Goal: Task Accomplishment & Management: Manage account settings

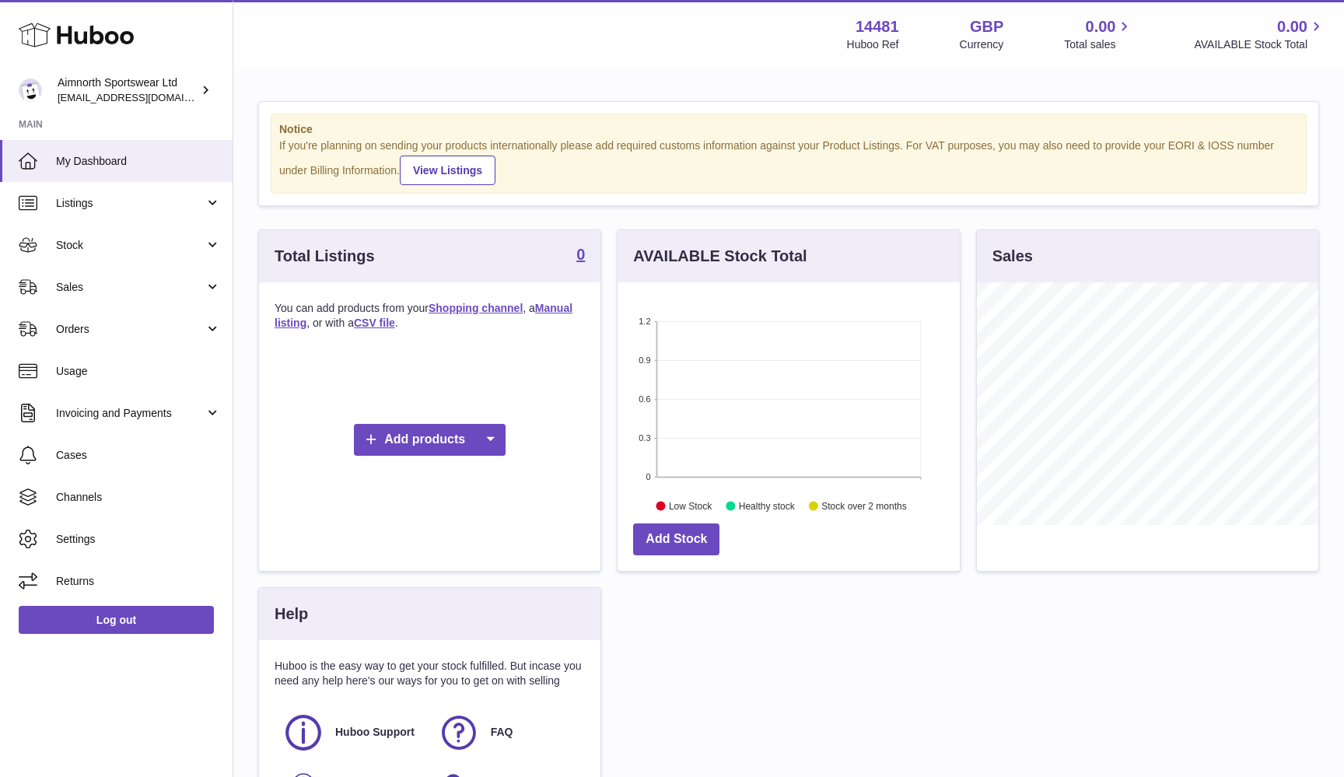
scroll to position [243, 342]
click at [101, 505] on link "Channels" at bounding box center [116, 497] width 233 height 42
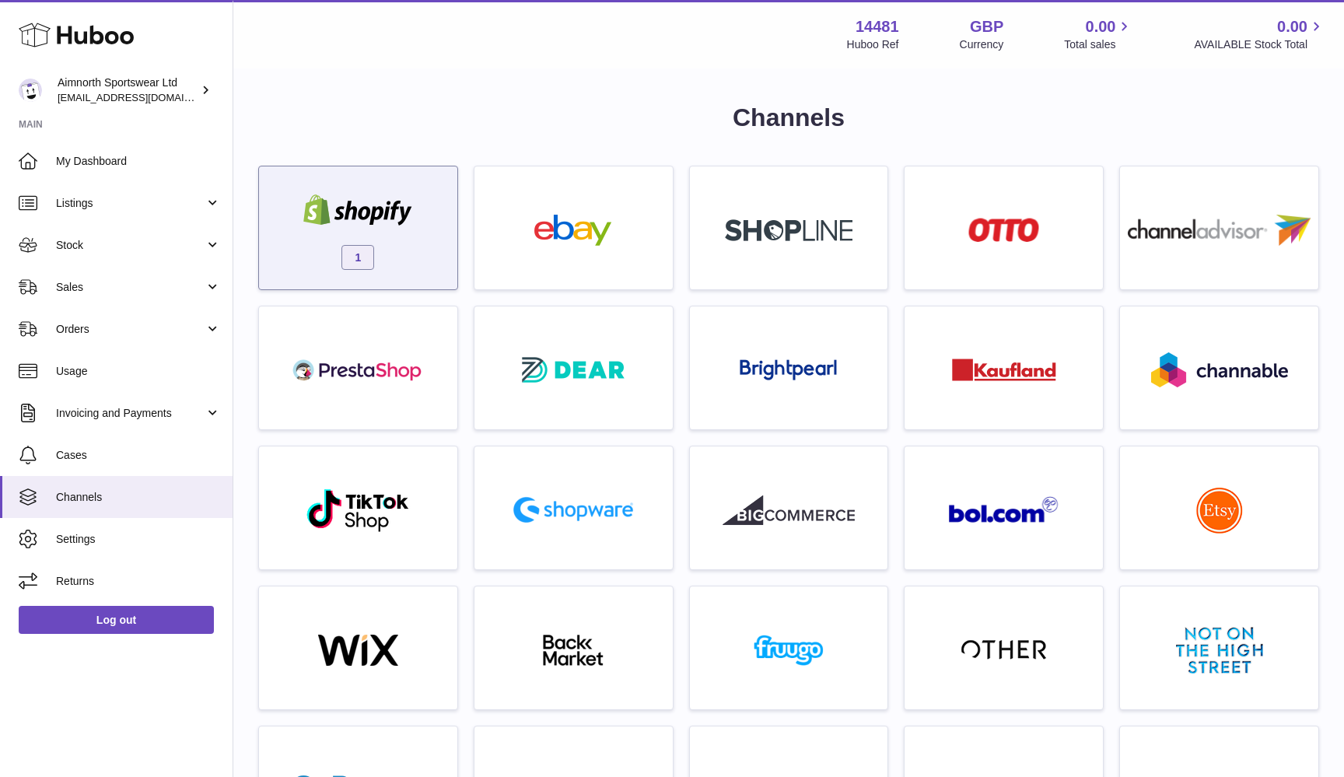
click at [370, 256] on span "1" at bounding box center [358, 257] width 33 height 25
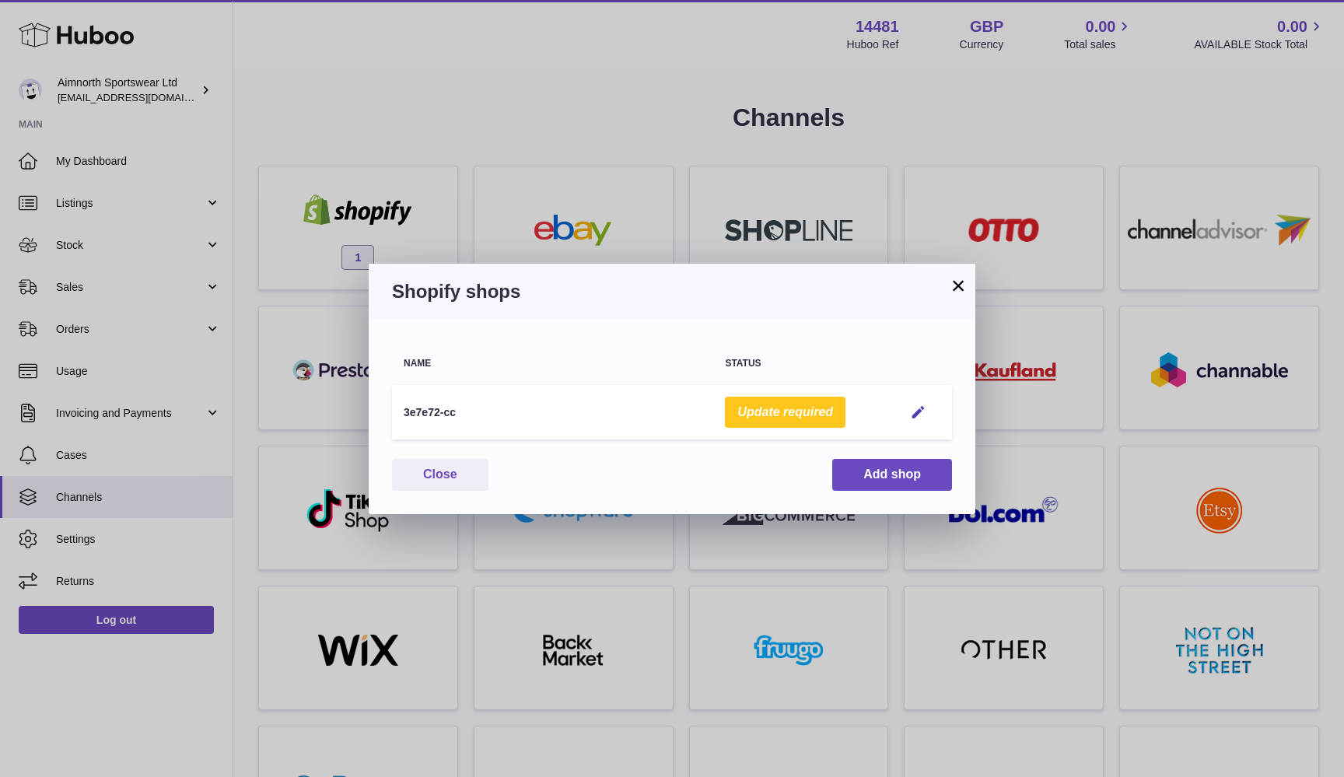
click at [815, 412] on button "Update required" at bounding box center [785, 413] width 121 height 32
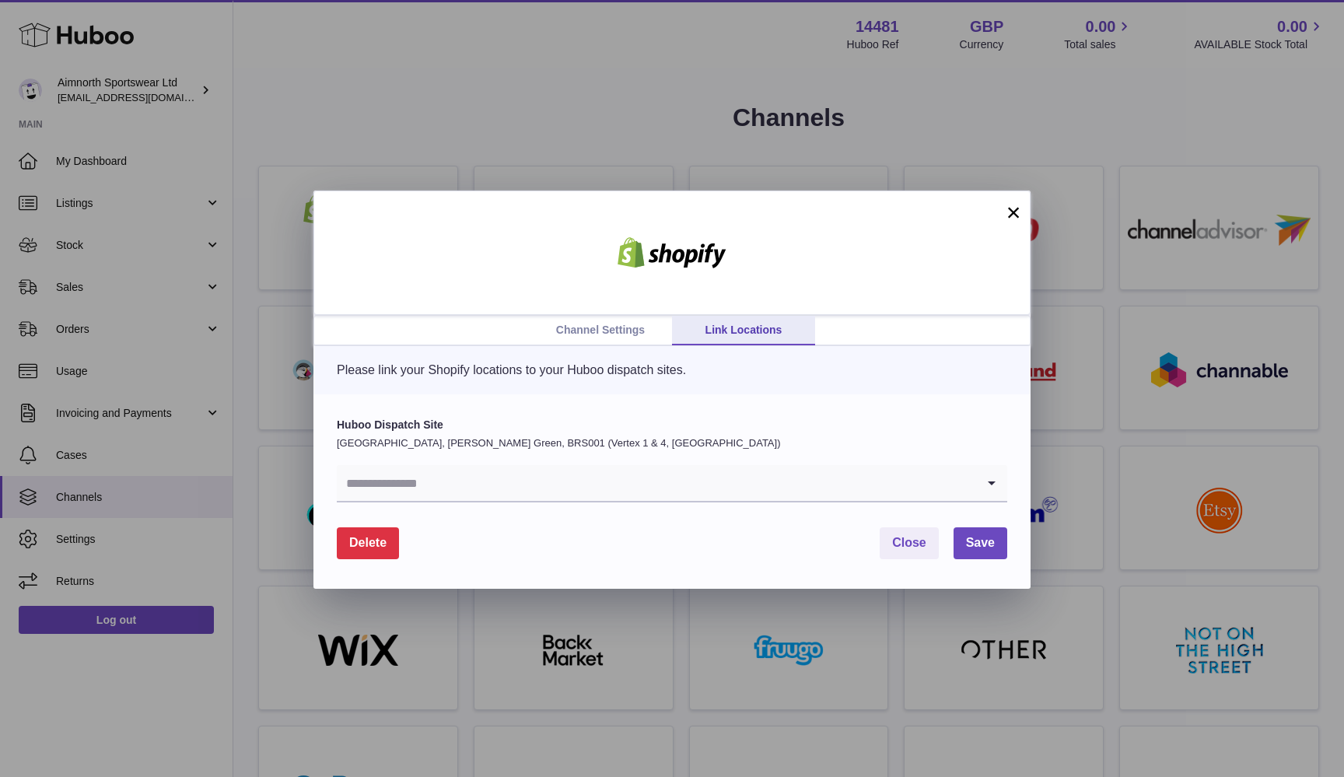
click at [604, 330] on link "Channel Settings" at bounding box center [600, 331] width 143 height 30
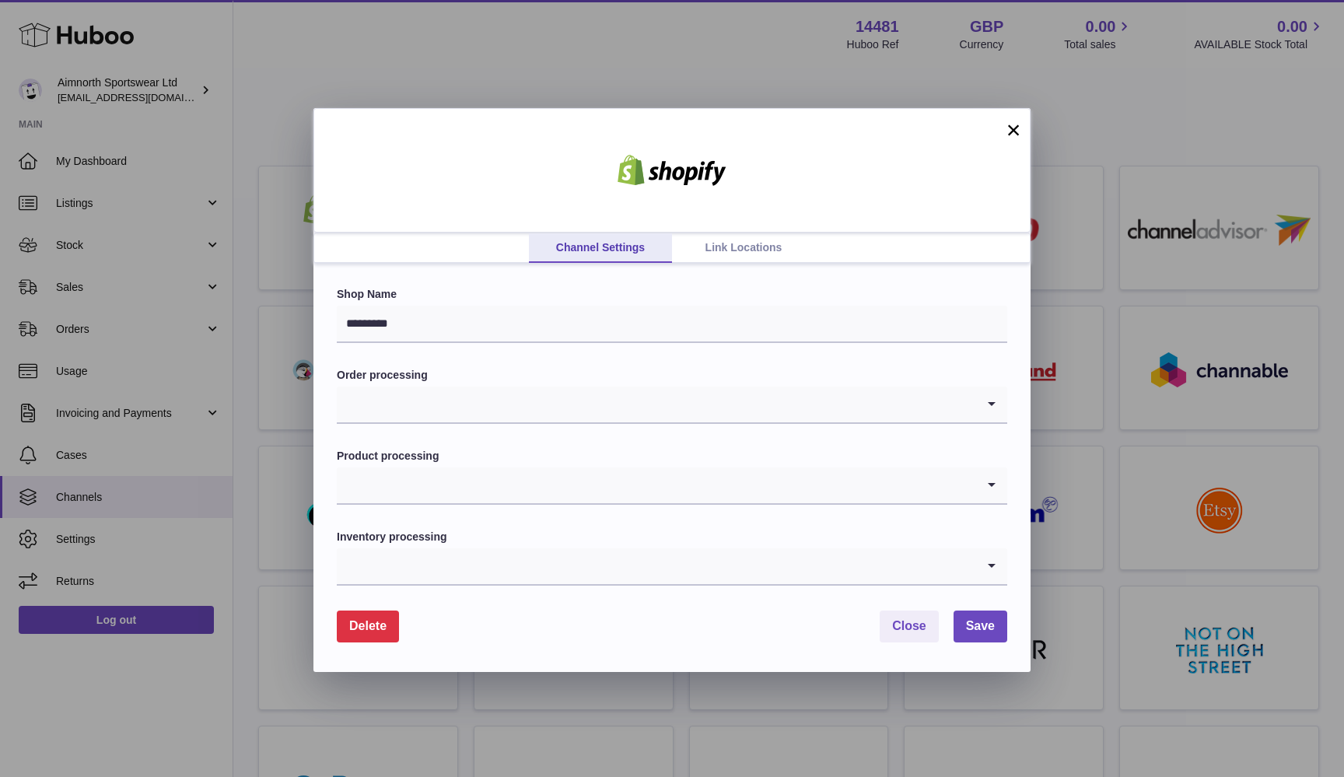
click at [450, 407] on input "Search for option" at bounding box center [656, 405] width 639 height 36
click at [412, 512] on li "Pull all orders" at bounding box center [672, 508] width 669 height 31
click at [429, 474] on input "Search for option" at bounding box center [656, 486] width 639 height 36
click at [397, 548] on li "Enabled" at bounding box center [672, 558] width 669 height 31
click at [436, 576] on input "Search for option" at bounding box center [656, 566] width 639 height 36
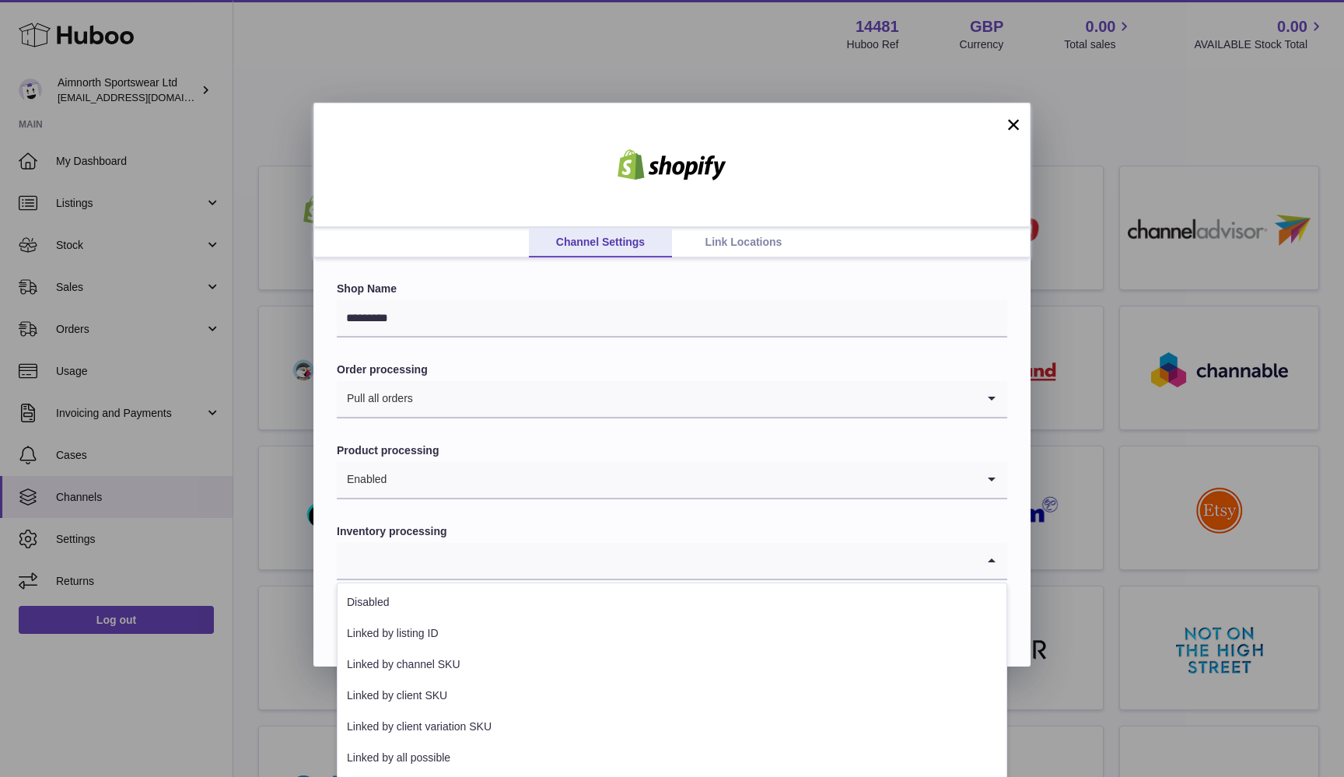
scroll to position [4, 0]
click at [450, 552] on input "Search for option" at bounding box center [656, 563] width 639 height 36
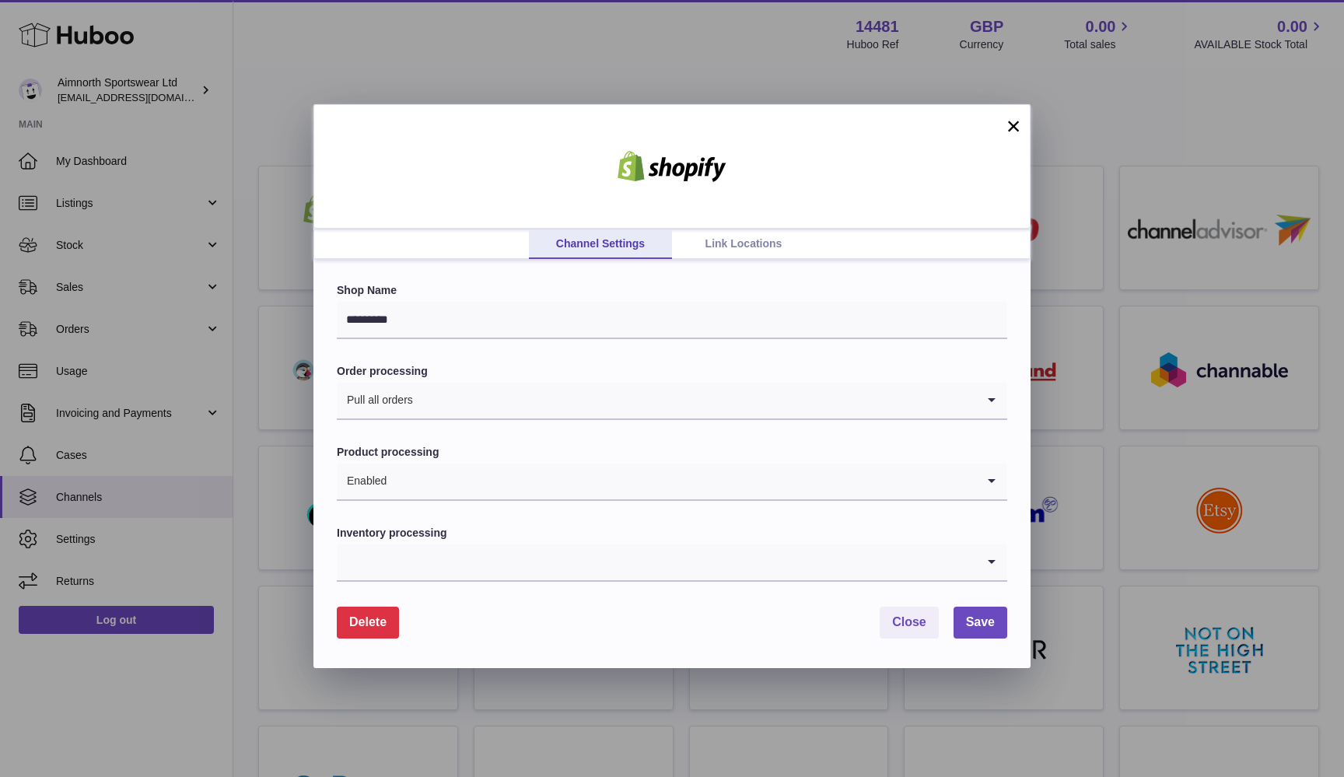
click at [790, 236] on link "Link Locations" at bounding box center [743, 244] width 143 height 30
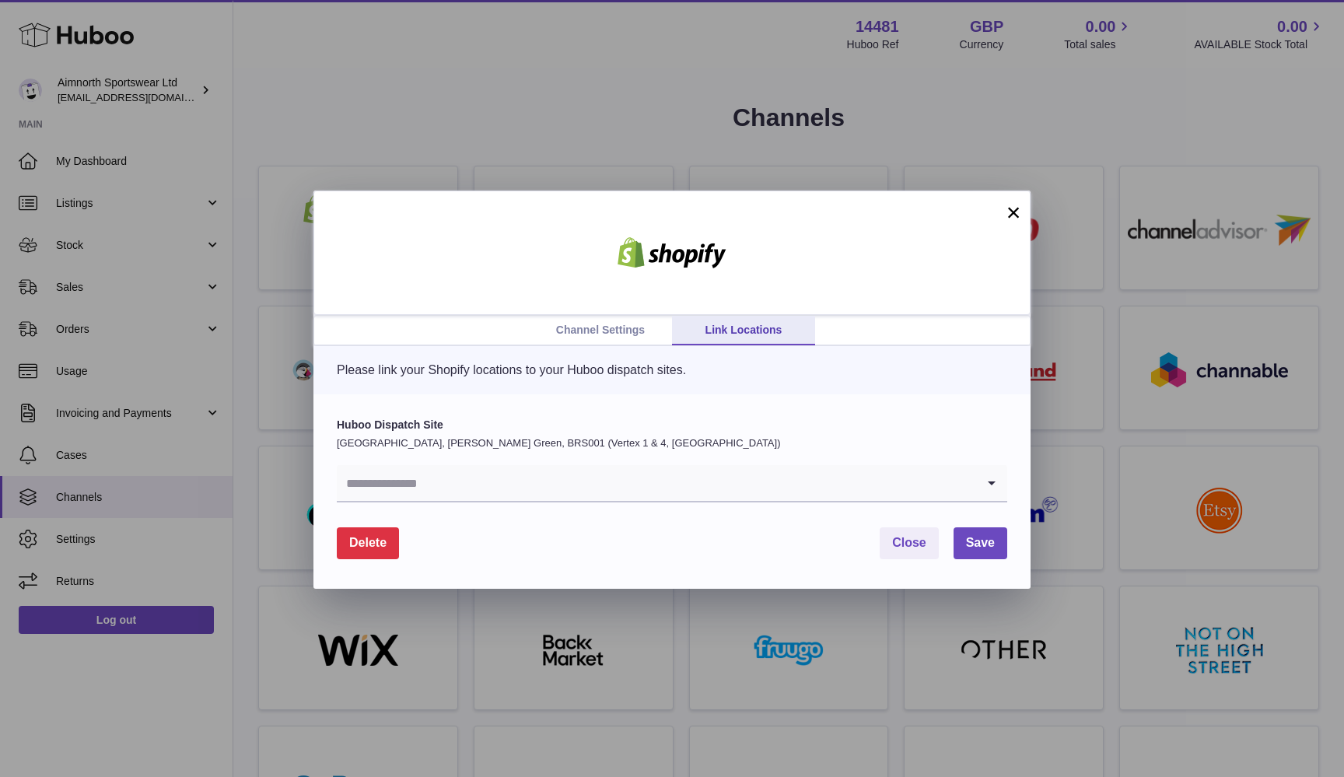
click at [585, 489] on input "Search for option" at bounding box center [656, 483] width 639 height 36
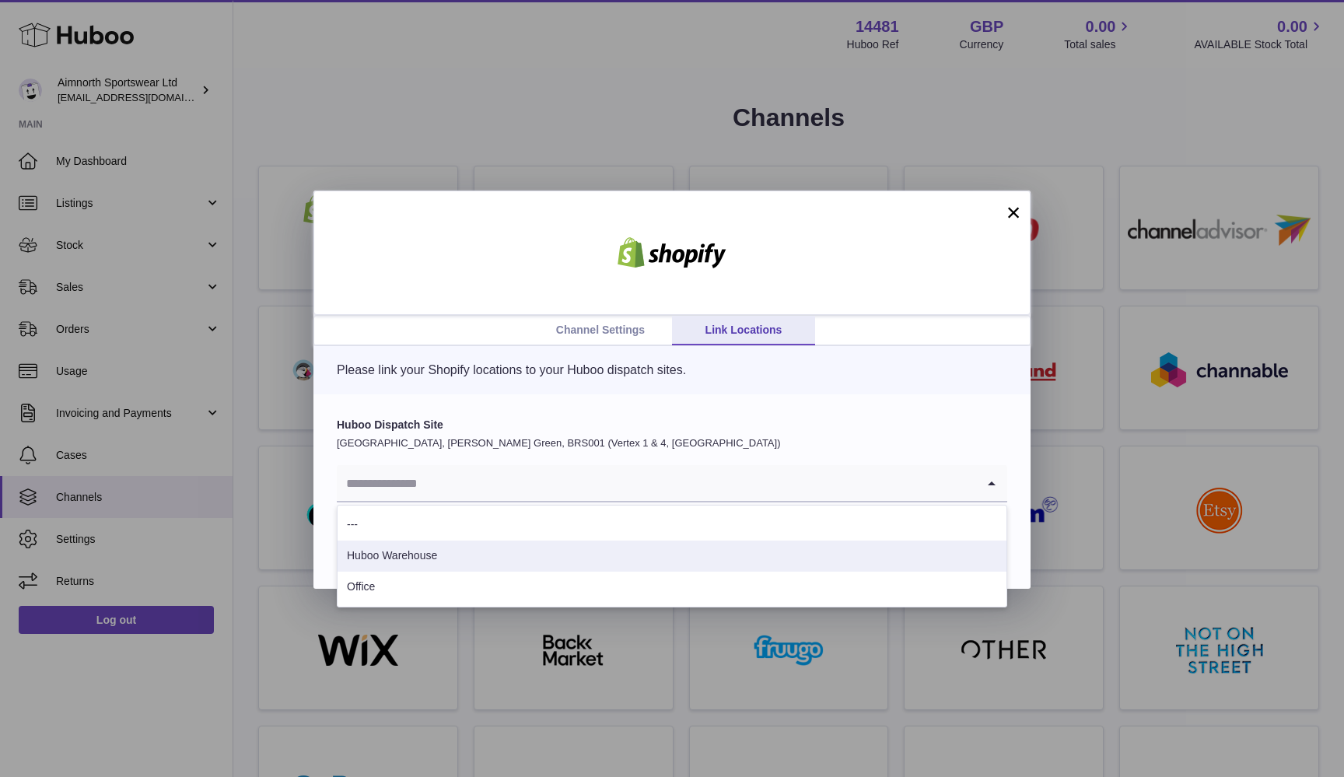
click at [559, 550] on li "Huboo Warehouse" at bounding box center [672, 556] width 669 height 31
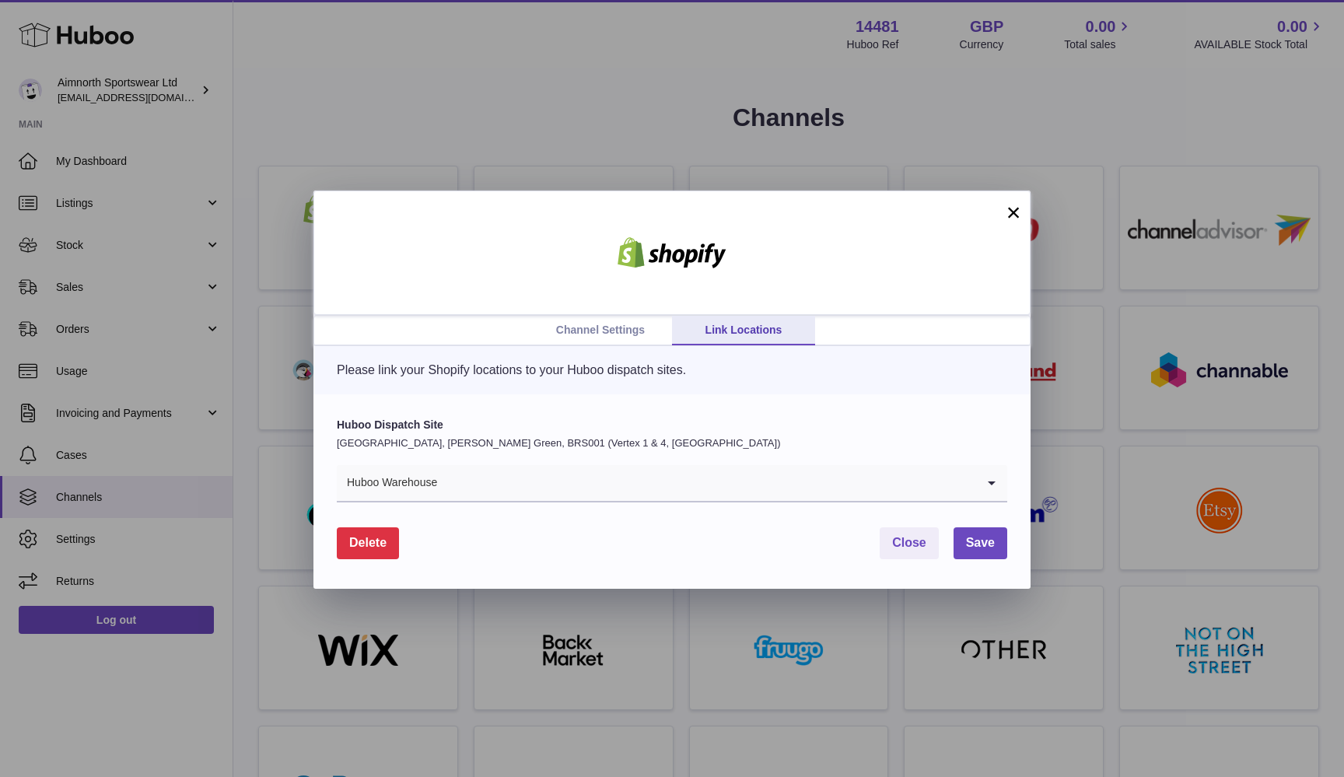
click at [636, 333] on link "Channel Settings" at bounding box center [600, 331] width 143 height 30
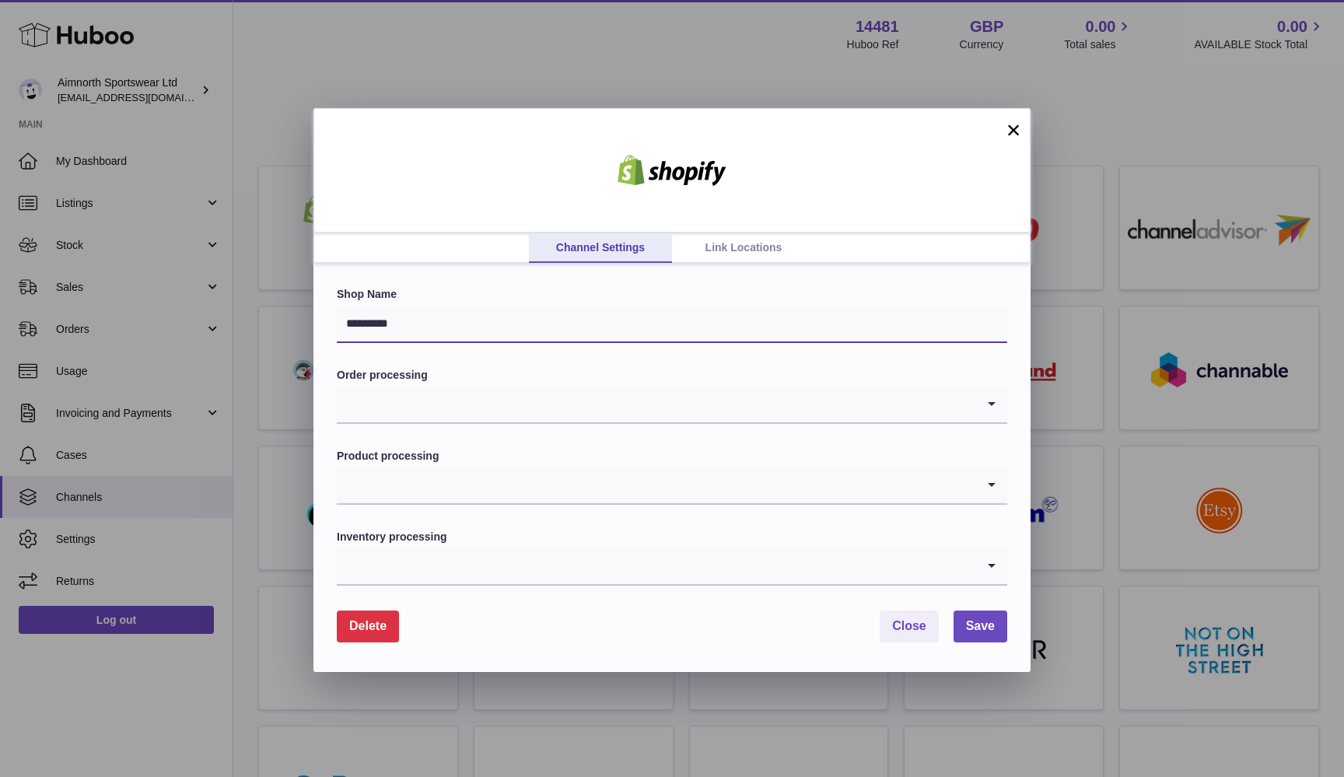
click at [641, 311] on input "*********" at bounding box center [672, 324] width 671 height 37
type input "********"
click at [707, 372] on label "Order processing" at bounding box center [672, 375] width 671 height 15
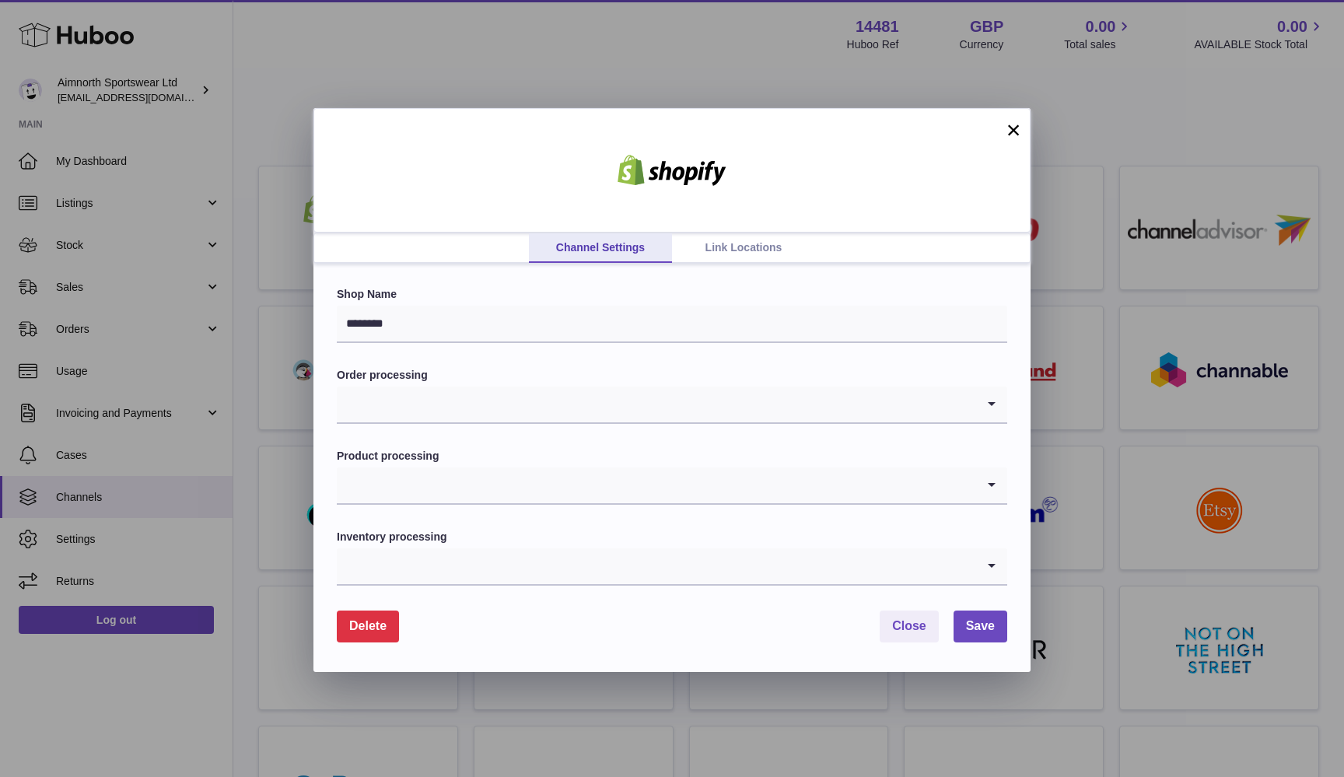
click at [635, 396] on input "Search for option" at bounding box center [656, 405] width 639 height 36
click at [562, 495] on li "Pull all orders" at bounding box center [672, 508] width 669 height 31
click at [559, 475] on input "Search for option" at bounding box center [656, 486] width 639 height 36
click at [524, 544] on li "Enabled" at bounding box center [672, 558] width 669 height 31
click at [745, 243] on link "Link Locations" at bounding box center [743, 248] width 143 height 30
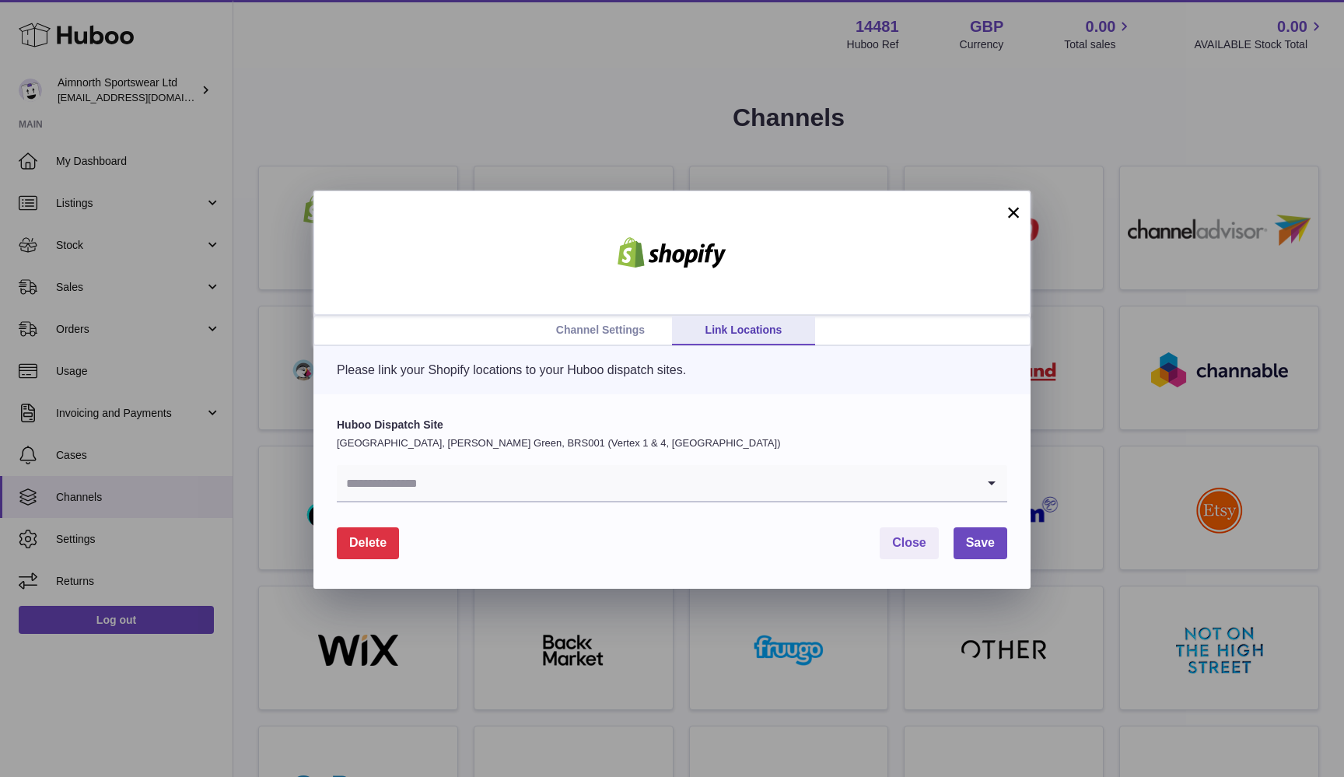
click at [580, 321] on link "Channel Settings" at bounding box center [600, 331] width 143 height 30
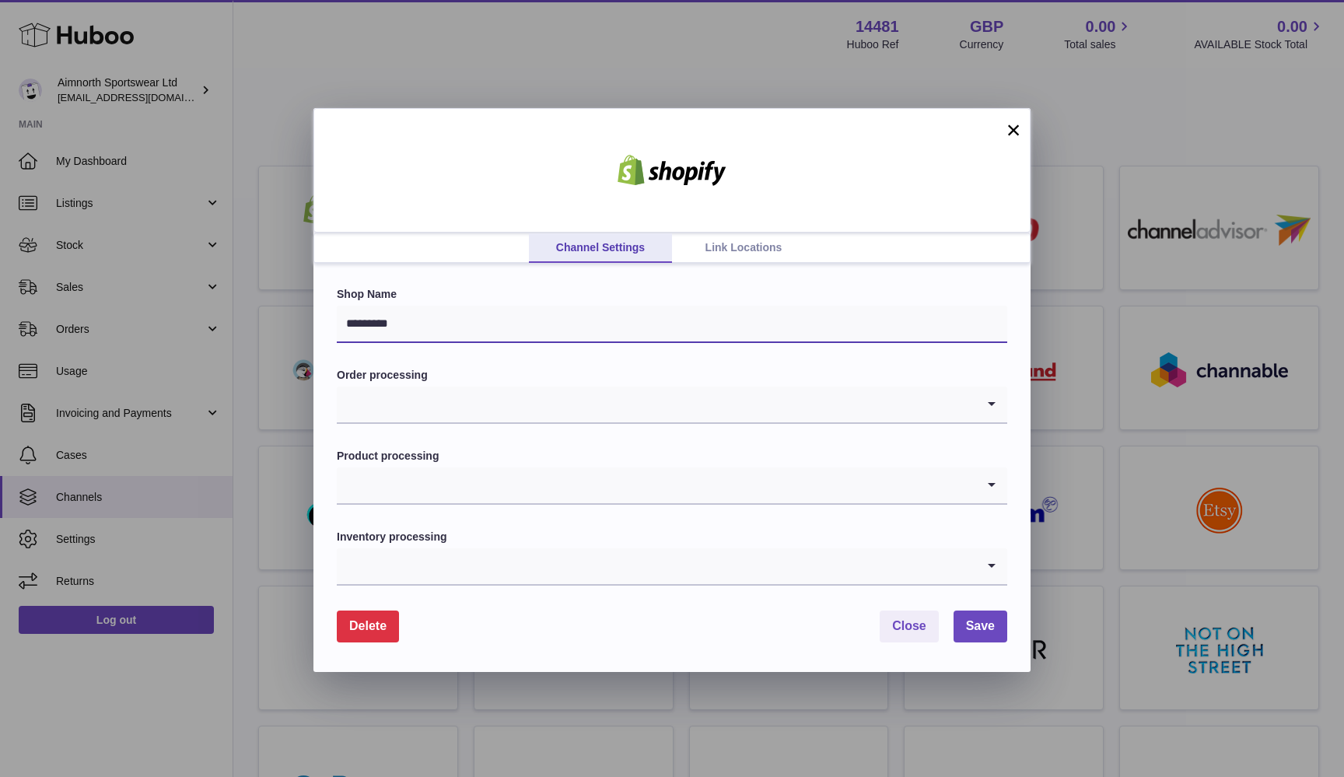
click at [580, 322] on input "*********" at bounding box center [672, 324] width 671 height 37
type input "********"
click at [651, 388] on input "Search for option" at bounding box center [656, 405] width 639 height 36
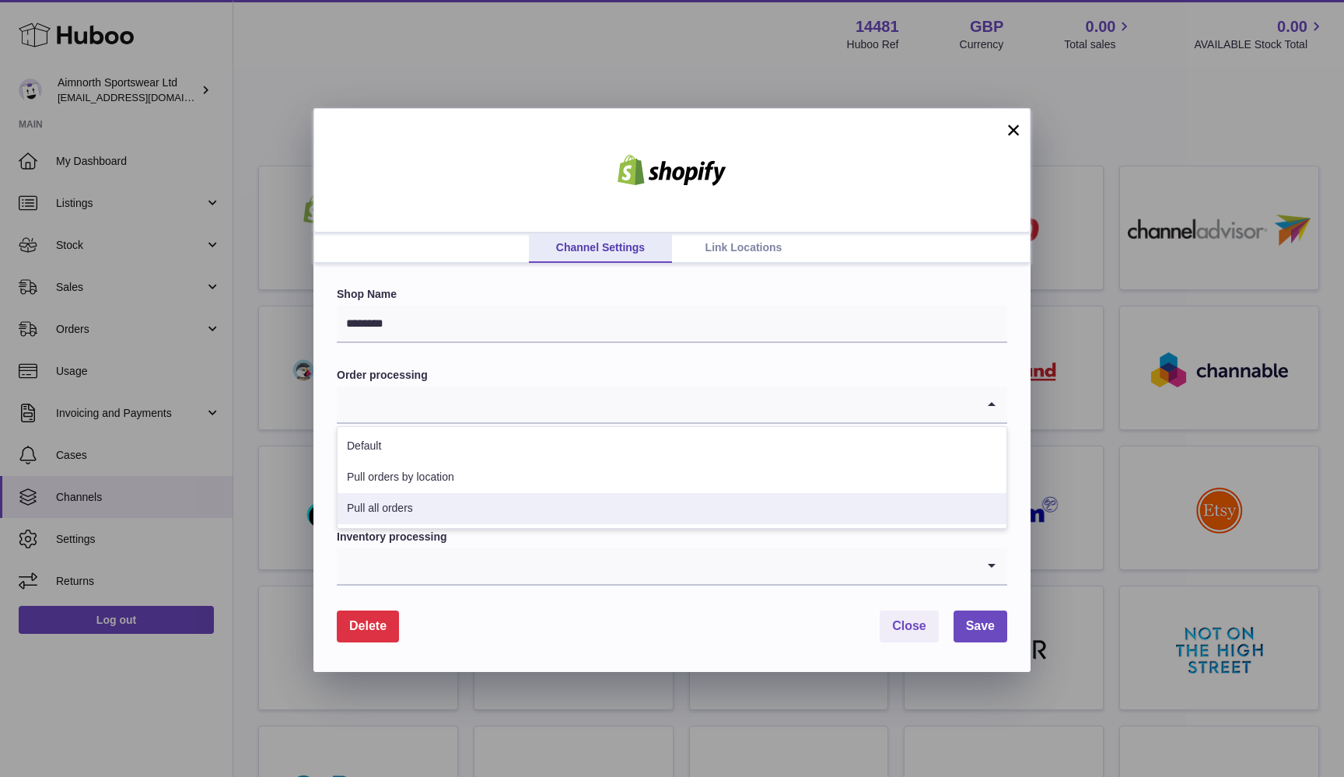
click at [535, 508] on li "Pull all orders" at bounding box center [672, 508] width 669 height 31
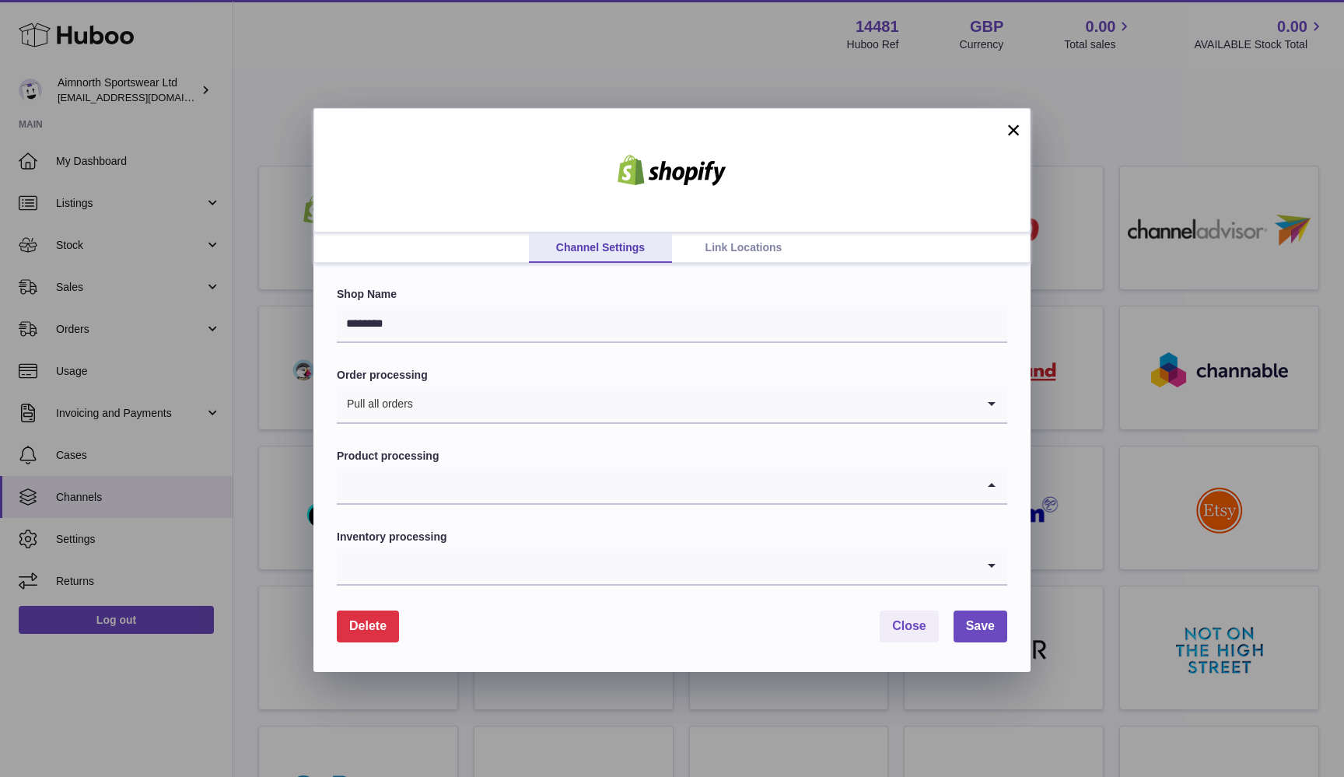
click at [522, 482] on input "Search for option" at bounding box center [656, 486] width 639 height 36
click at [474, 543] on li "Enabled" at bounding box center [672, 558] width 669 height 31
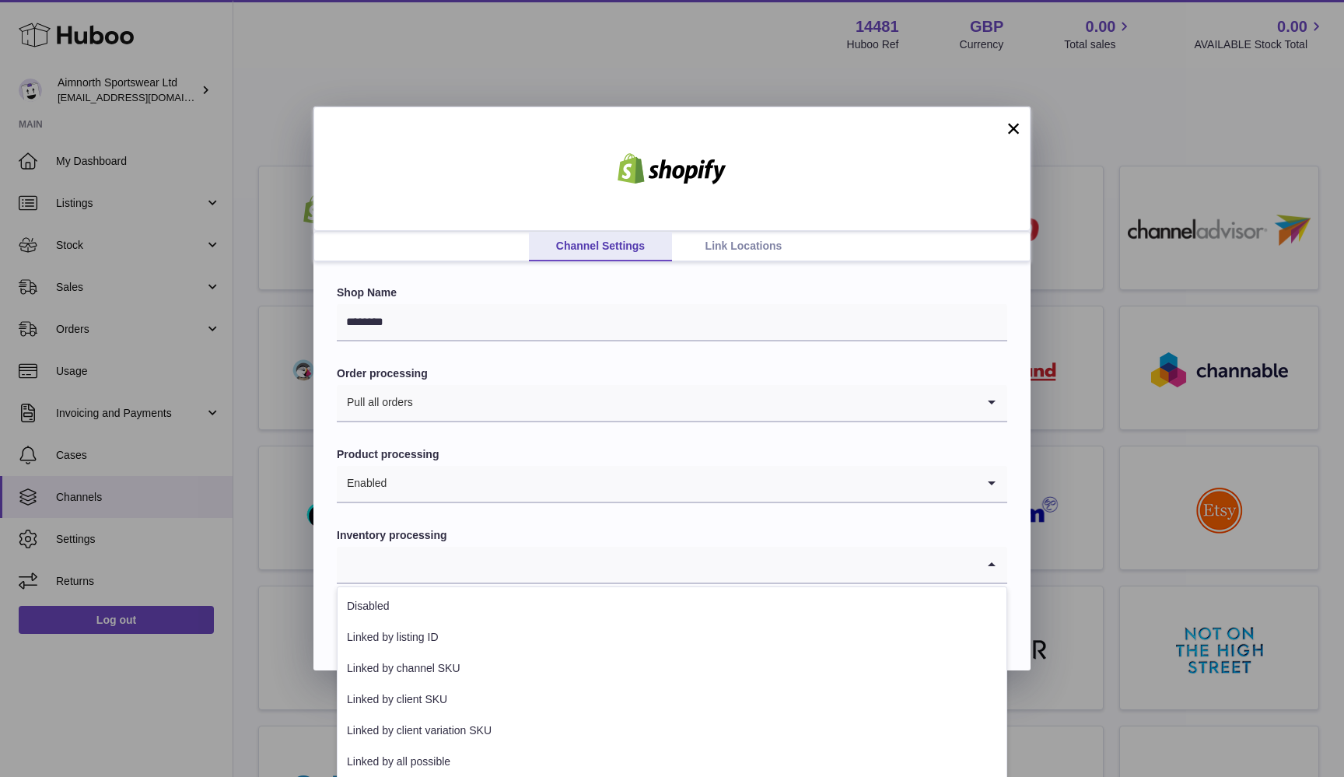
click at [462, 551] on input "Search for option" at bounding box center [656, 565] width 639 height 36
click at [478, 506] on form "Shop Name ******** Order processing Pull all orders Loading... Product processi…" at bounding box center [672, 460] width 671 height 355
click at [459, 561] on input "Search for option" at bounding box center [656, 565] width 639 height 36
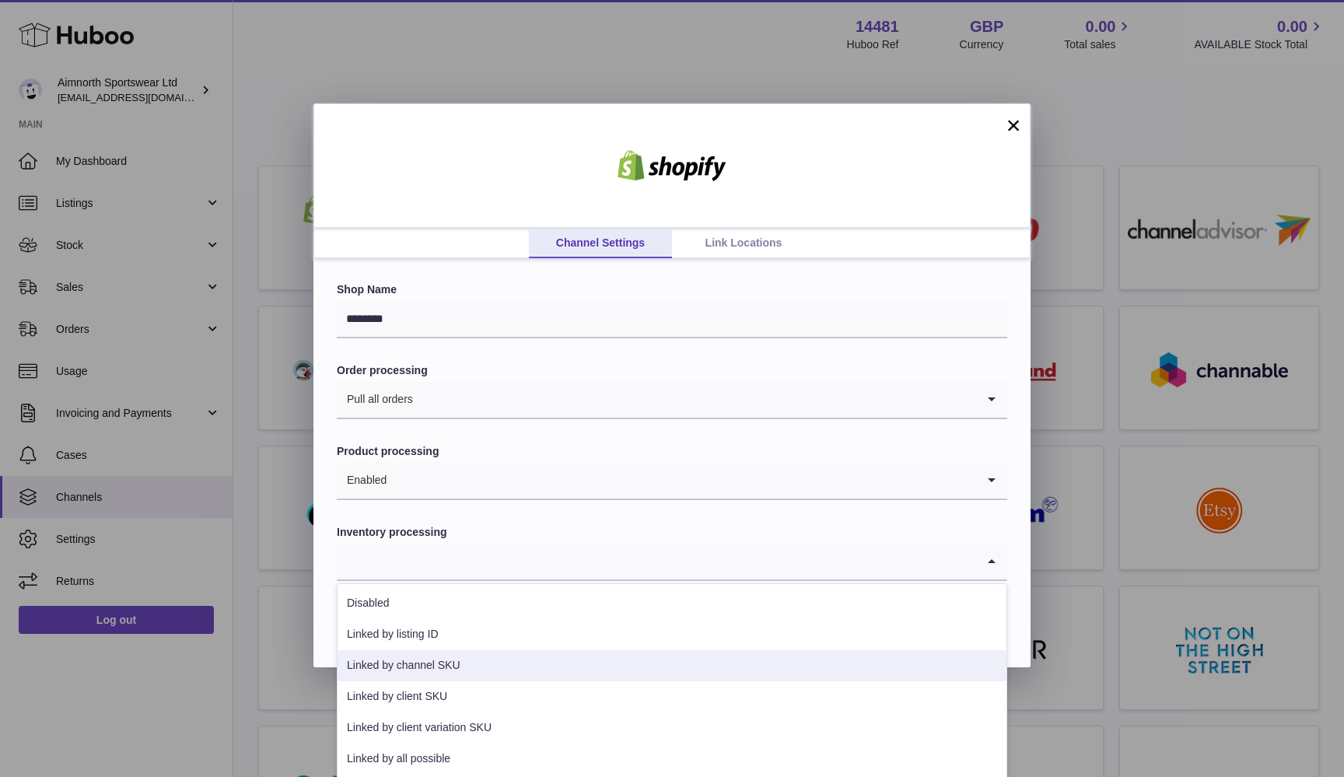
scroll to position [4, 0]
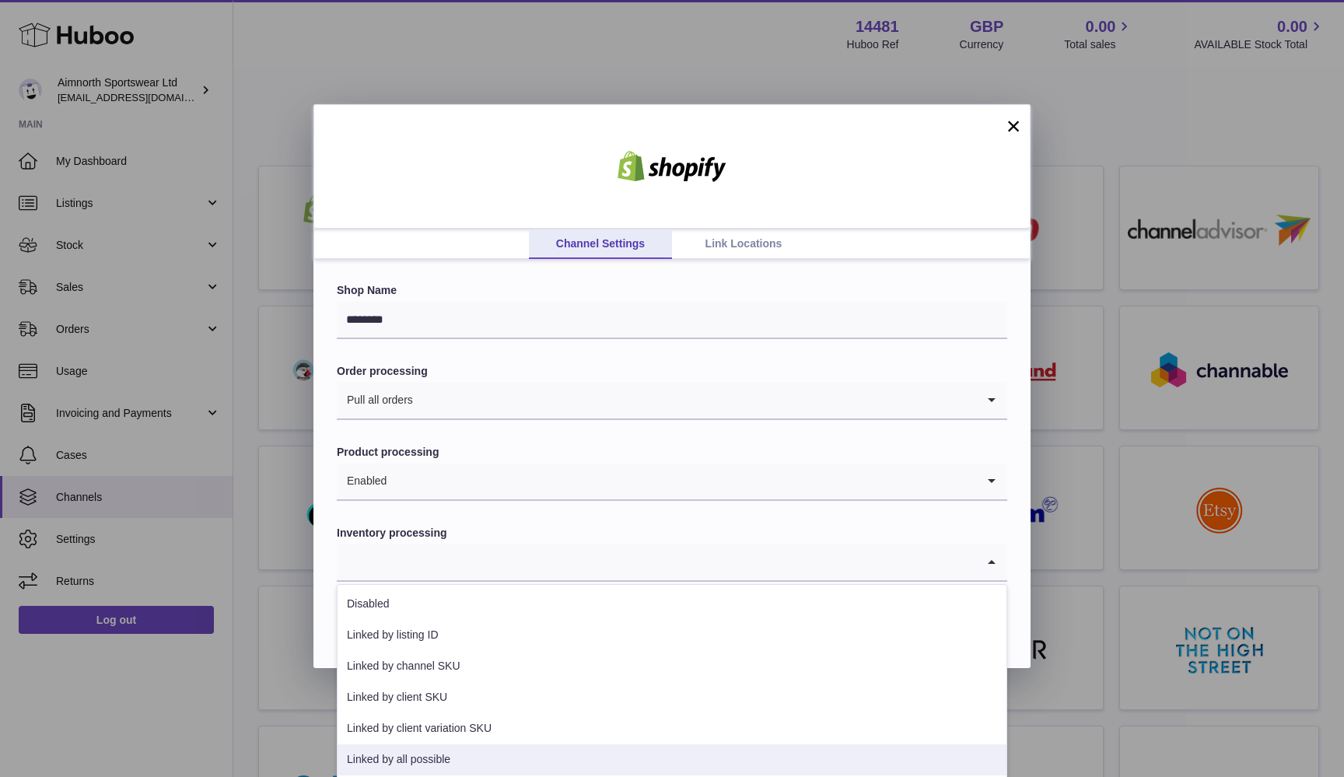
click at [465, 751] on li "Linked by all possible" at bounding box center [672, 760] width 669 height 31
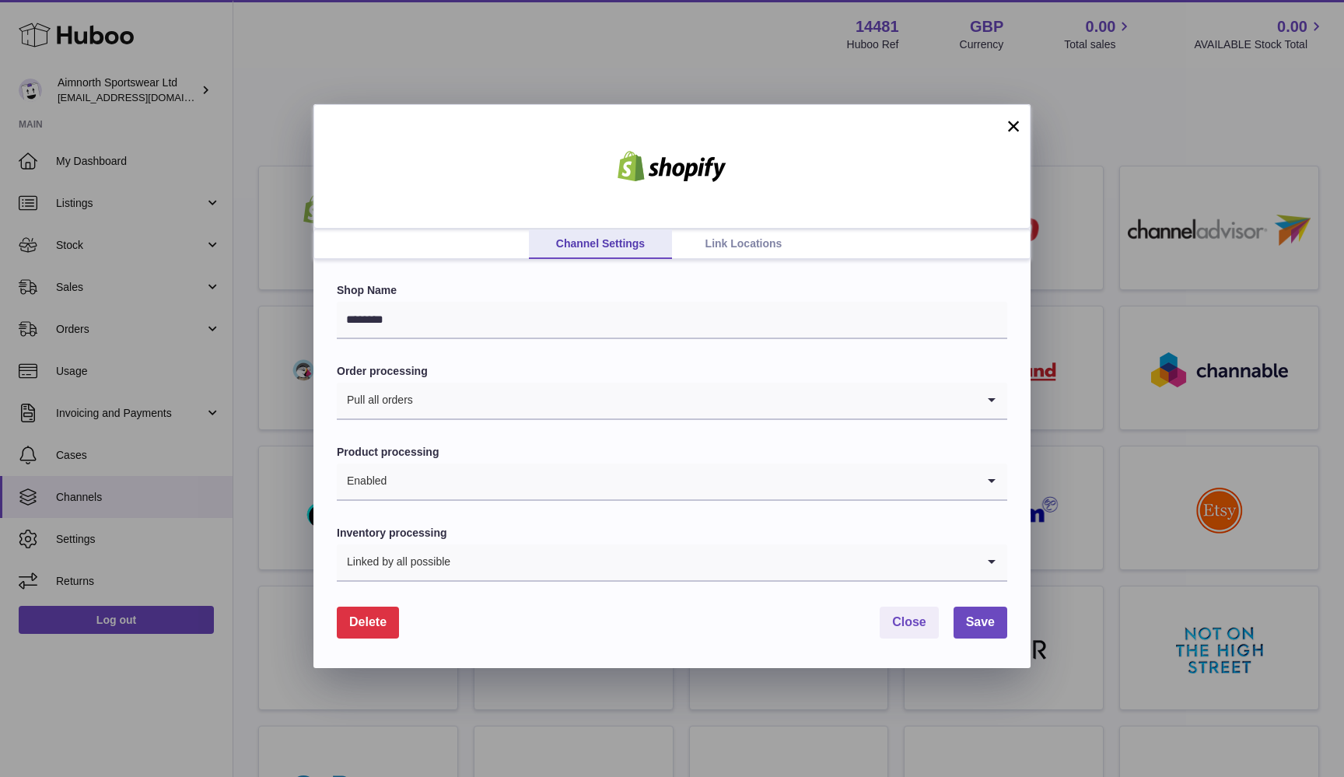
scroll to position [2, 0]
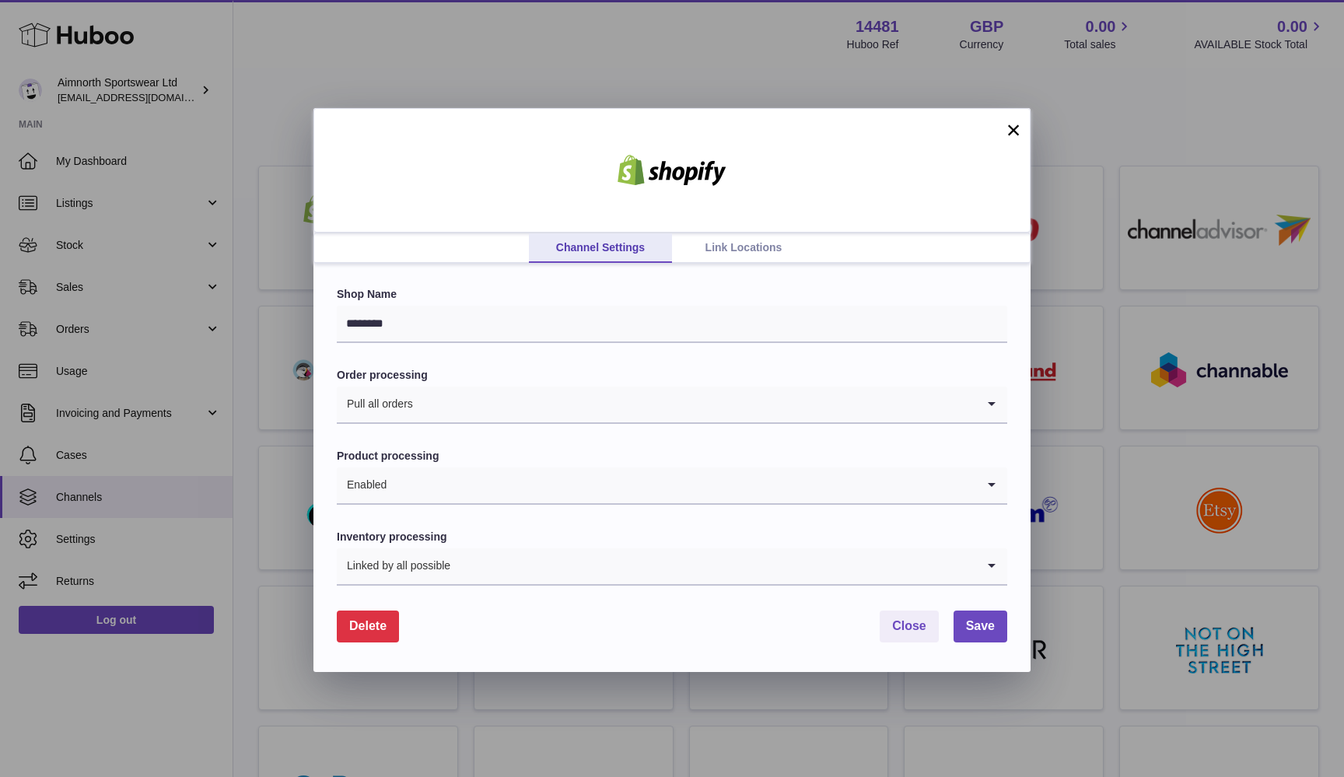
click at [749, 247] on link "Link Locations" at bounding box center [743, 248] width 143 height 30
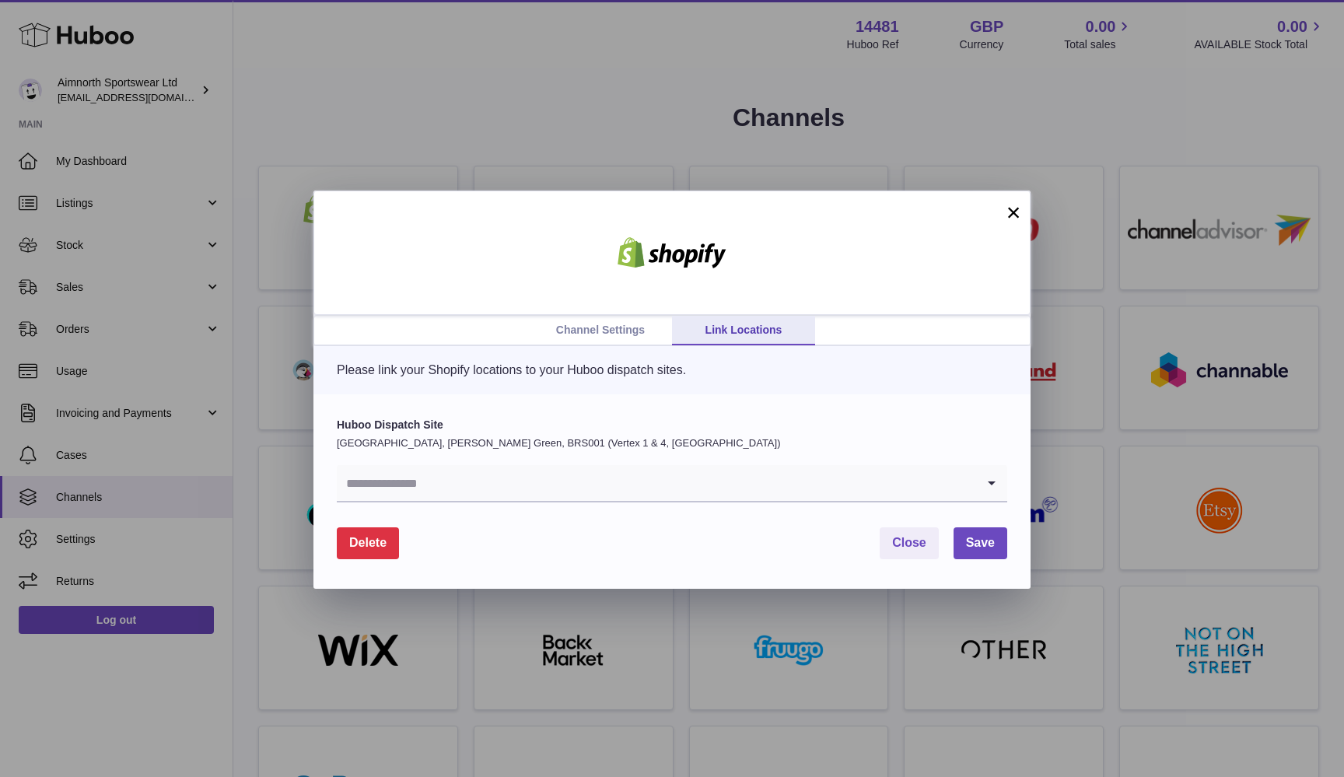
click at [545, 473] on input "Search for option" at bounding box center [656, 483] width 639 height 36
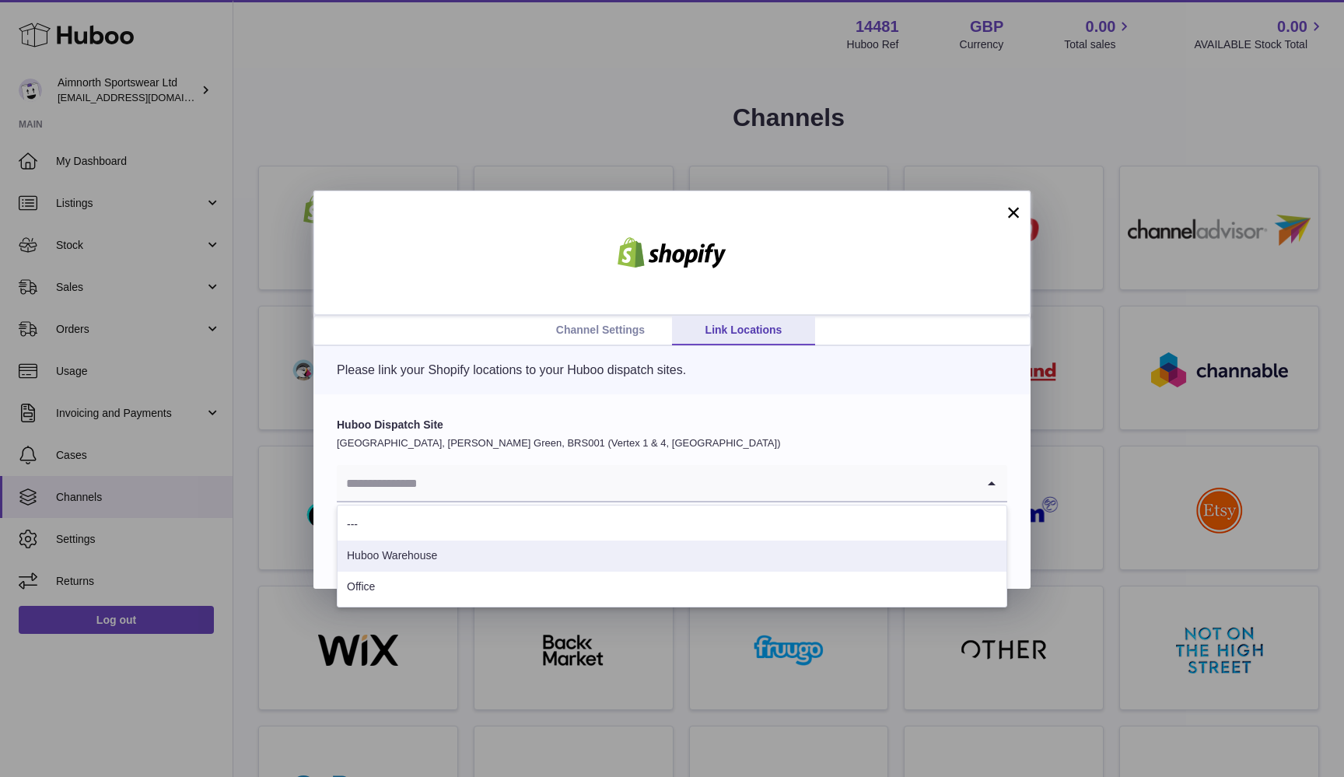
click at [536, 556] on li "Huboo Warehouse" at bounding box center [672, 556] width 669 height 31
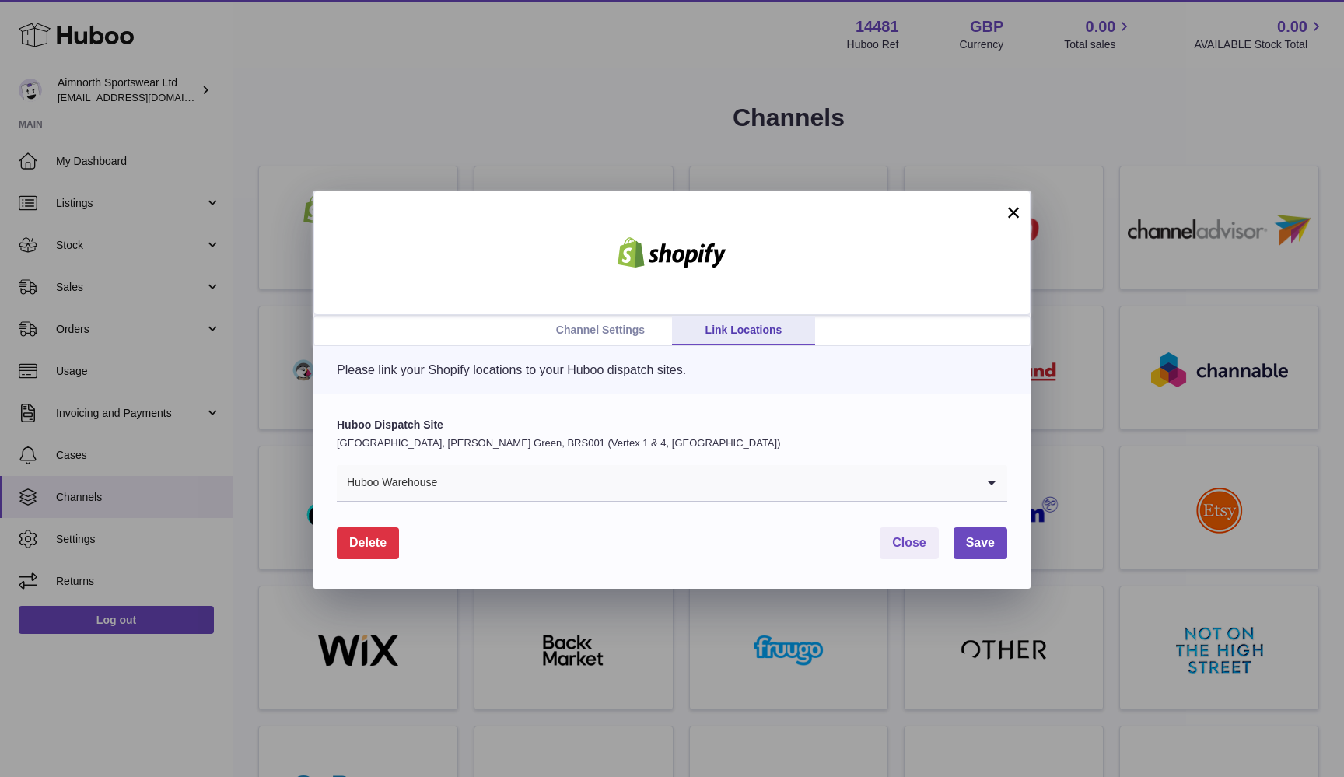
click at [629, 328] on link "Channel Settings" at bounding box center [600, 331] width 143 height 30
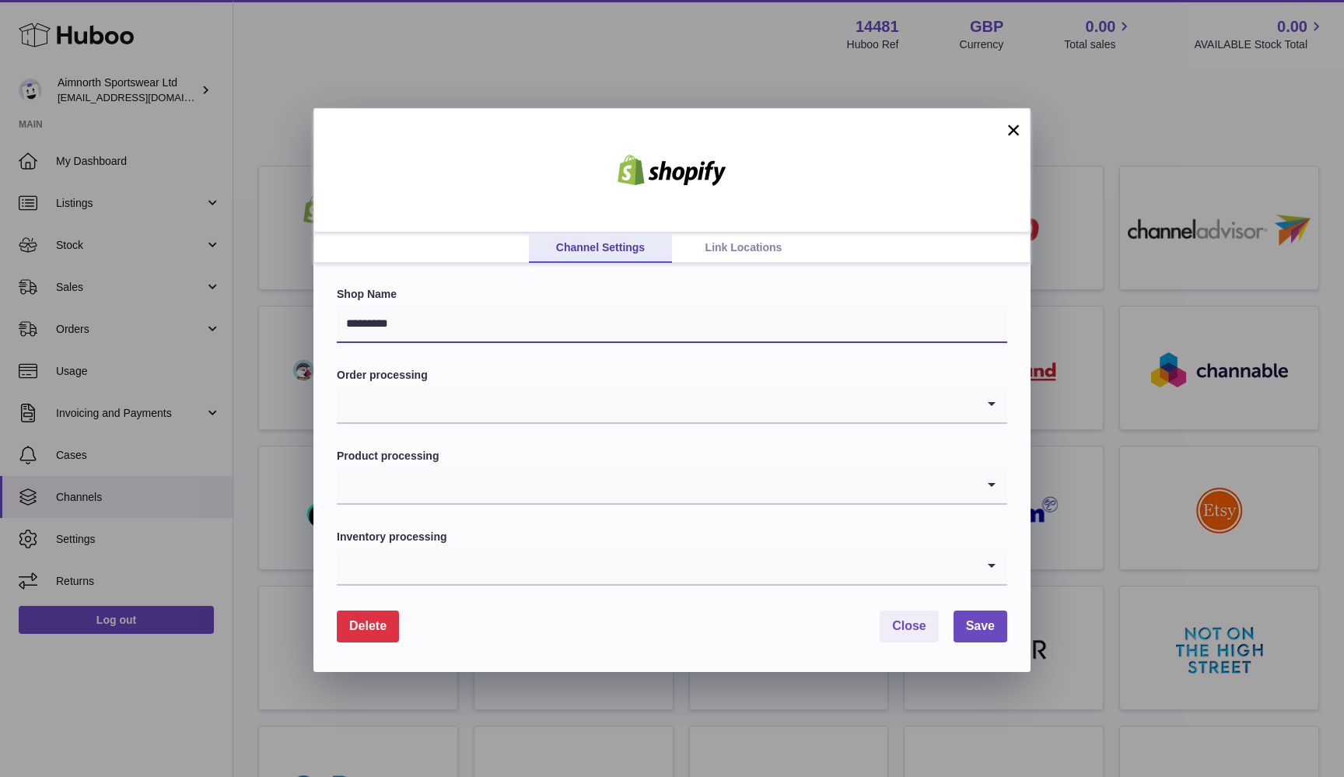
click at [611, 324] on input "*********" at bounding box center [672, 324] width 671 height 37
type input "********"
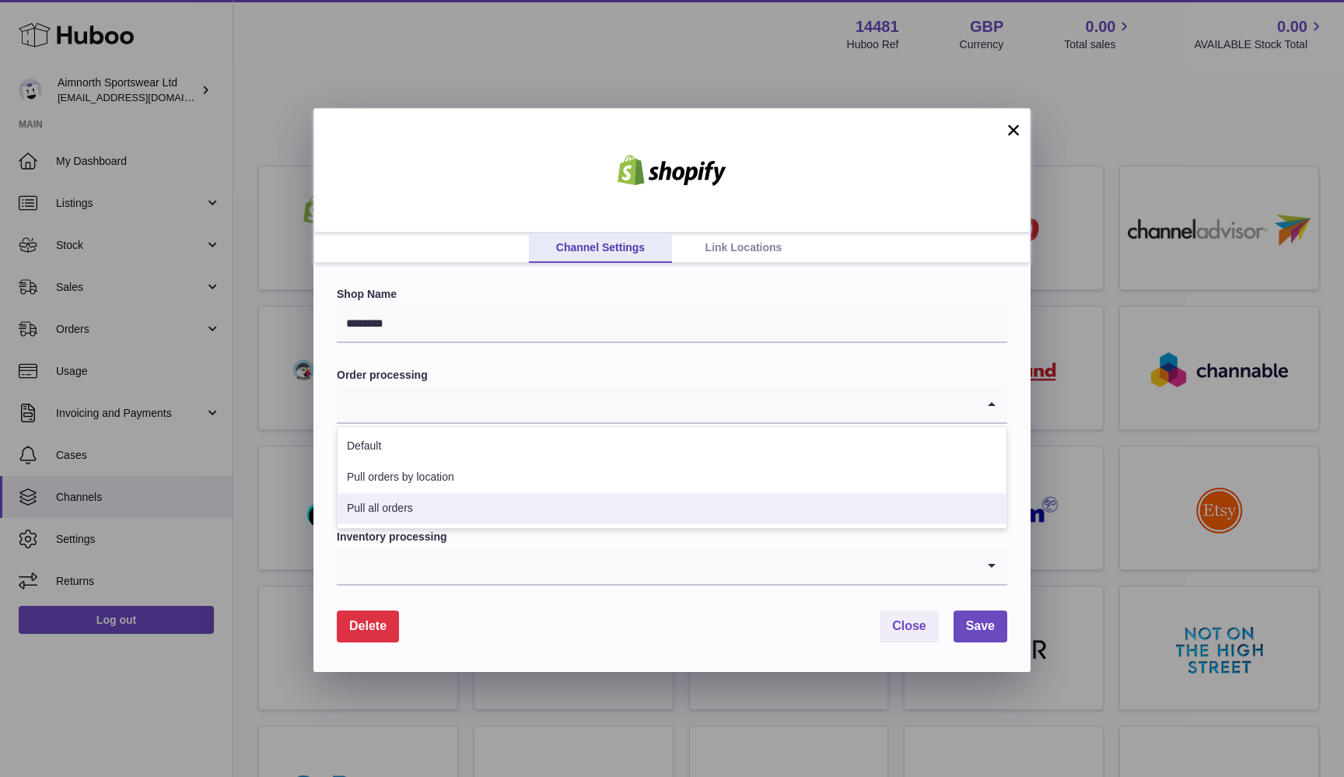
click at [440, 513] on li "Pull all orders" at bounding box center [672, 508] width 669 height 31
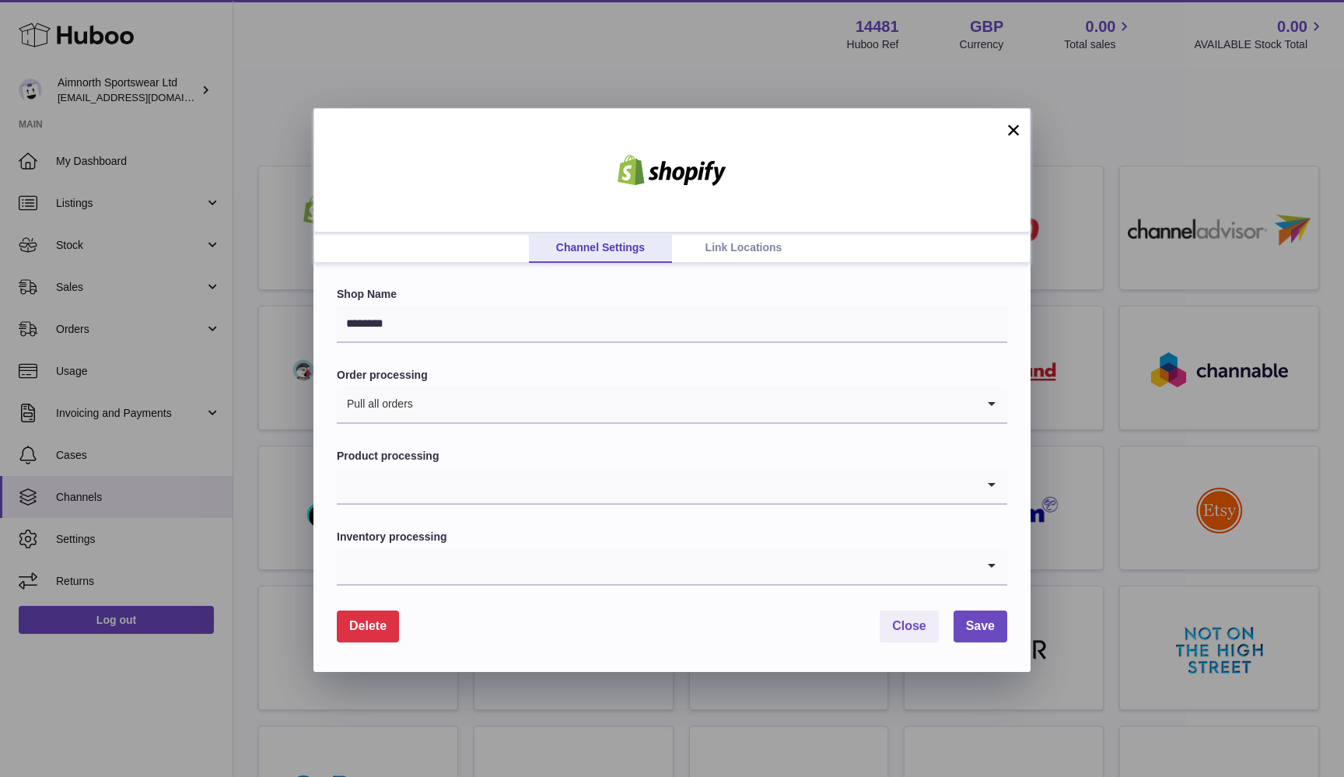
click at [458, 475] on input "Search for option" at bounding box center [656, 486] width 639 height 36
click at [426, 552] on li "Enabled" at bounding box center [672, 558] width 669 height 31
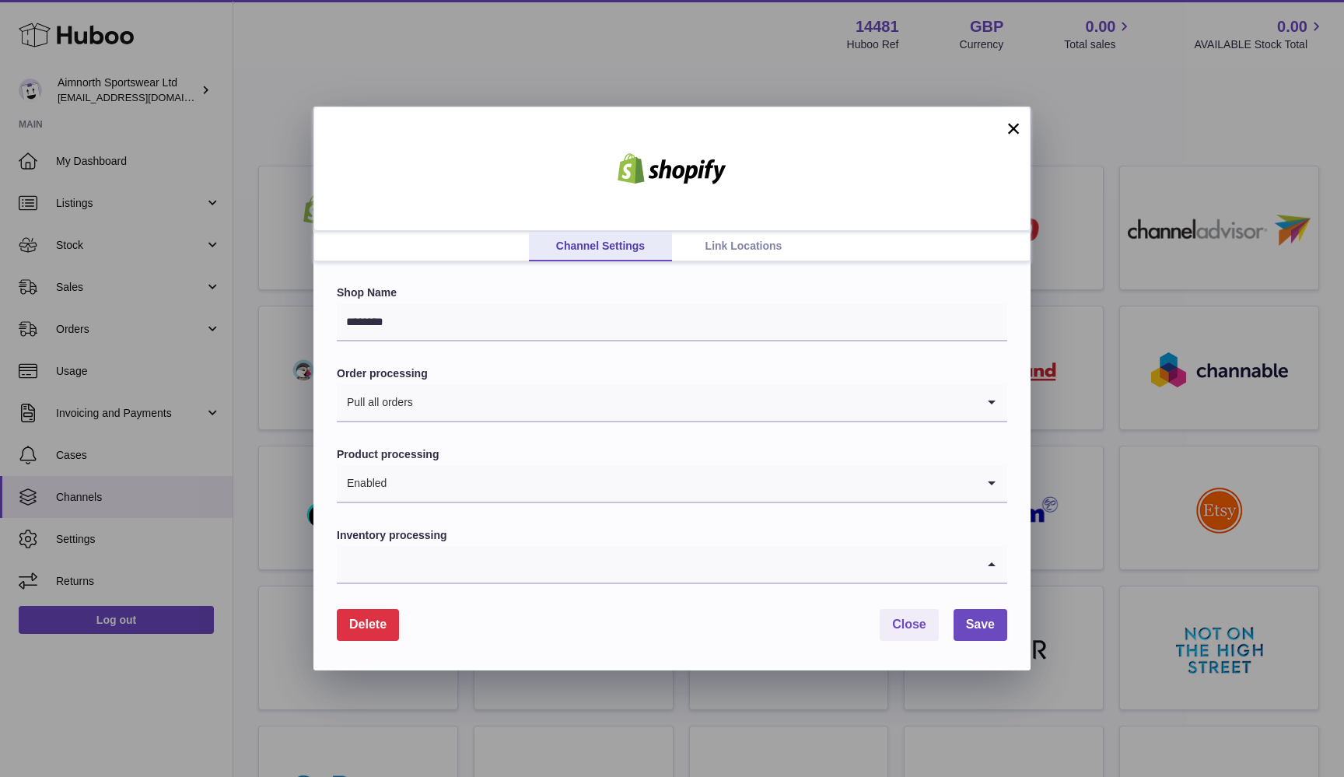
click at [434, 553] on input "Search for option" at bounding box center [656, 565] width 639 height 36
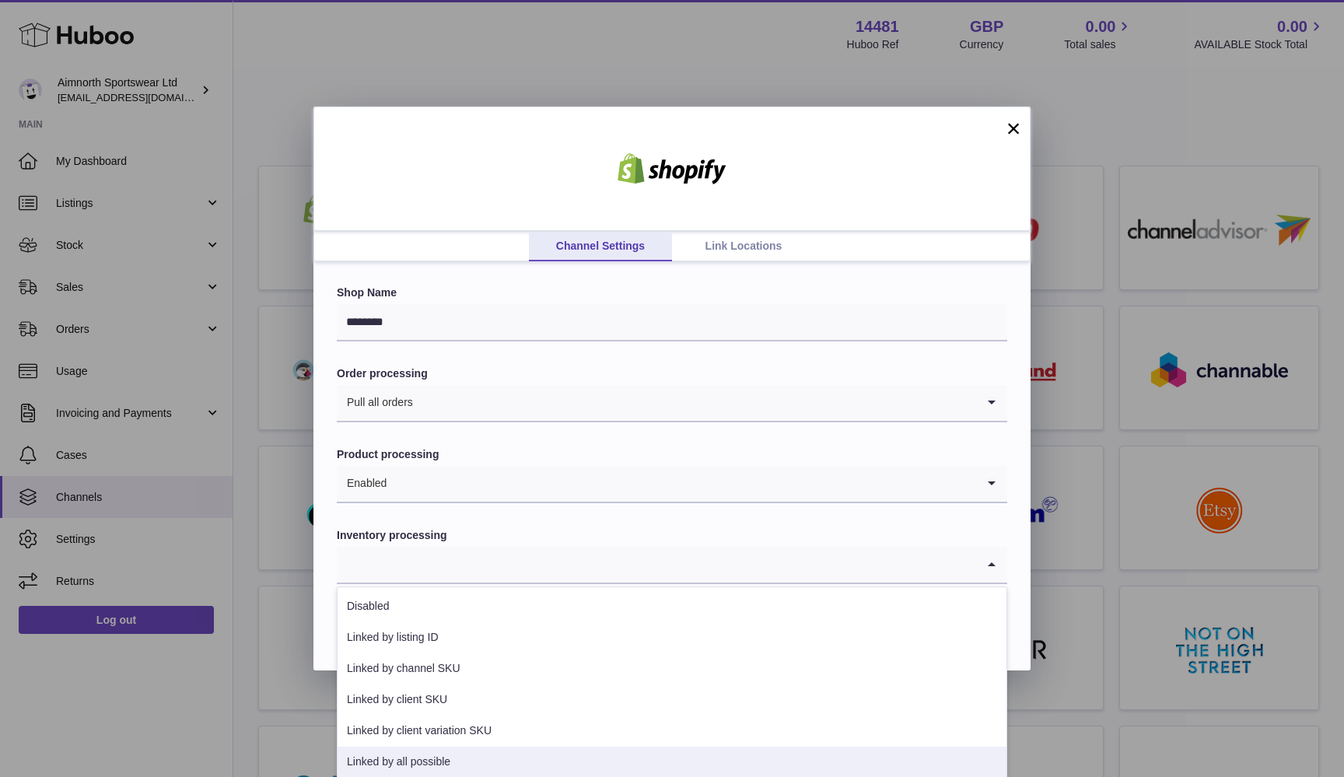
click at [406, 758] on li "Linked by all possible" at bounding box center [672, 762] width 669 height 31
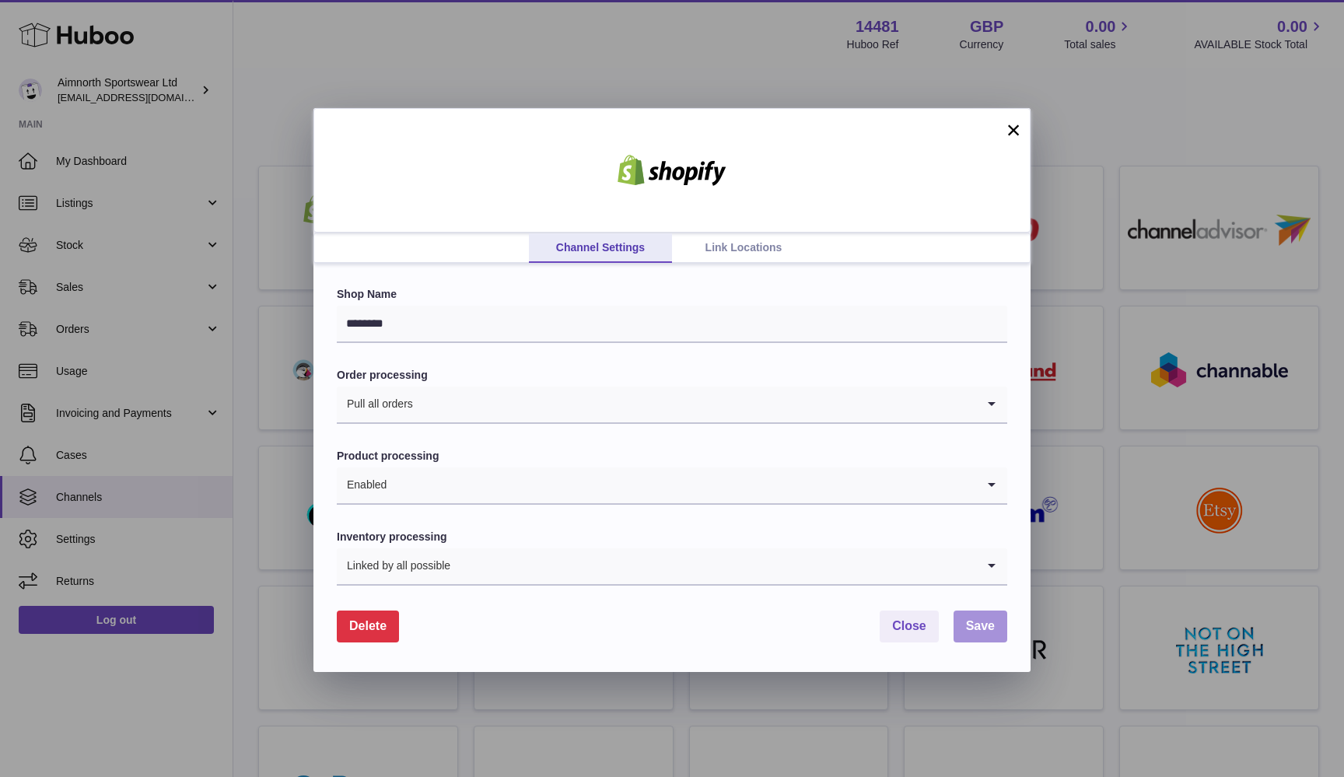
click at [986, 619] on span "Save" at bounding box center [980, 625] width 29 height 13
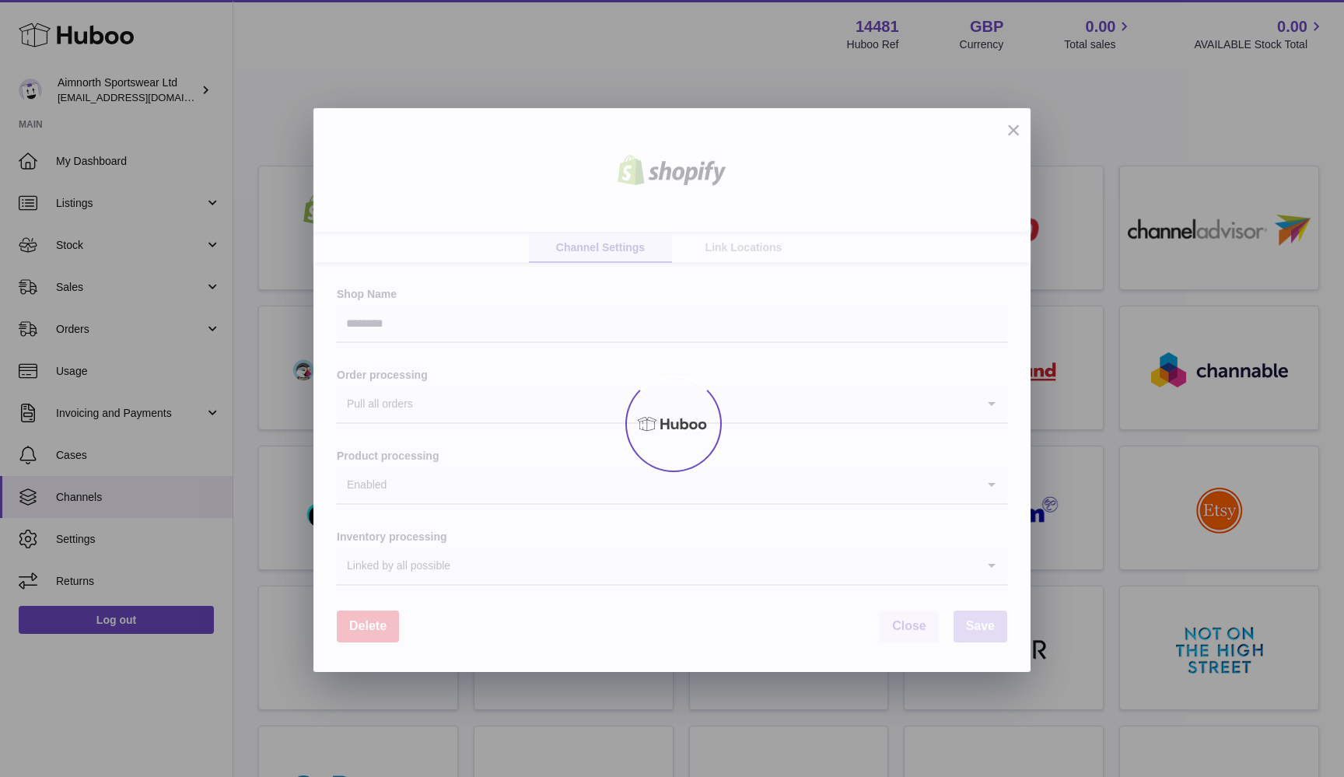
scroll to position [0, 0]
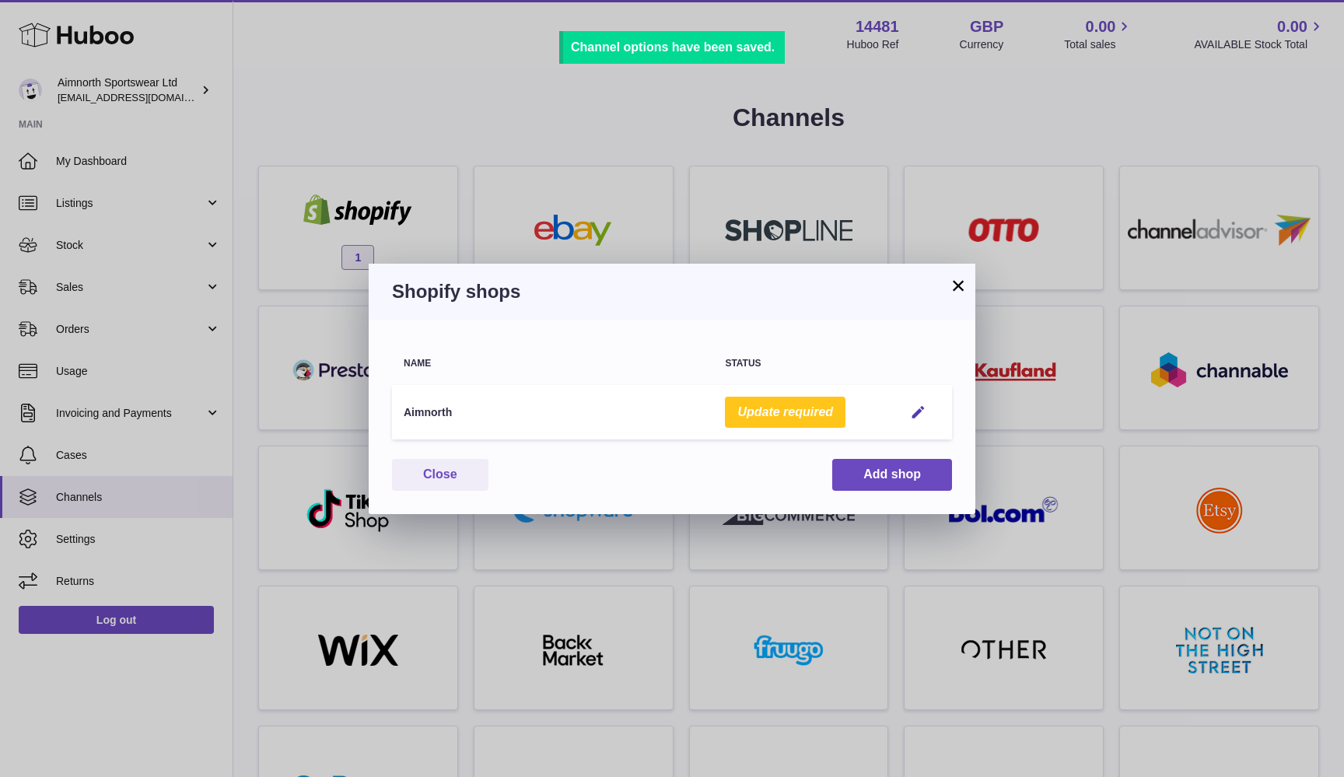
click at [789, 409] on button "Update required" at bounding box center [785, 413] width 121 height 32
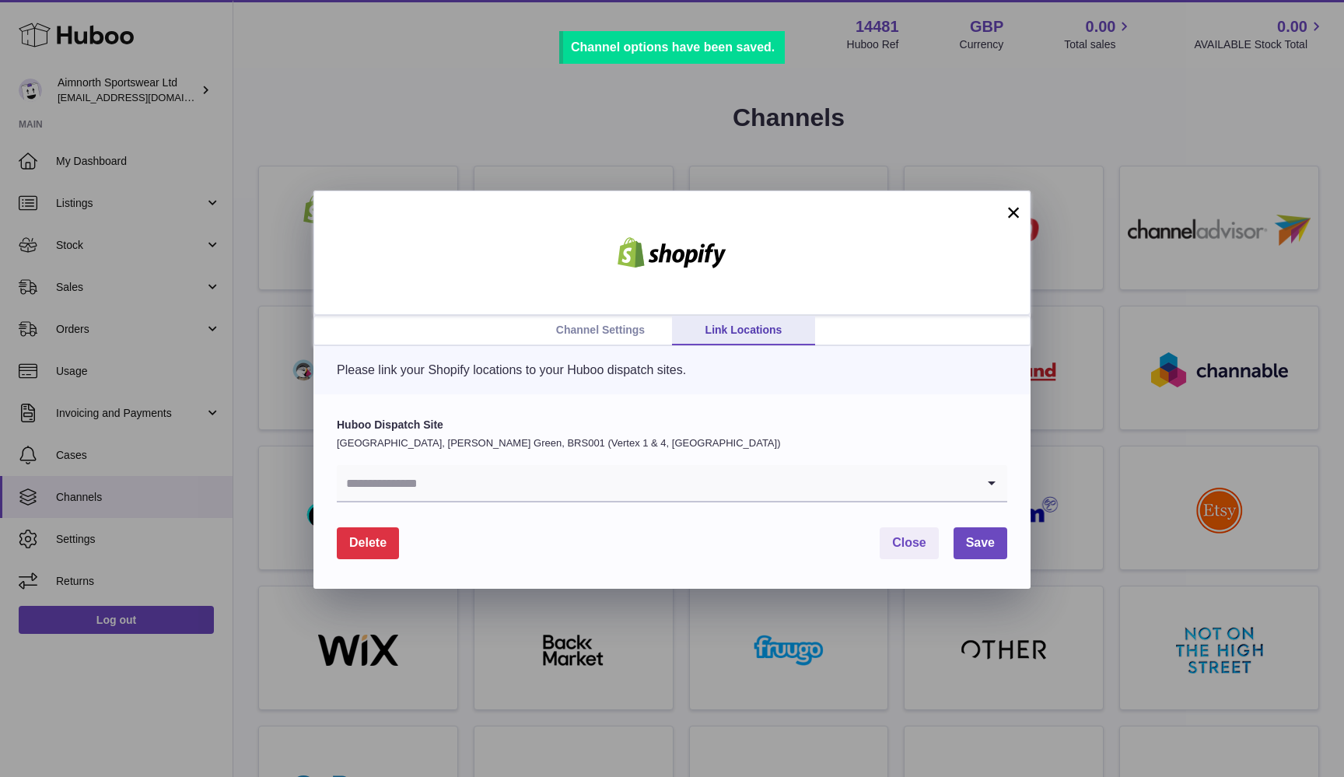
click at [596, 327] on link "Channel Settings" at bounding box center [600, 331] width 143 height 30
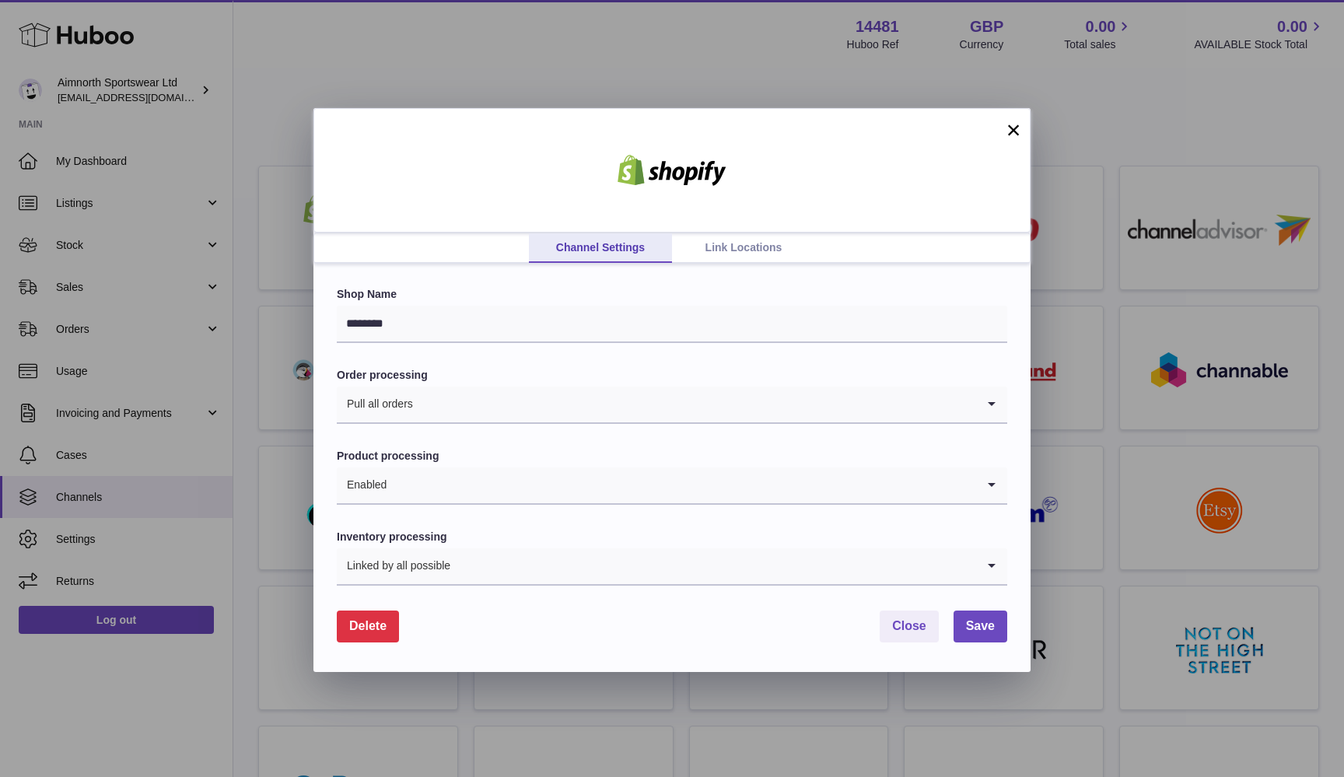
click at [731, 243] on link "Link Locations" at bounding box center [743, 248] width 143 height 30
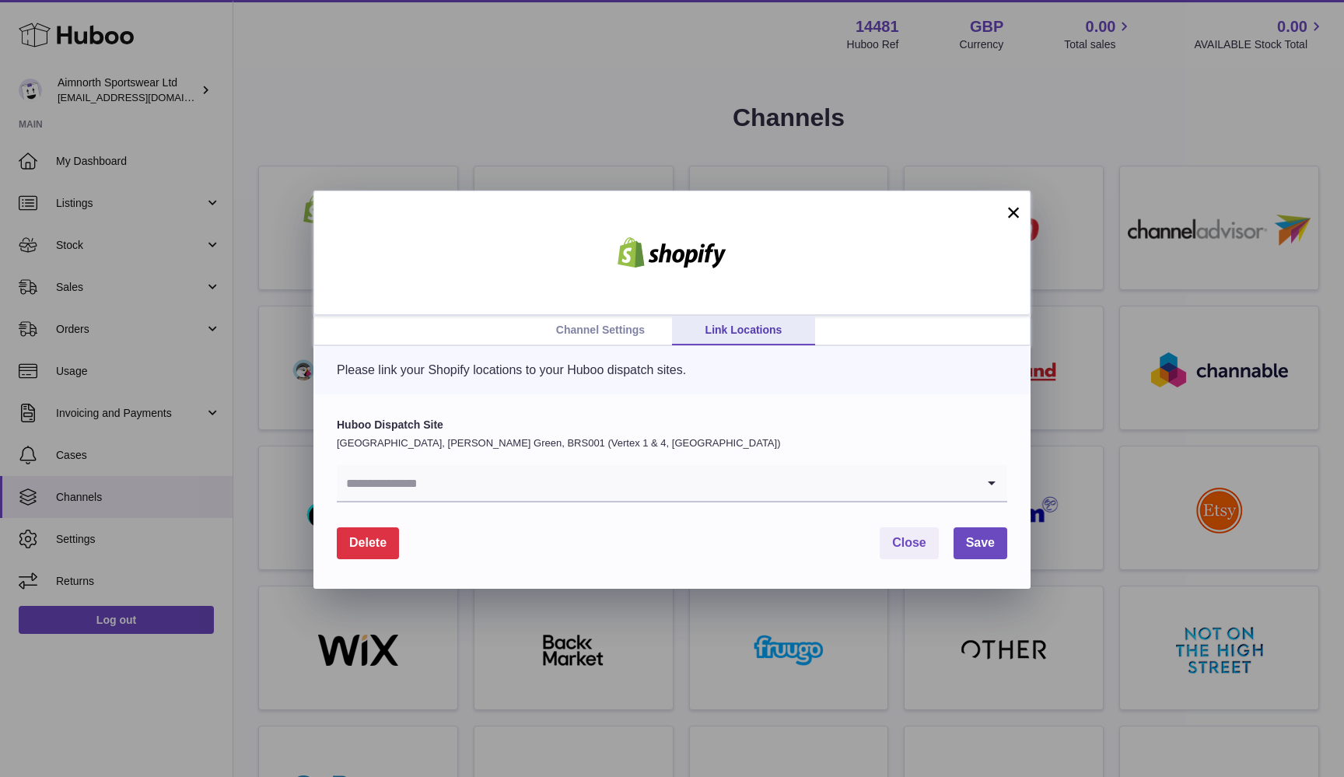
click at [563, 480] on input "Search for option" at bounding box center [656, 483] width 639 height 36
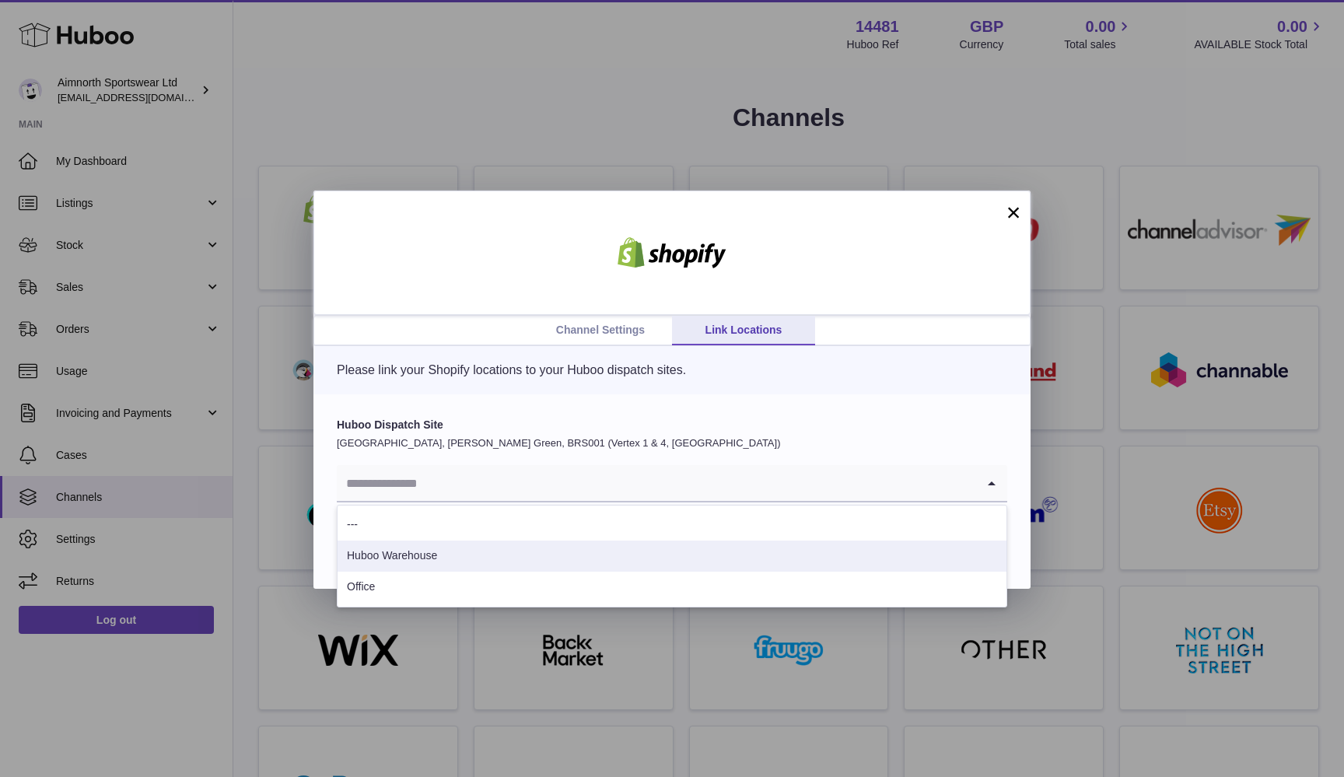
click at [513, 554] on li "Huboo Warehouse" at bounding box center [672, 556] width 669 height 31
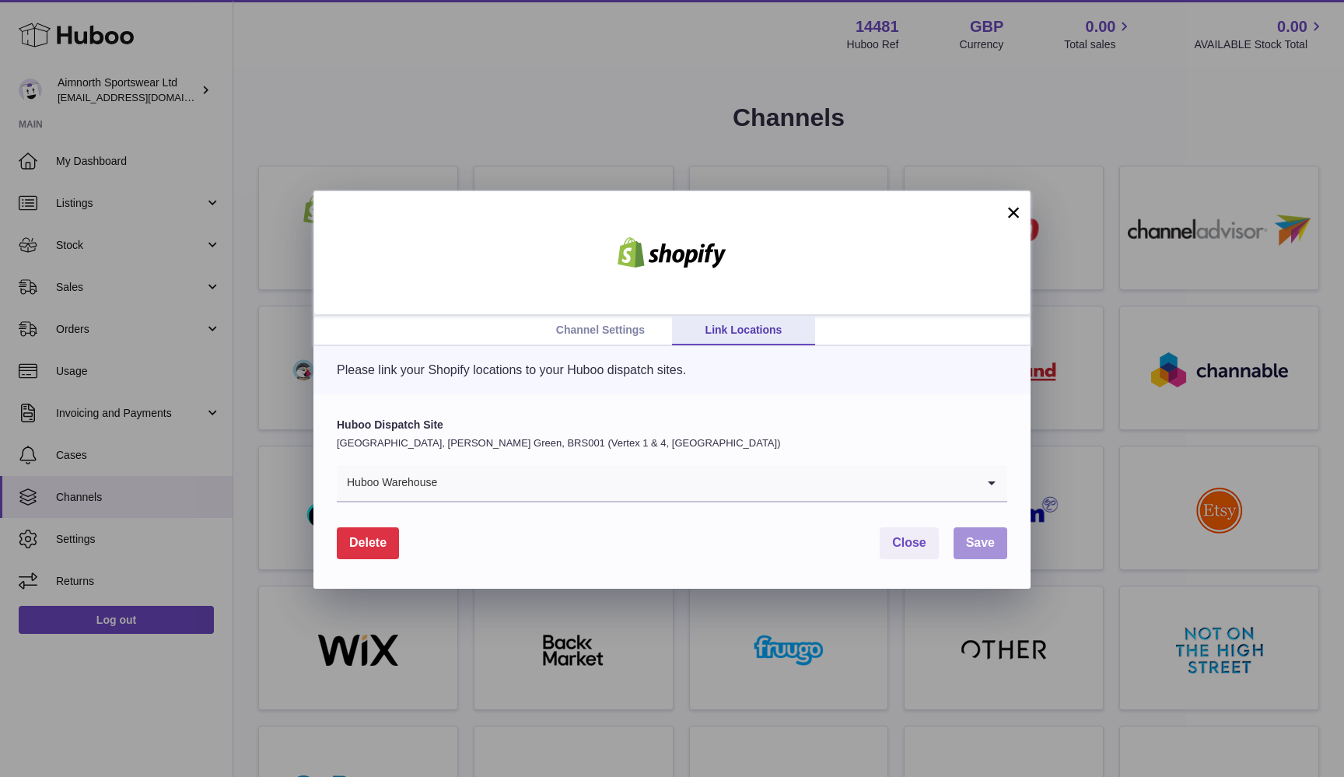
click at [991, 541] on span "Save" at bounding box center [980, 542] width 29 height 13
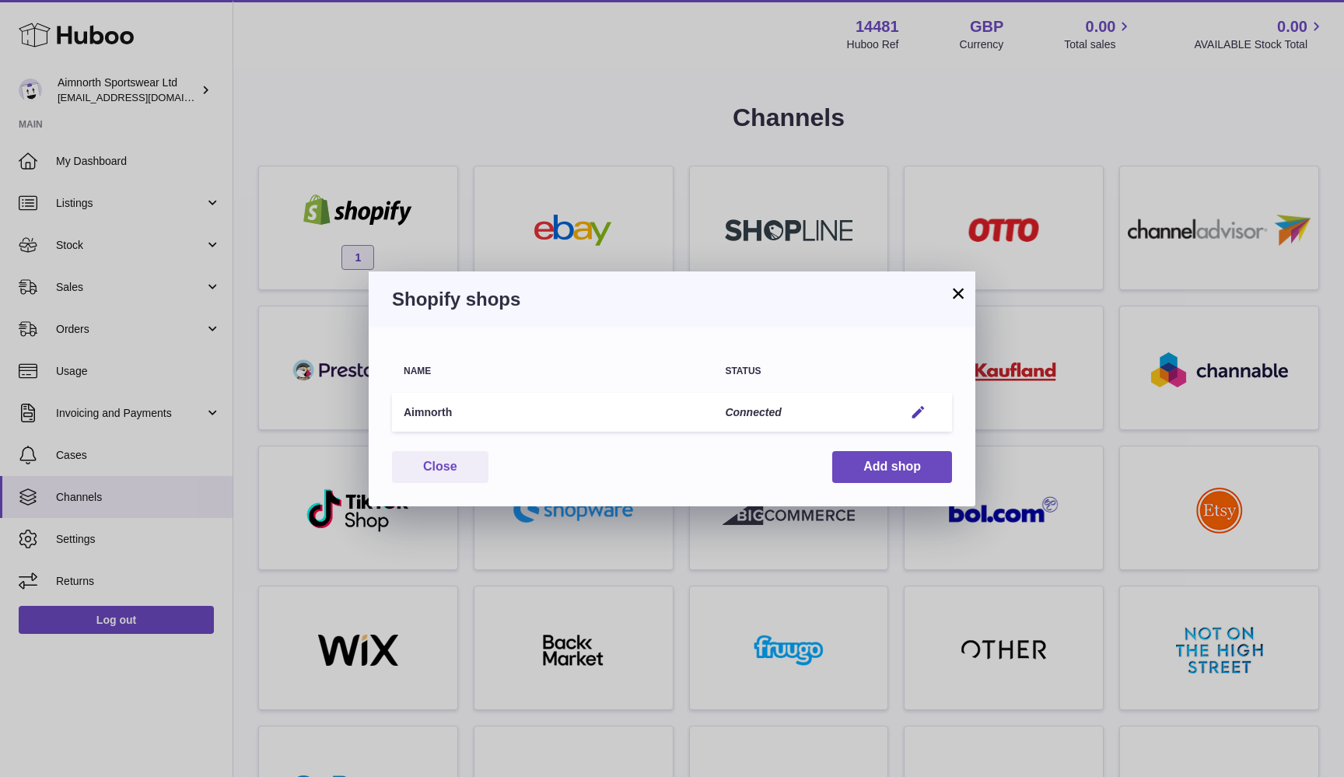
click at [956, 292] on button "×" at bounding box center [958, 293] width 19 height 19
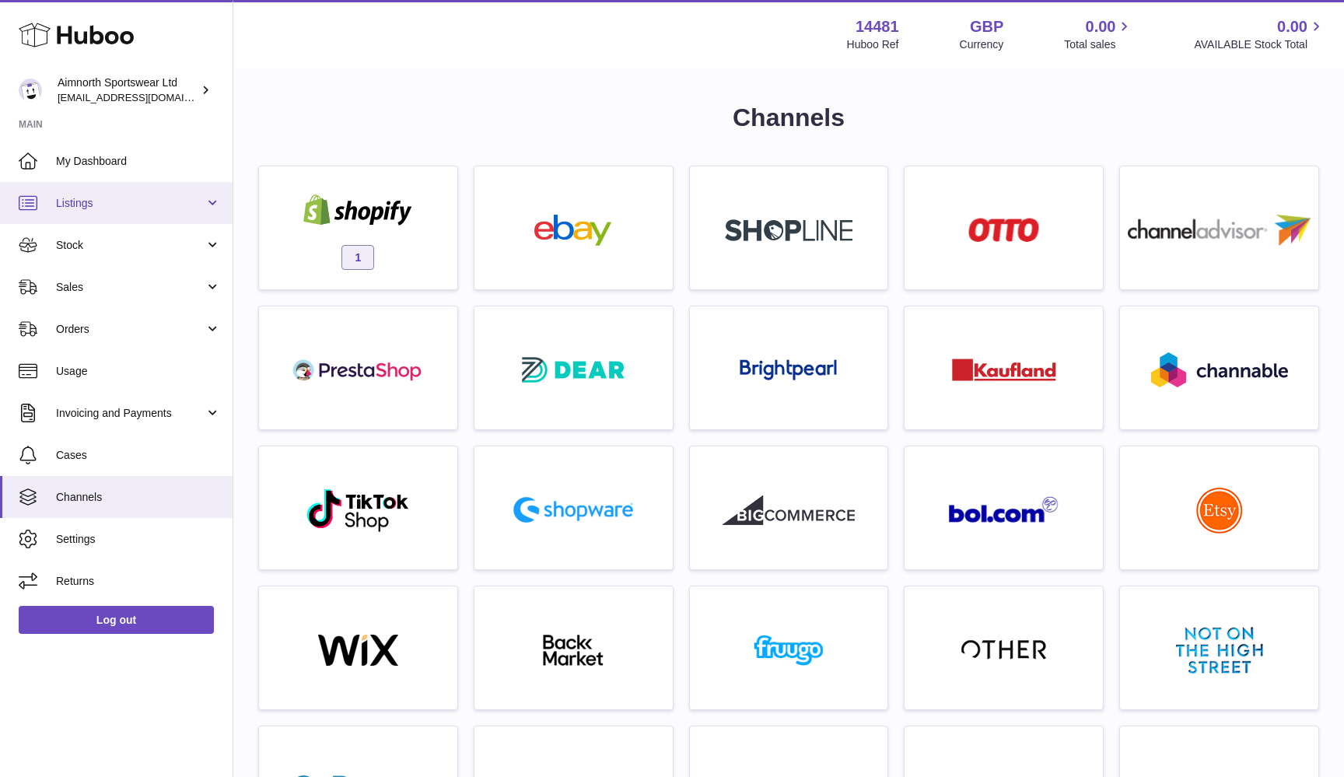
click at [186, 212] on link "Listings" at bounding box center [116, 203] width 233 height 42
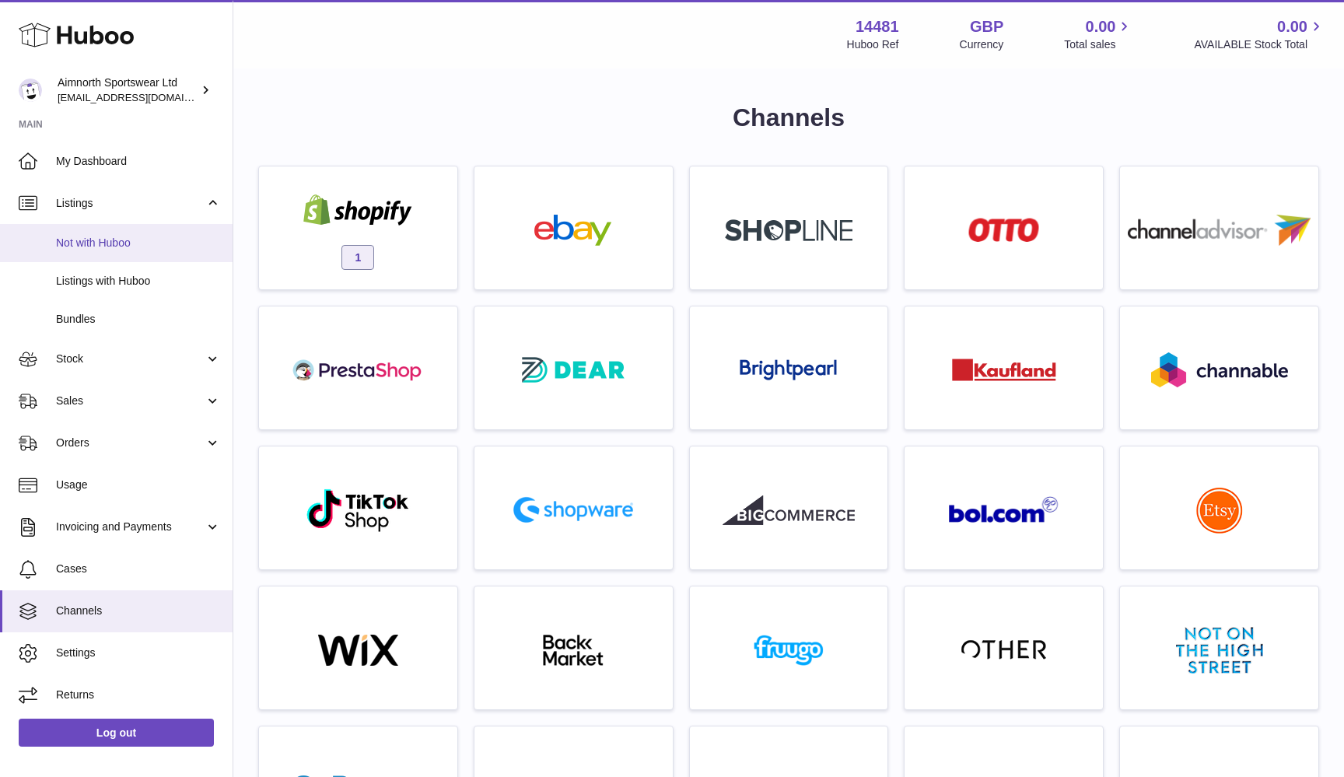
click at [130, 252] on link "Not with Huboo" at bounding box center [116, 243] width 233 height 38
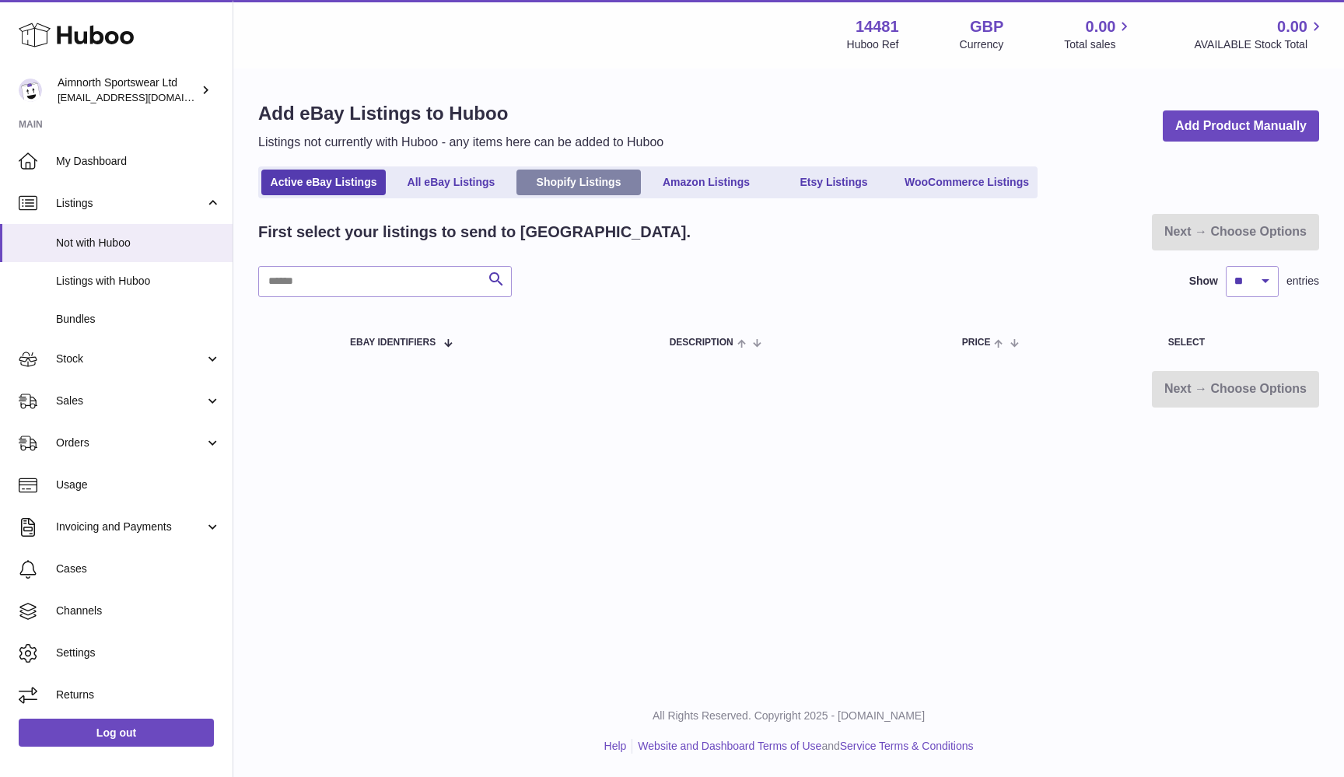
click at [605, 192] on link "Shopify Listings" at bounding box center [579, 183] width 124 height 26
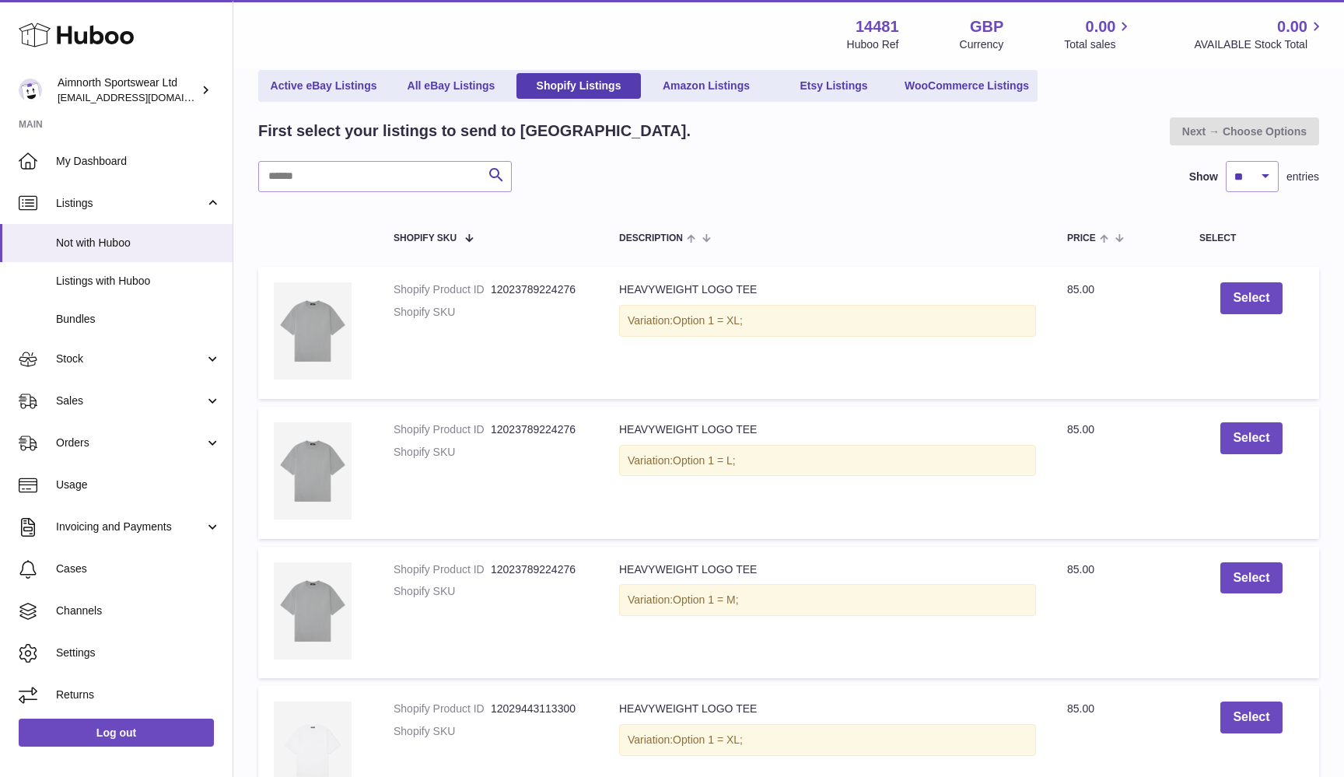
scroll to position [132, 0]
select select "***"
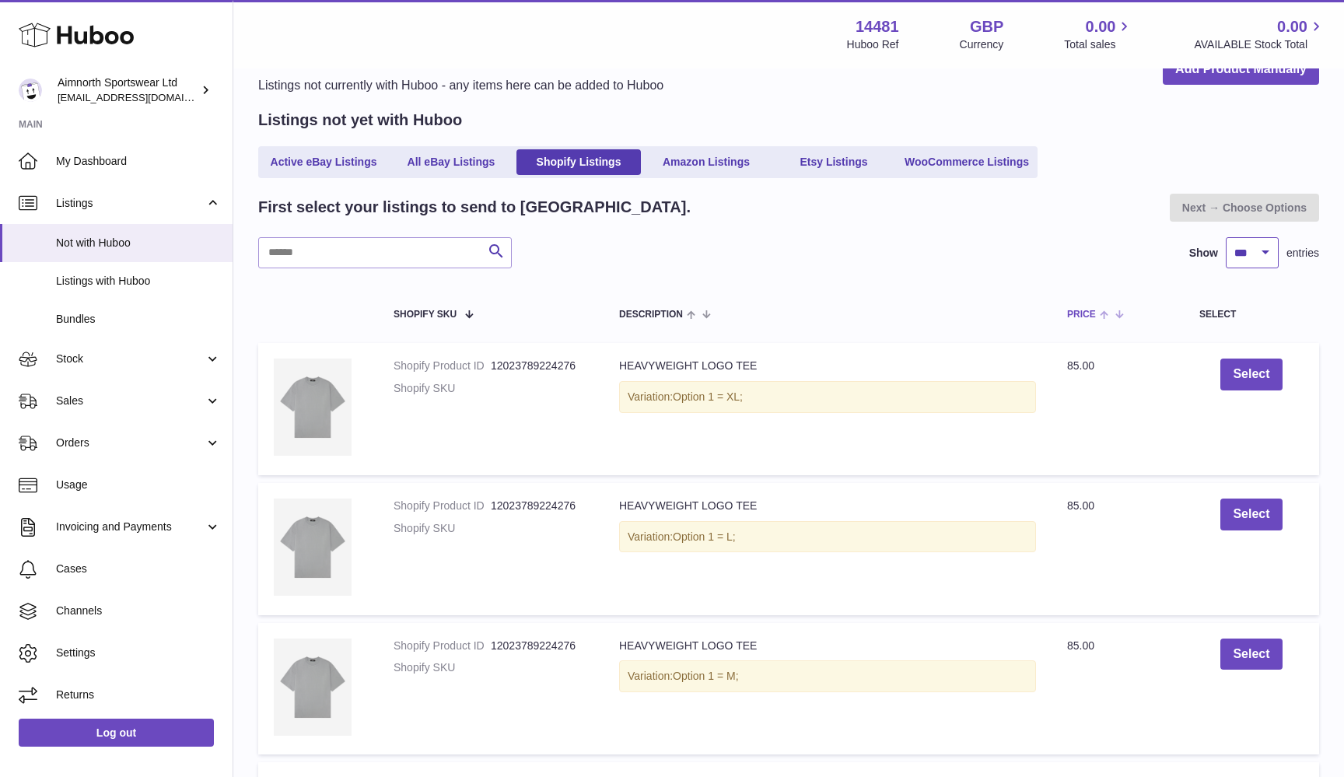
scroll to position [59, 0]
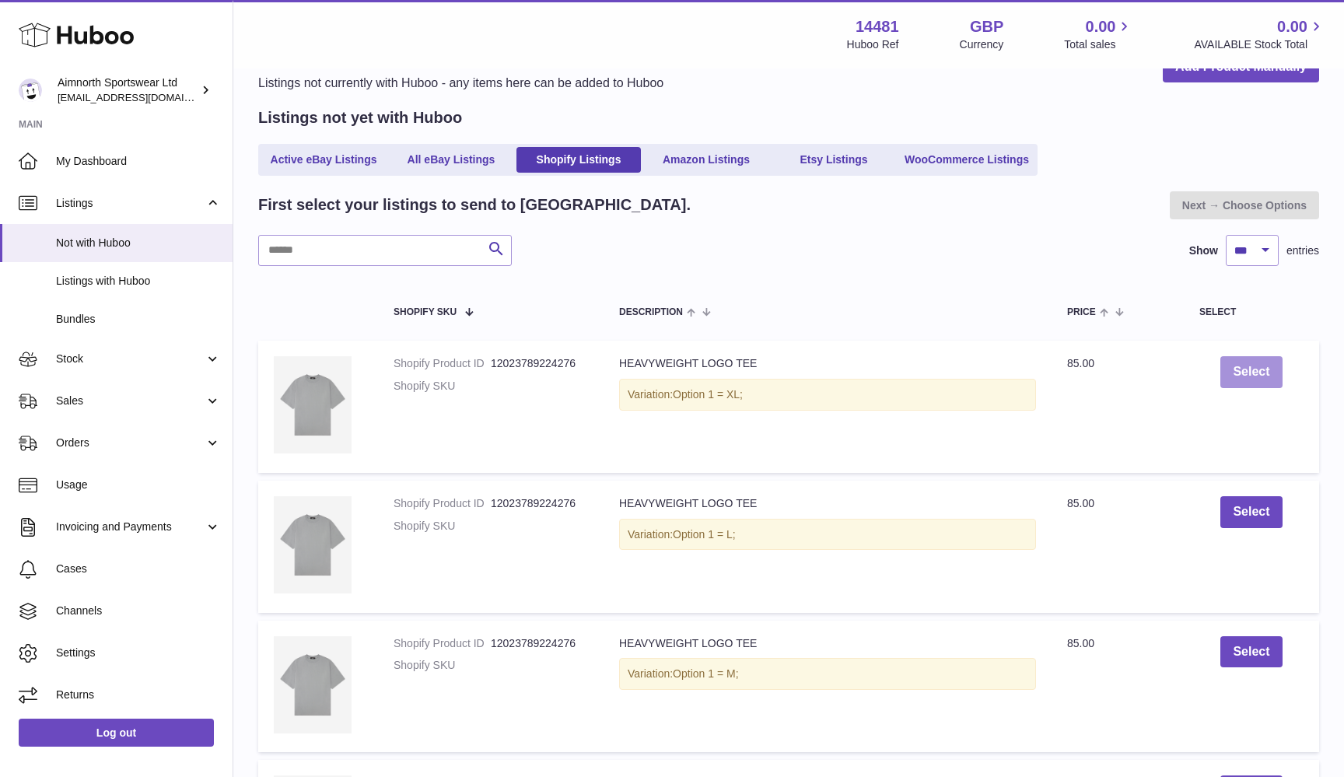
click at [1246, 379] on button "Select" at bounding box center [1251, 372] width 61 height 32
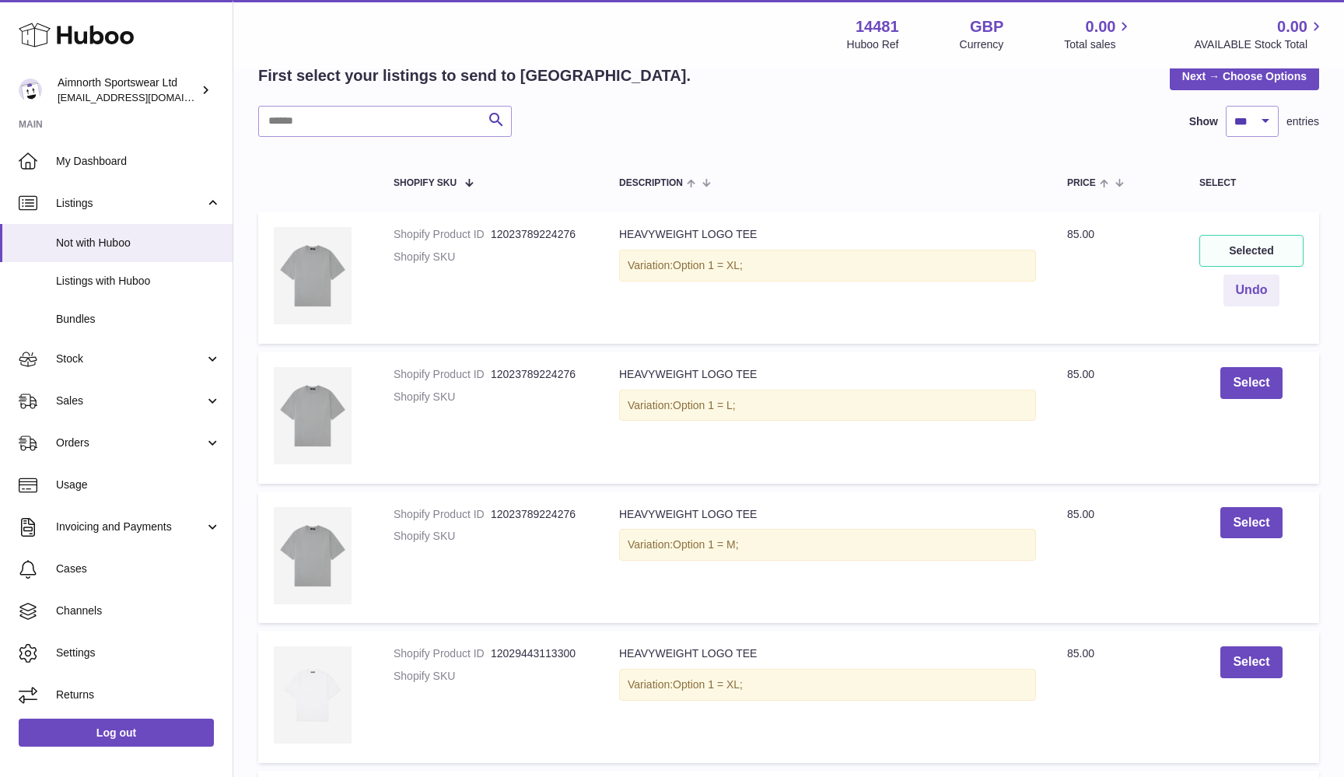
scroll to position [194, 0]
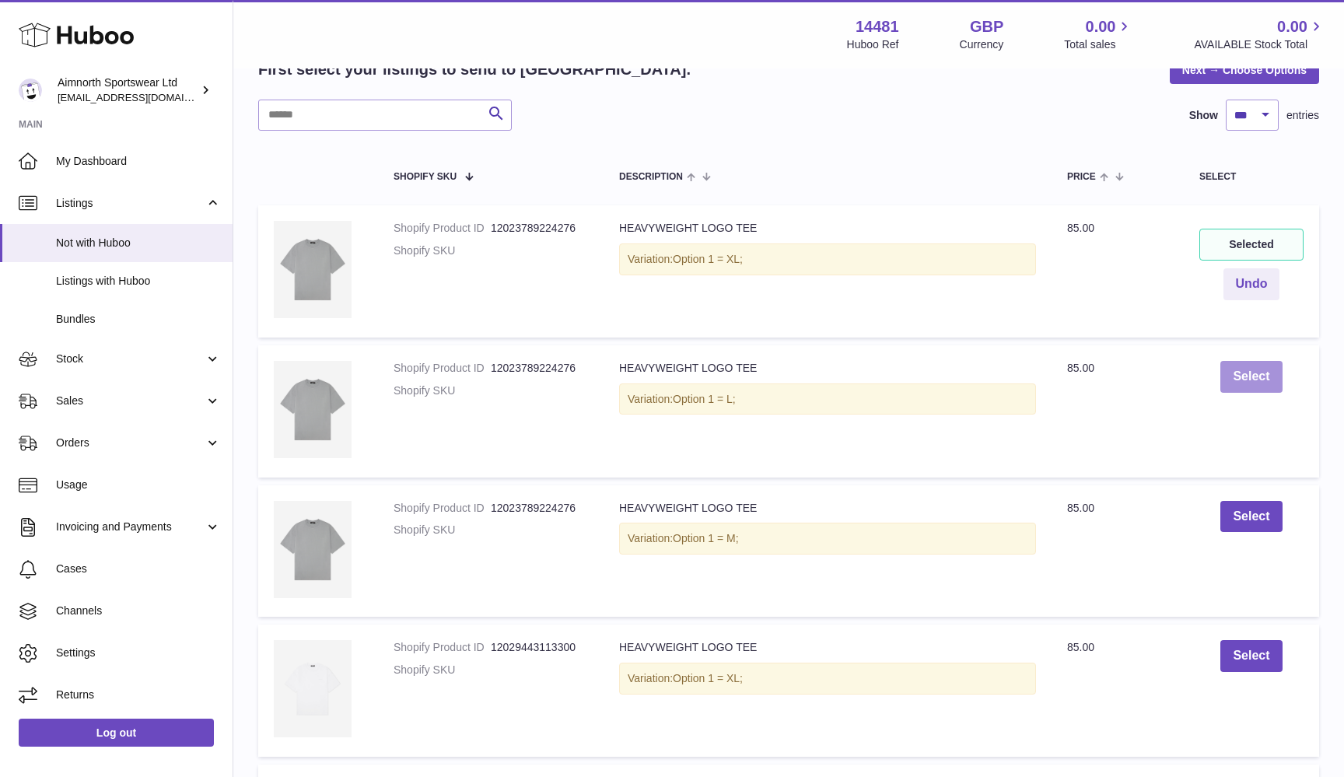
click at [1248, 373] on button "Select" at bounding box center [1251, 377] width 61 height 32
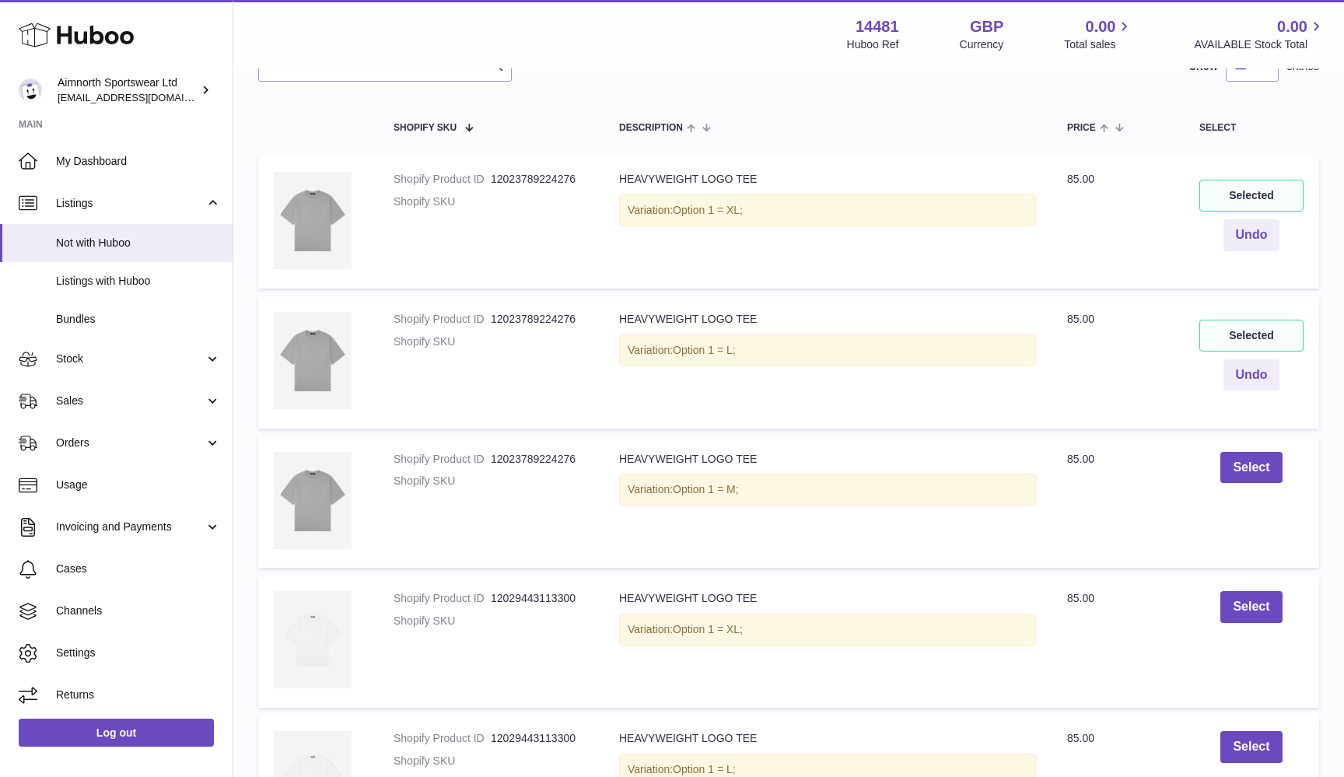
scroll to position [261, 0]
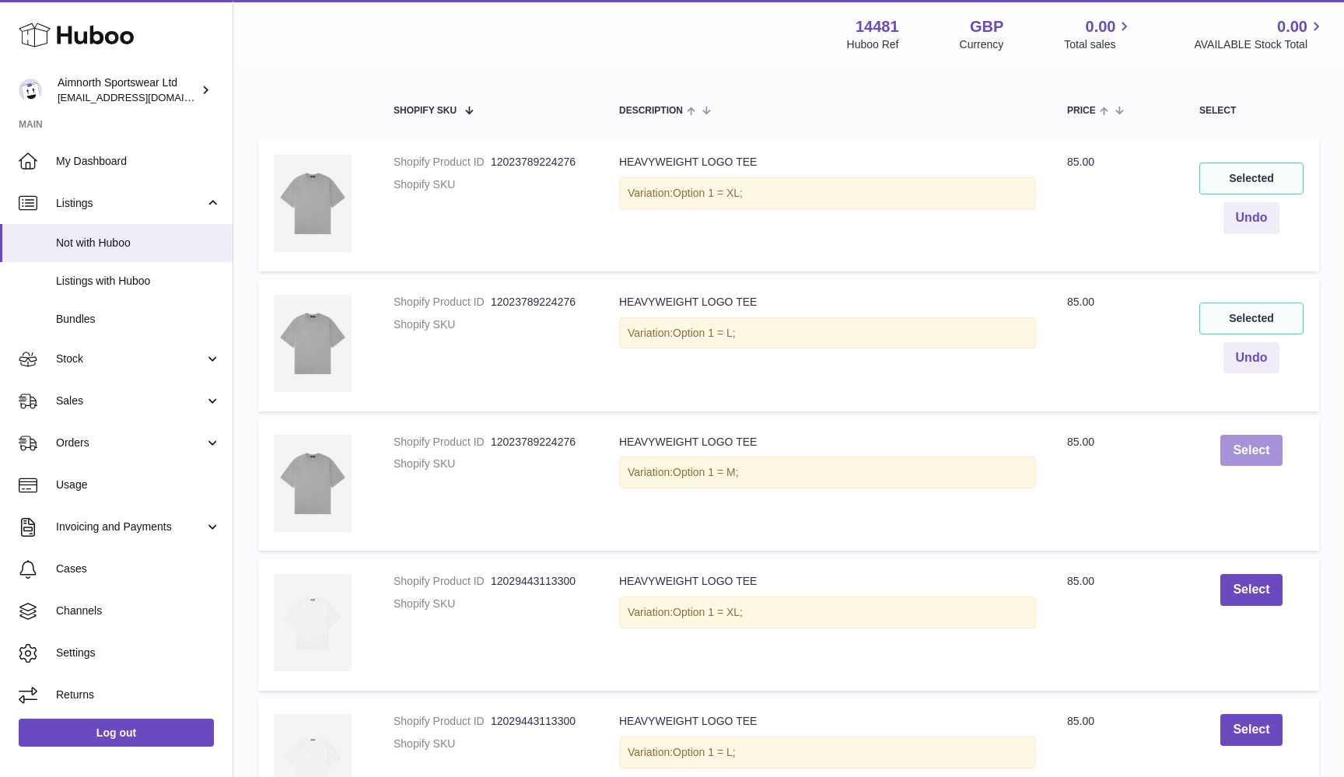
click at [1256, 447] on button "Select" at bounding box center [1251, 451] width 61 height 32
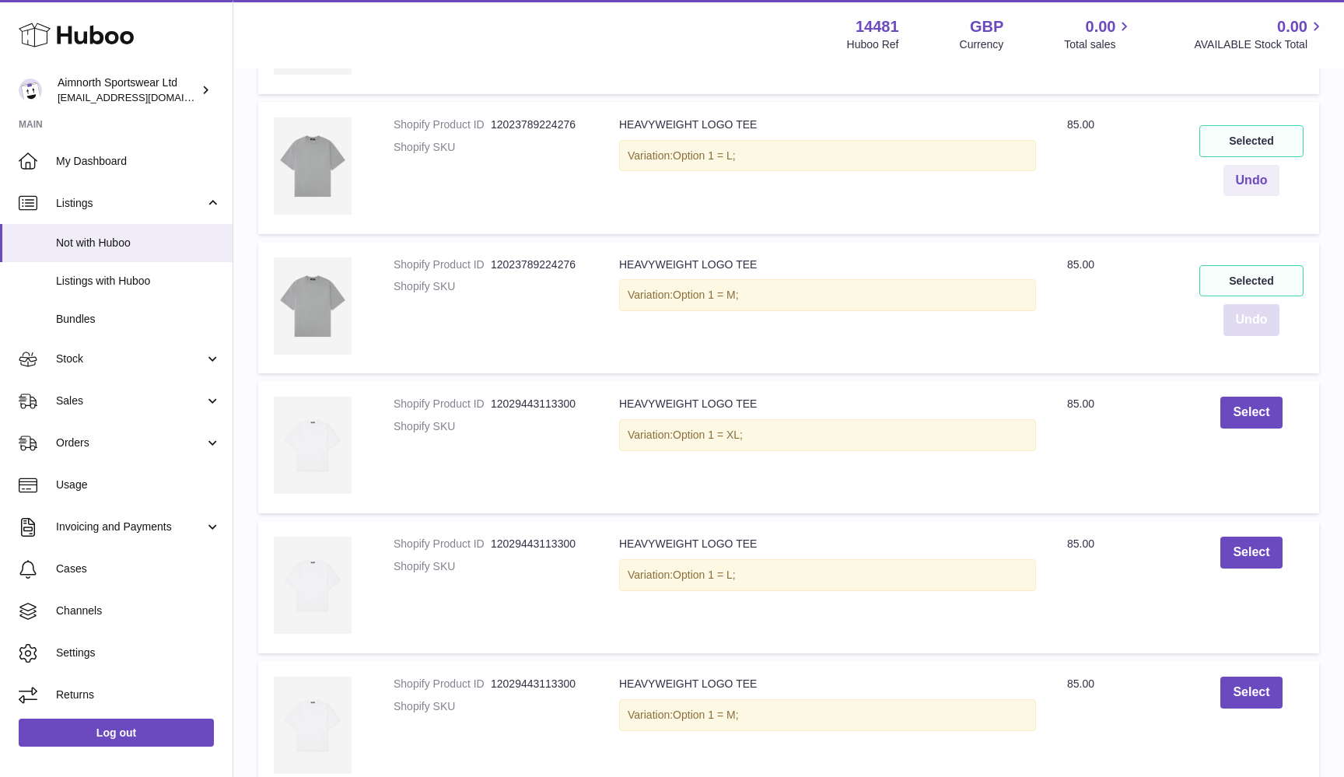
scroll to position [440, 0]
click at [1254, 411] on button "Select" at bounding box center [1251, 410] width 61 height 32
click at [1257, 546] on button "Select" at bounding box center [1251, 550] width 61 height 32
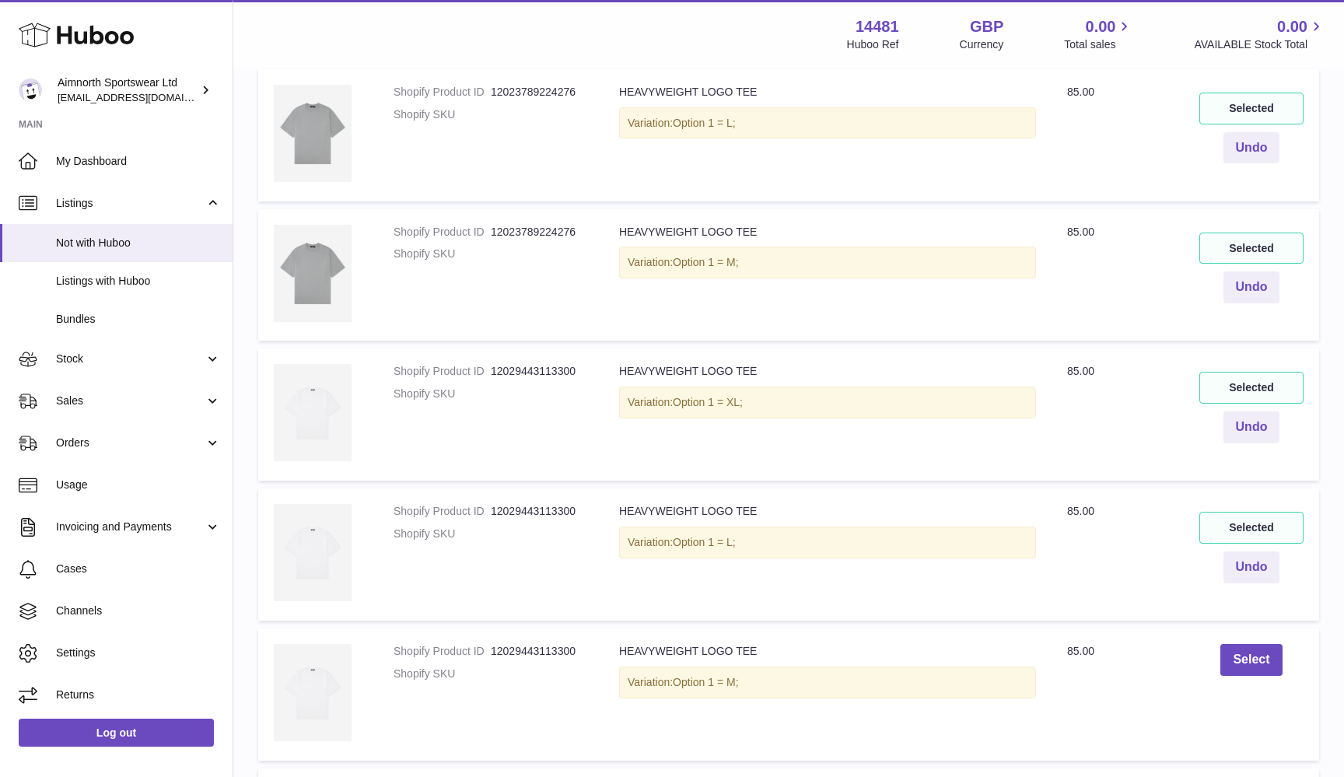
scroll to position [470, 0]
click at [1249, 657] on button "Select" at bounding box center [1251, 661] width 61 height 32
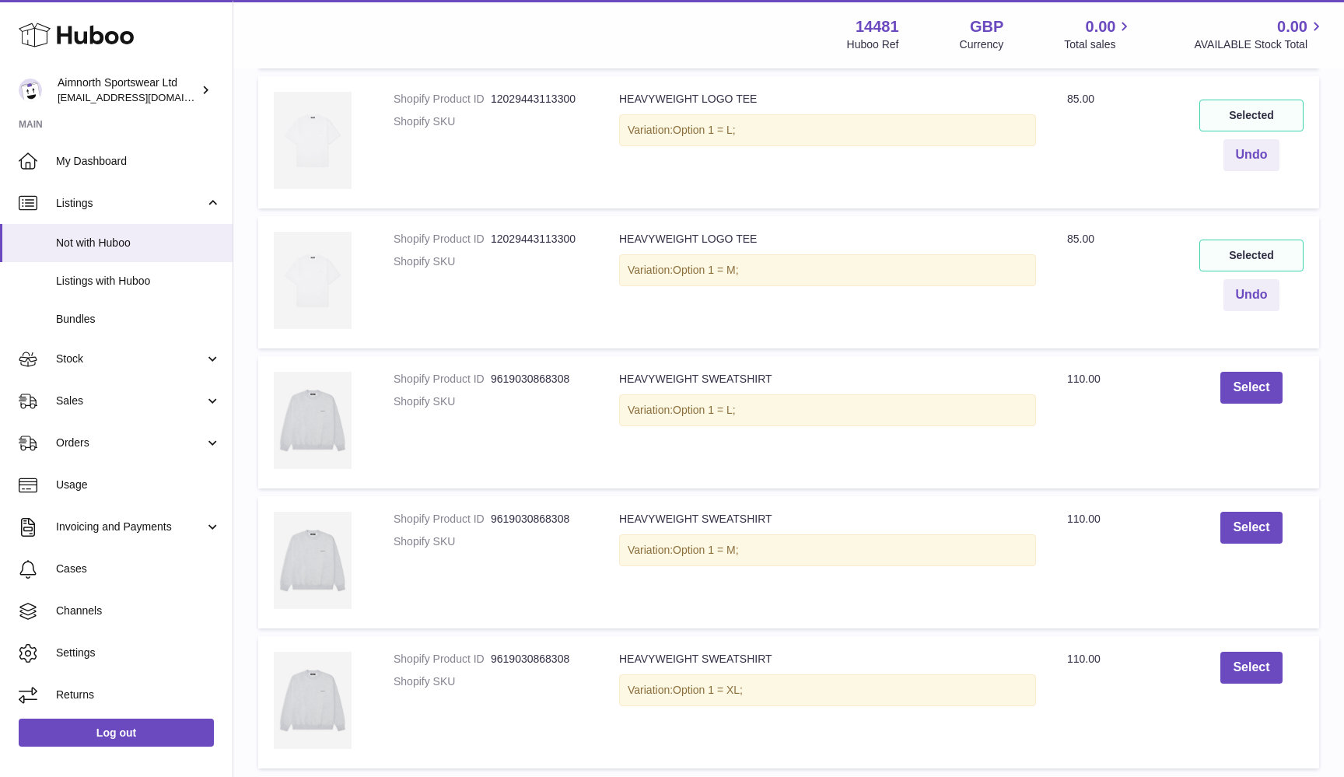
scroll to position [885, 0]
click at [1248, 376] on button "Select" at bounding box center [1251, 386] width 61 height 32
click at [1248, 518] on button "Select" at bounding box center [1251, 526] width 61 height 32
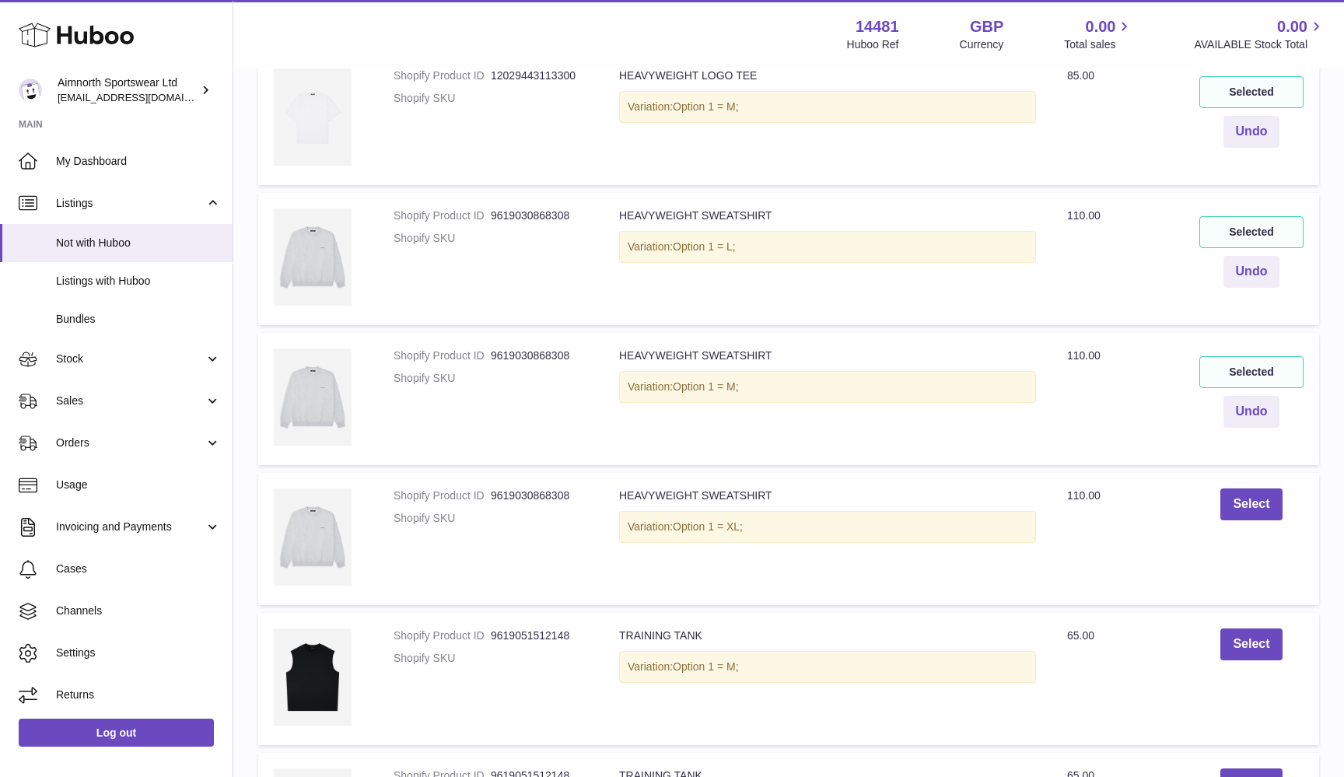
scroll to position [1049, 0]
click at [1242, 506] on button "Select" at bounding box center [1251, 502] width 61 height 32
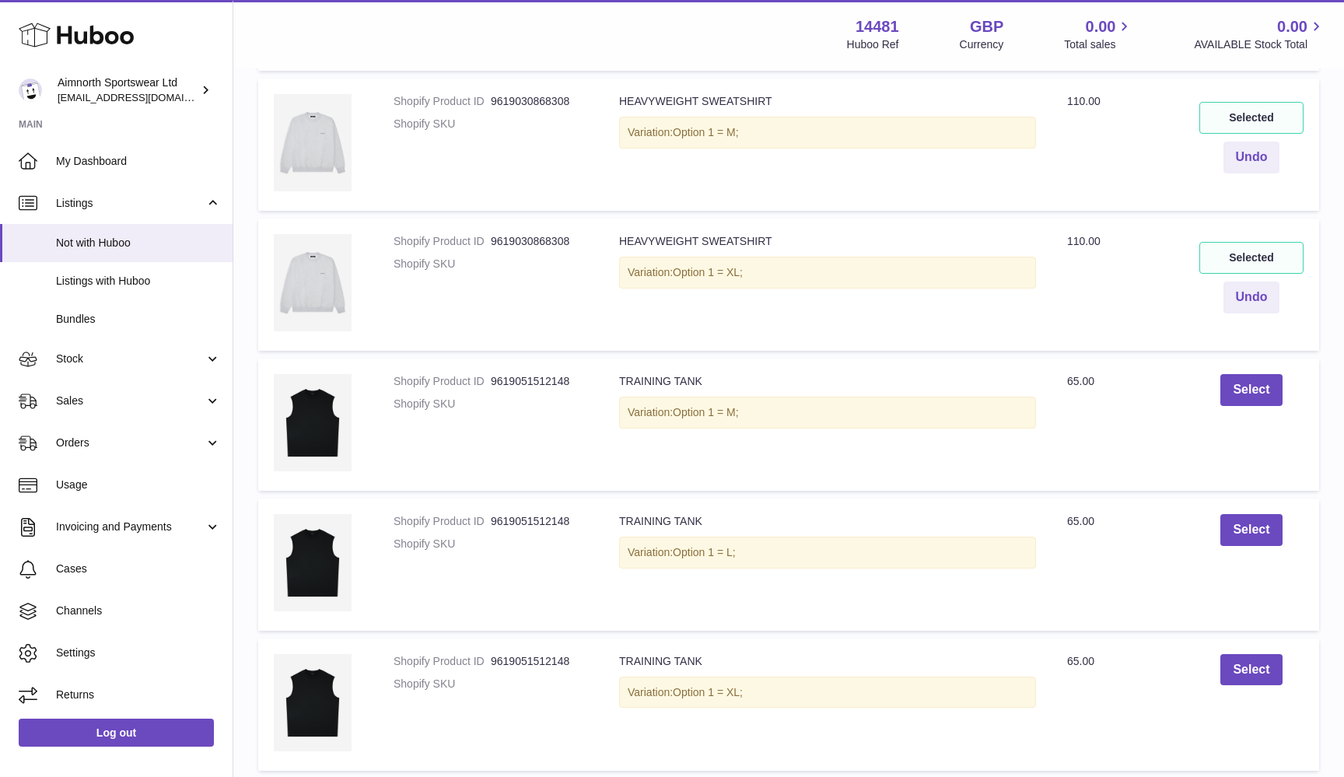
scroll to position [1310, 0]
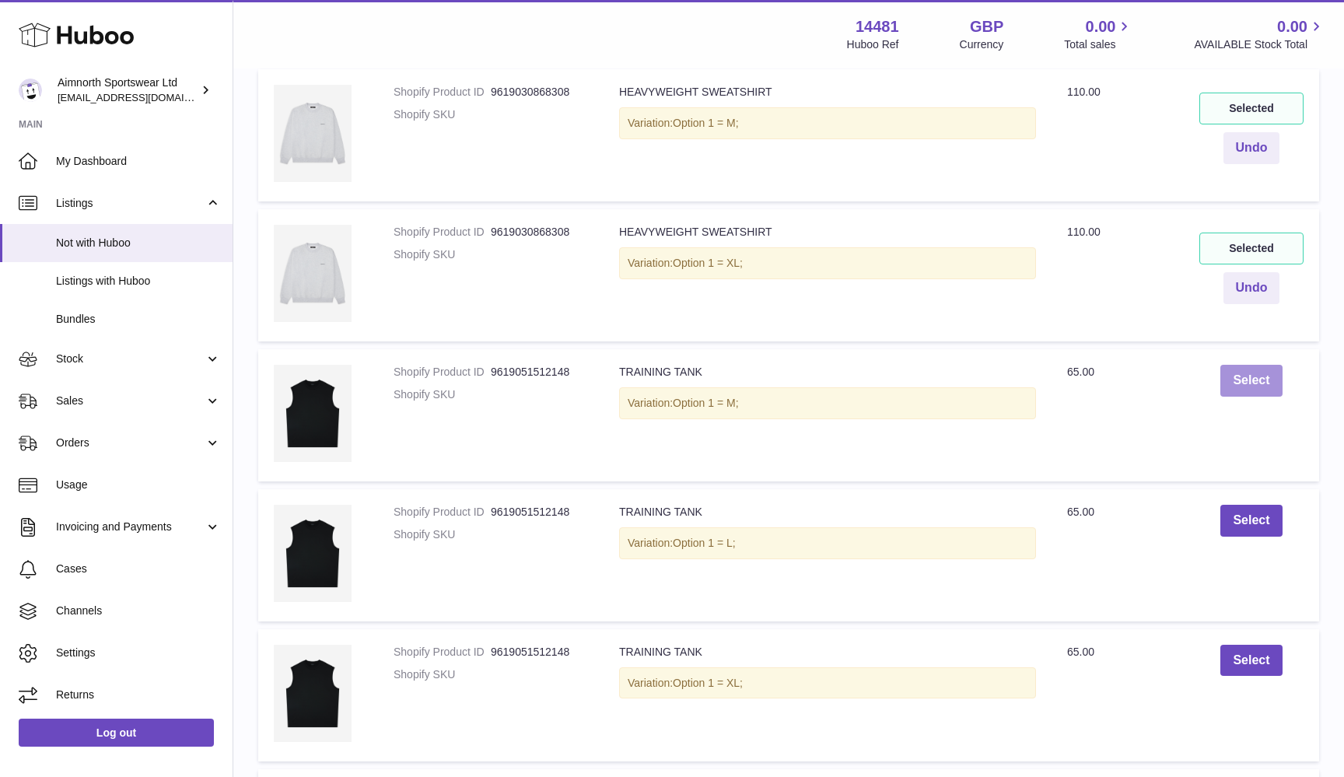
click at [1256, 378] on button "Select" at bounding box center [1251, 381] width 61 height 32
click at [1256, 505] on button "Select" at bounding box center [1251, 521] width 61 height 32
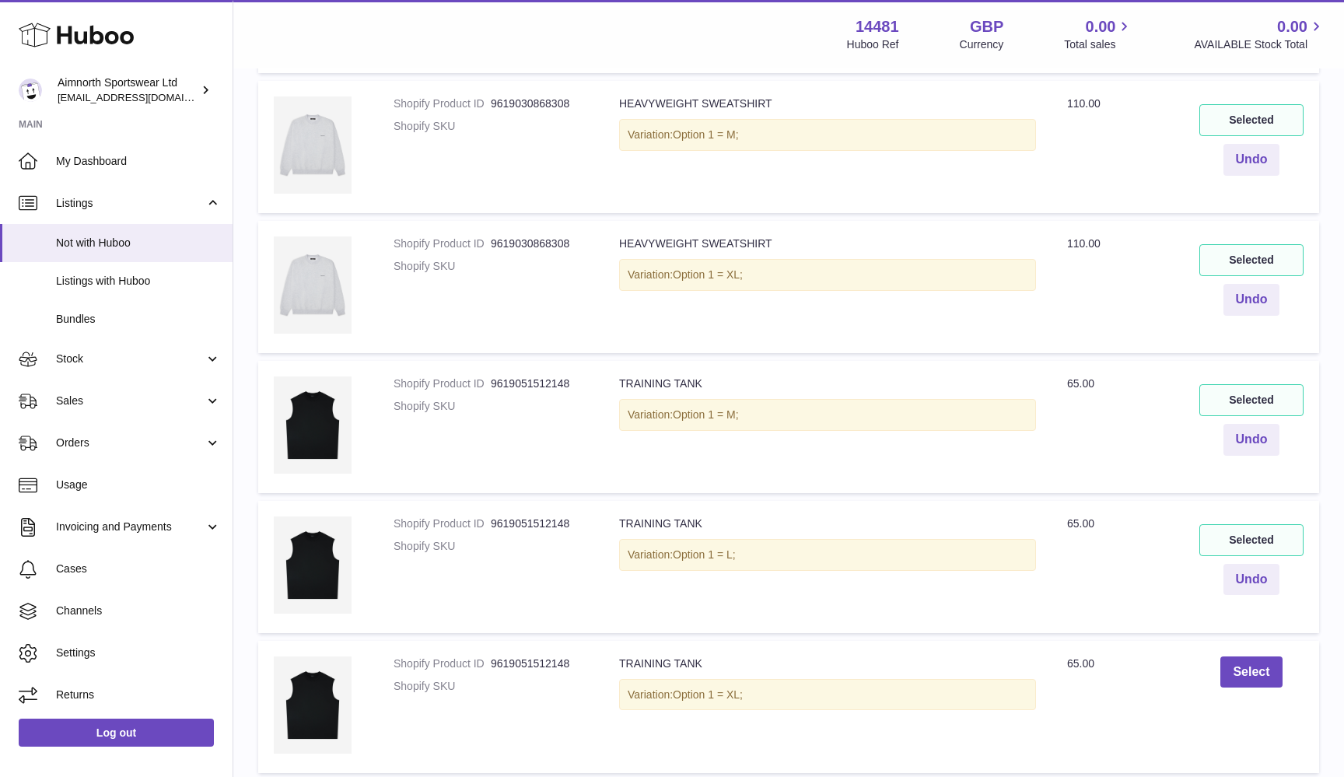
scroll to position [1288, 0]
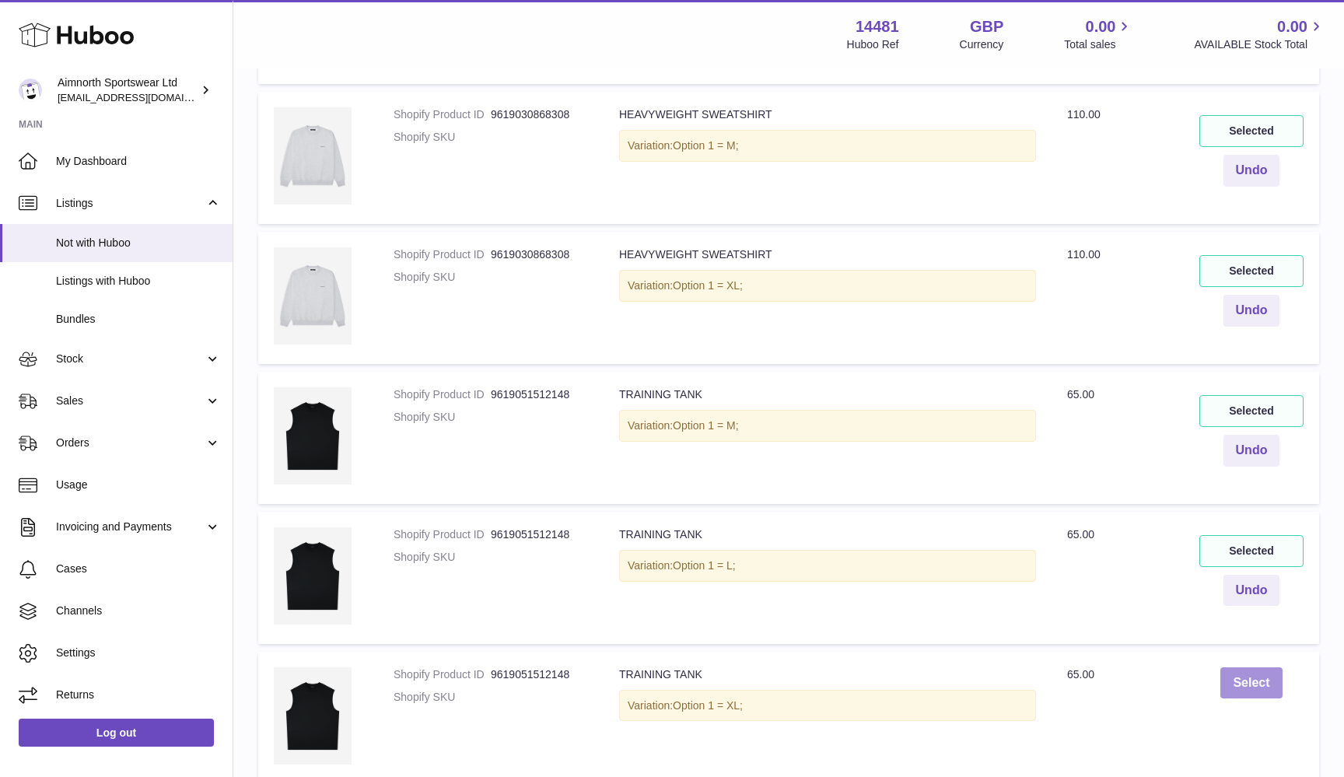
click at [1234, 667] on button "Select" at bounding box center [1251, 683] width 61 height 32
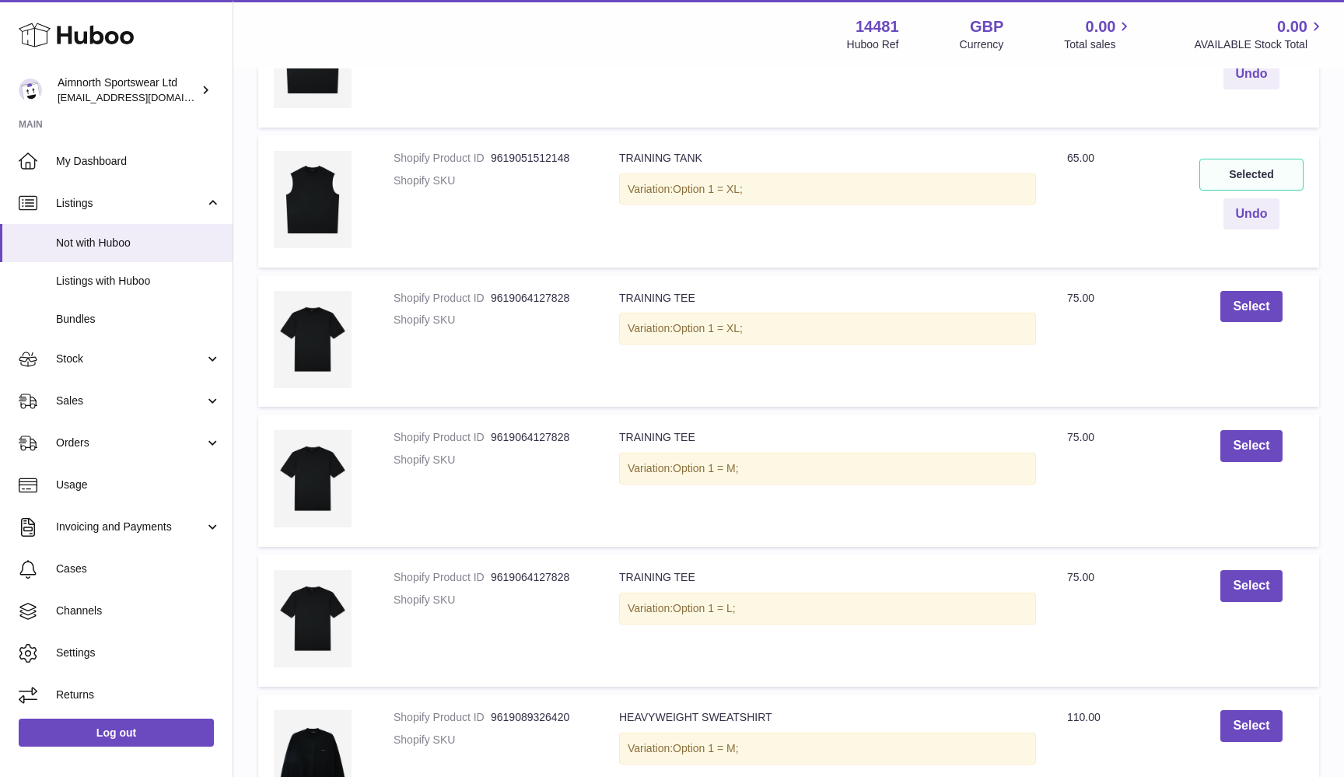
scroll to position [1824, 0]
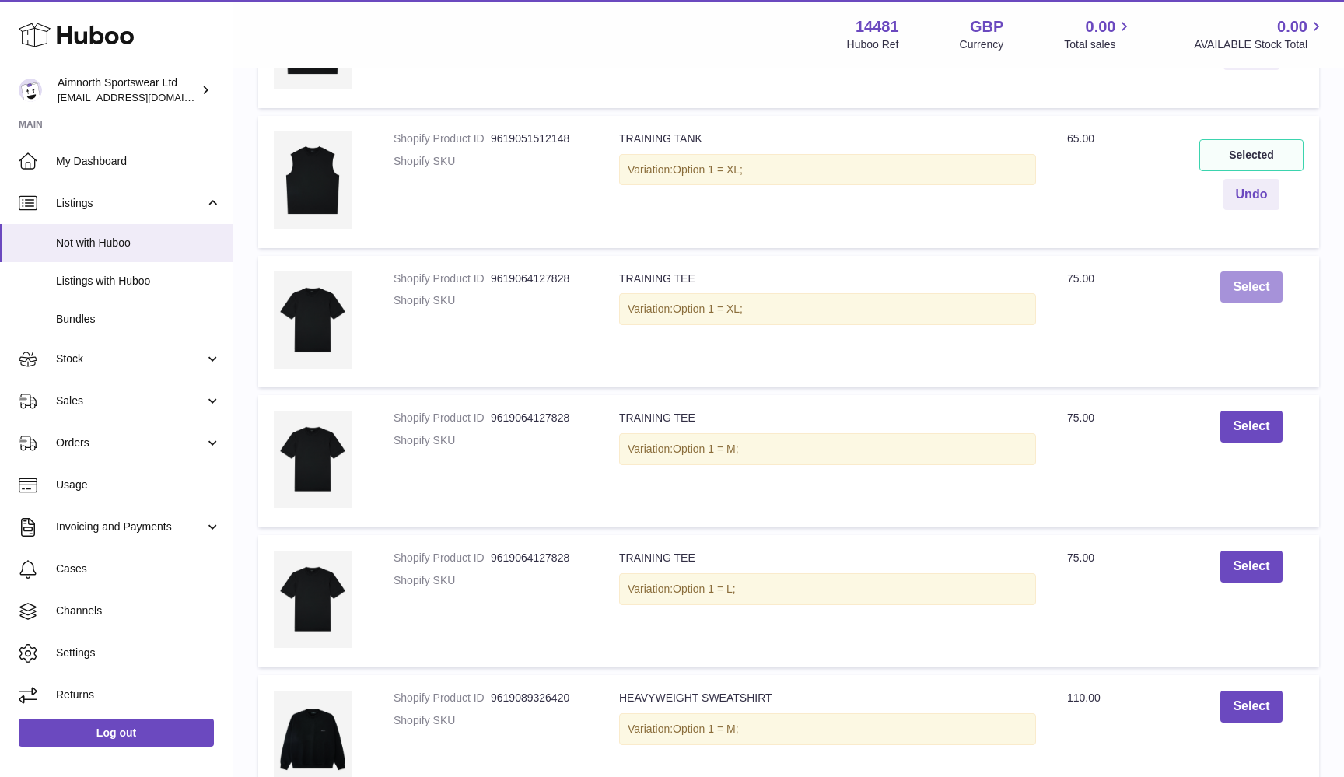
click at [1269, 289] on button "Select" at bounding box center [1251, 288] width 61 height 32
click at [1251, 412] on button "Select" at bounding box center [1251, 427] width 61 height 32
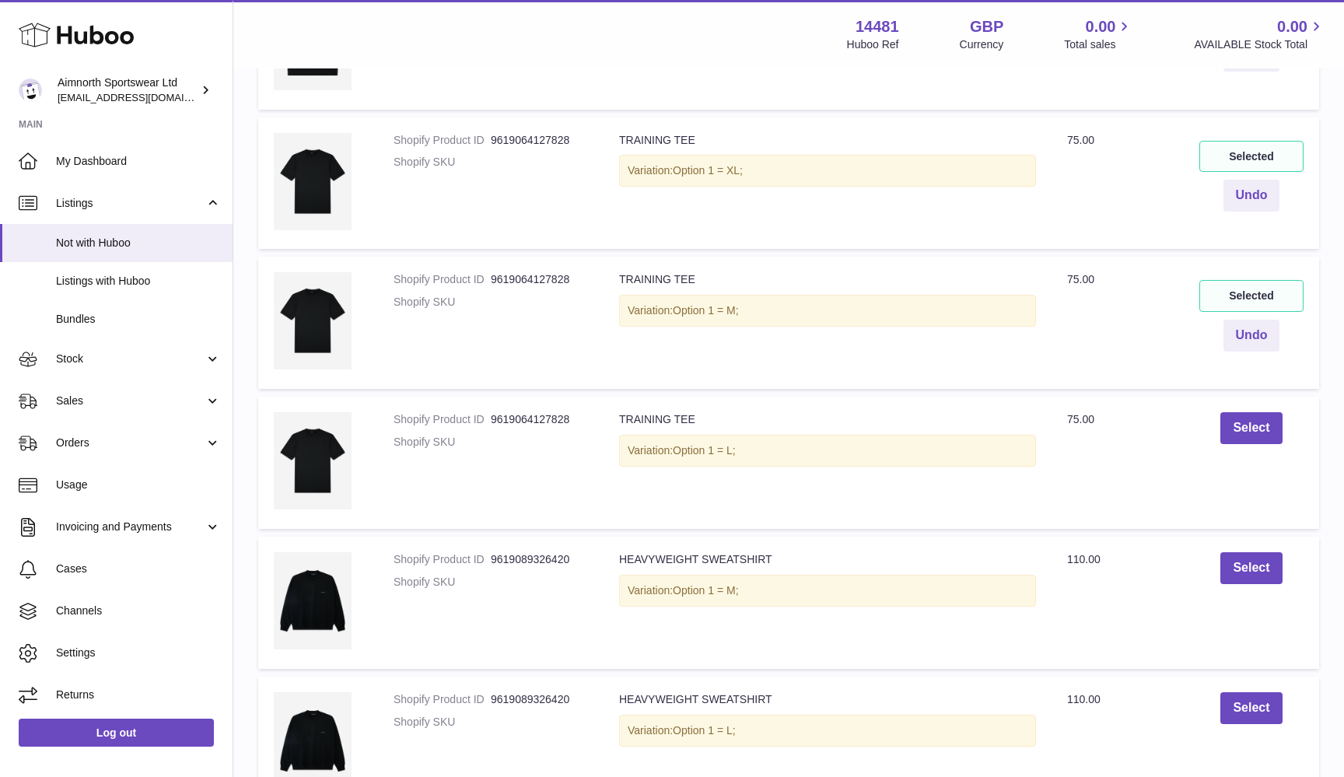
scroll to position [1972, 0]
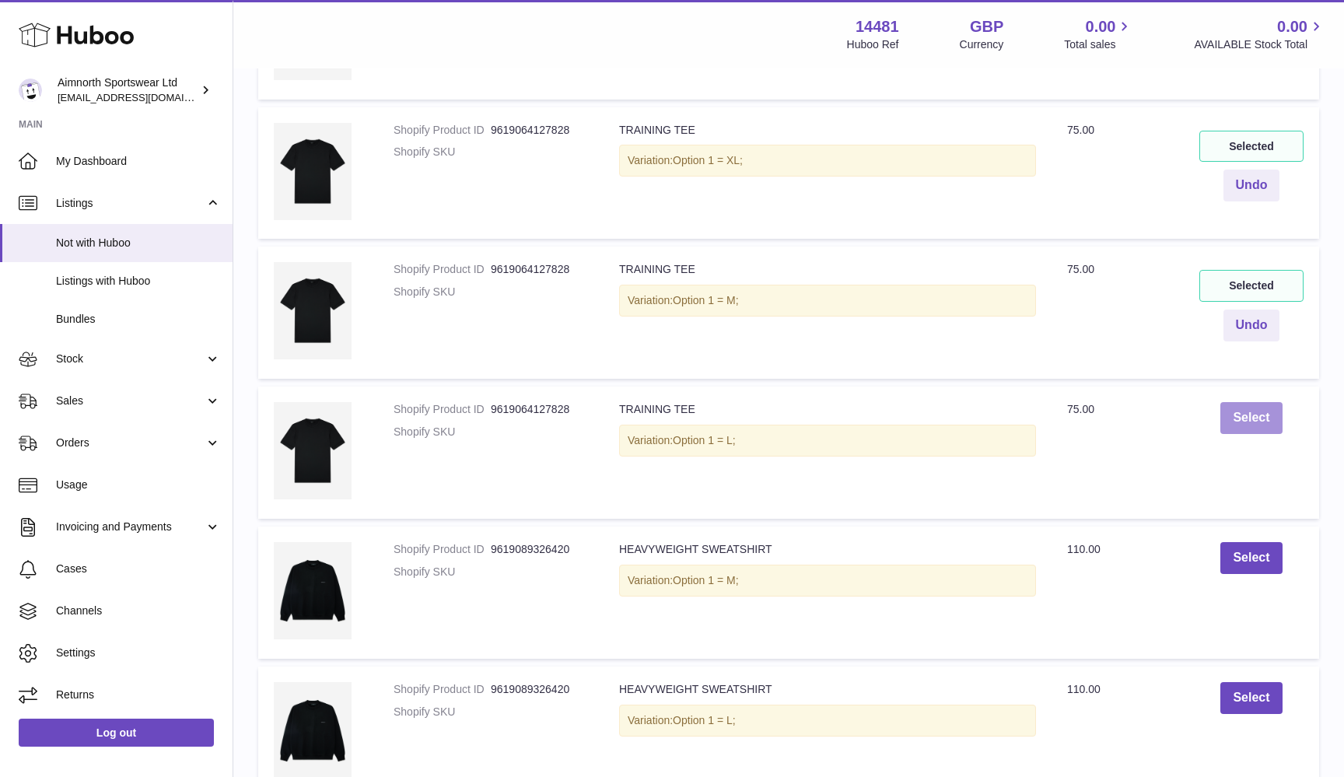
click at [1255, 402] on button "Select" at bounding box center [1251, 418] width 61 height 32
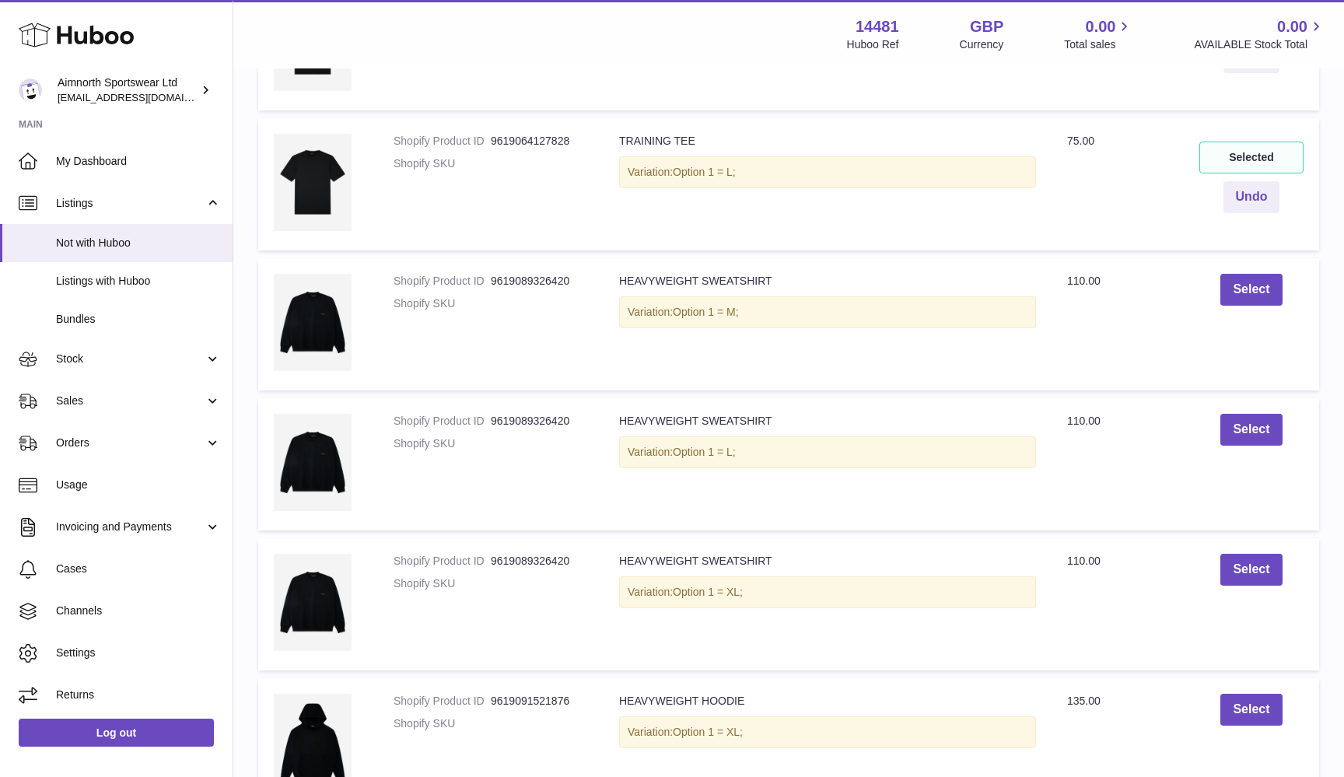
scroll to position [2272, 0]
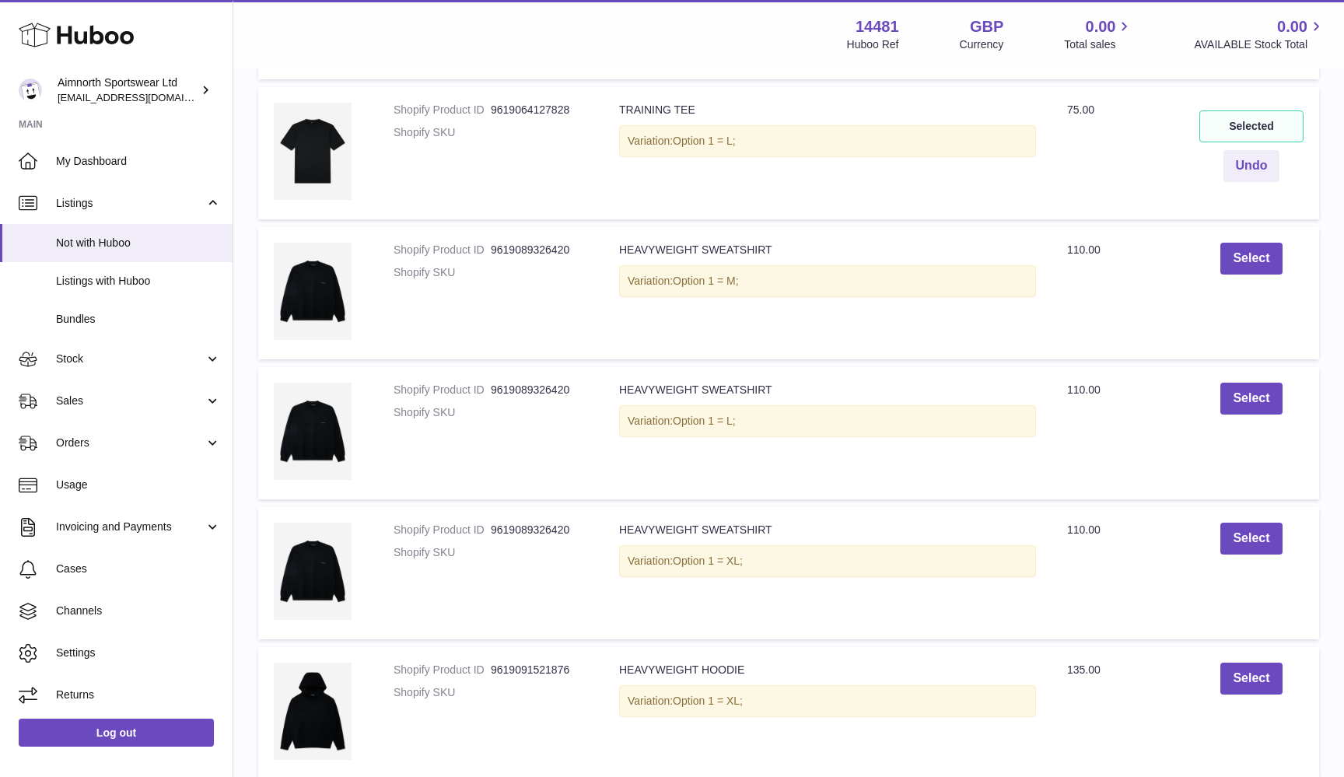
click at [1246, 269] on td "Select" at bounding box center [1251, 293] width 135 height 132
click at [1246, 250] on button "Select" at bounding box center [1251, 259] width 61 height 32
click at [1245, 383] on button "Select" at bounding box center [1251, 399] width 61 height 32
click at [1242, 545] on td "Select" at bounding box center [1251, 573] width 135 height 132
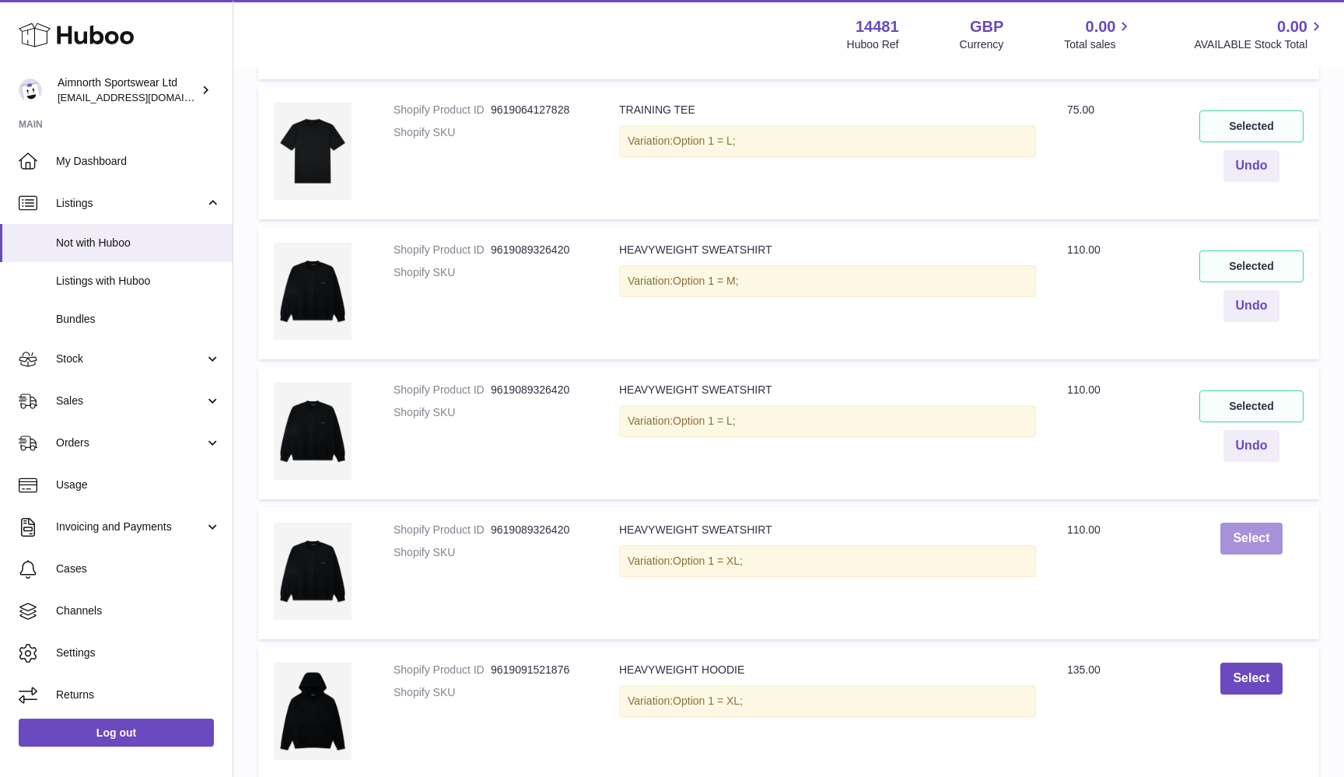
click at [1242, 528] on button "Select" at bounding box center [1251, 539] width 61 height 32
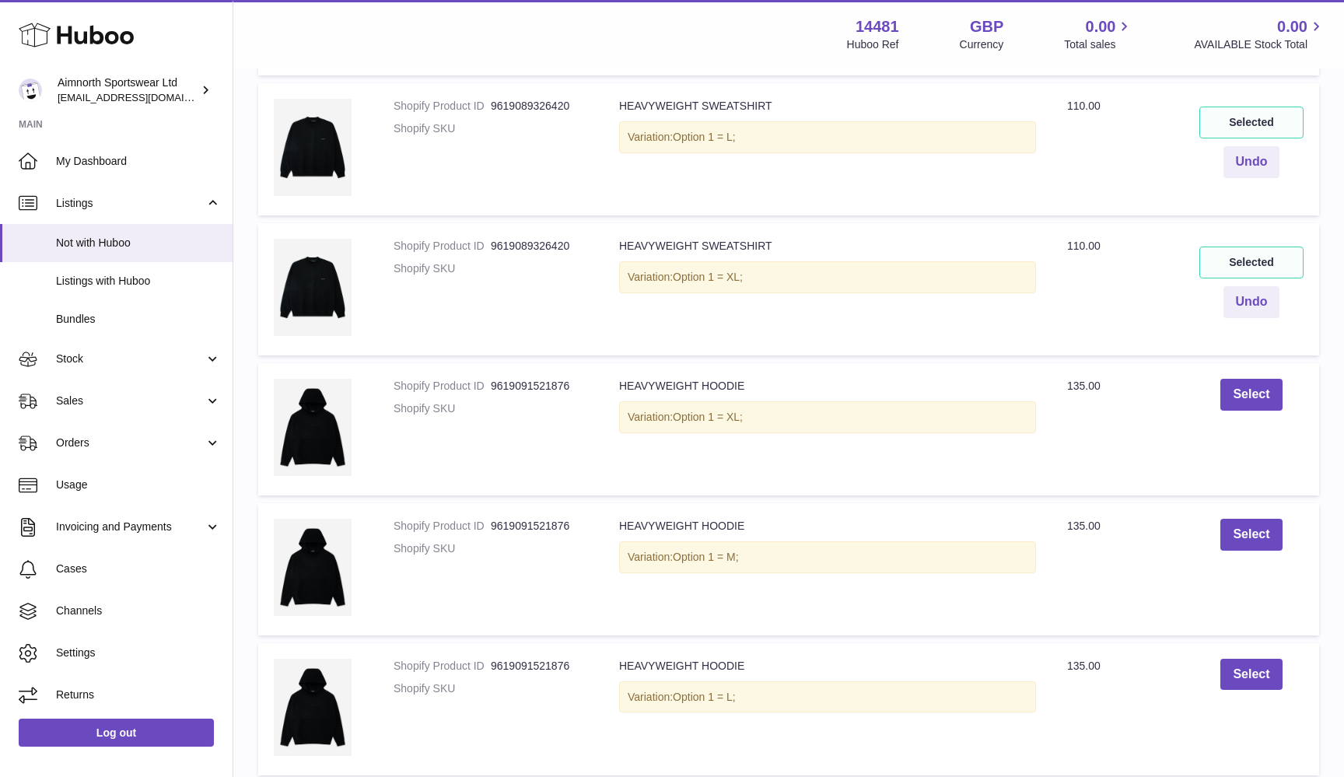
scroll to position [2577, 0]
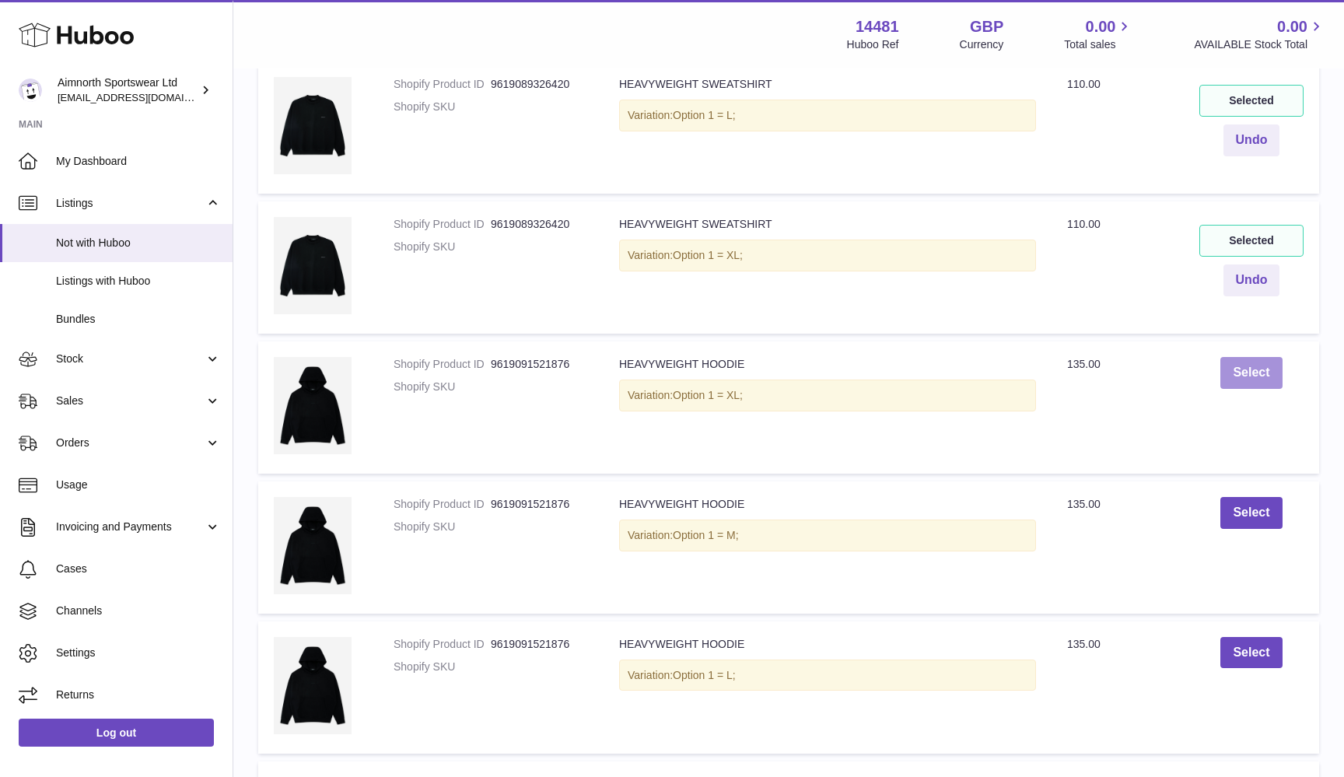
click at [1249, 363] on button "Select" at bounding box center [1251, 373] width 61 height 32
click at [1256, 497] on button "Select" at bounding box center [1251, 513] width 61 height 32
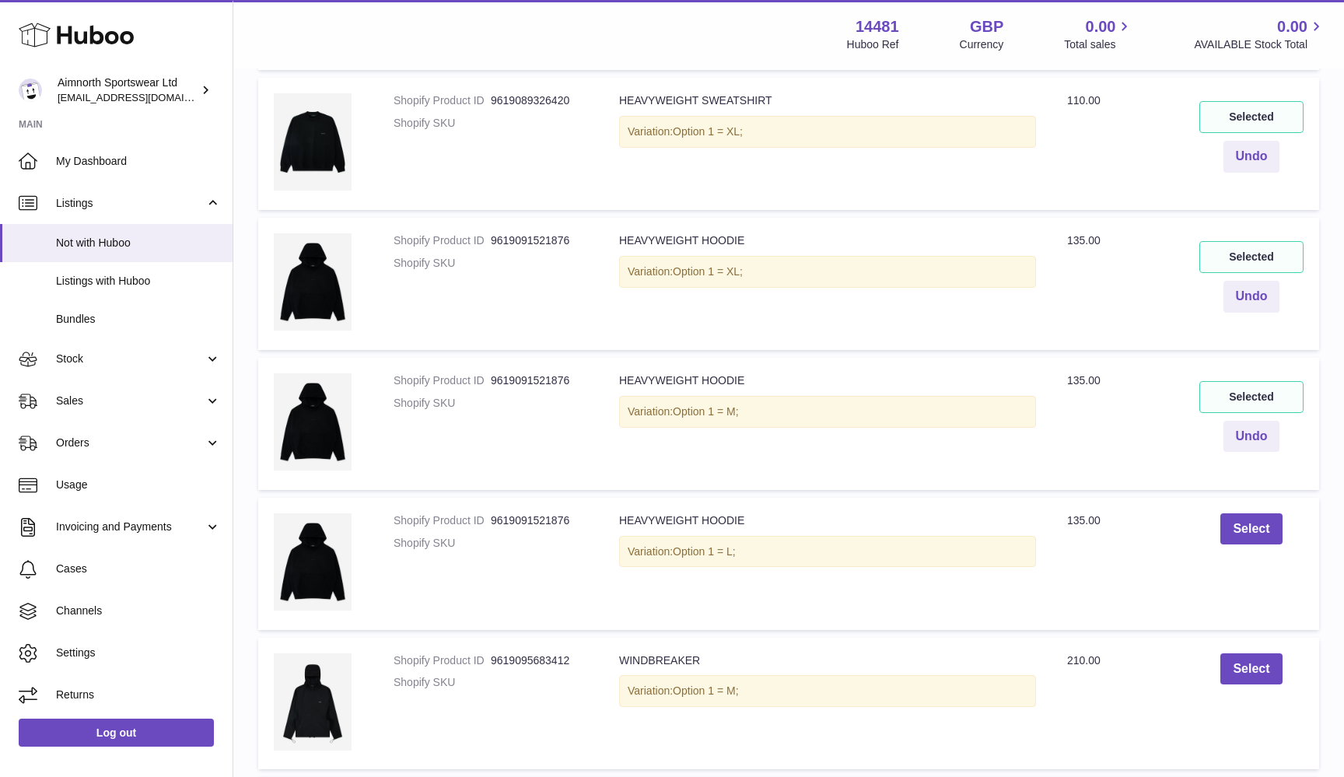
scroll to position [2741, 0]
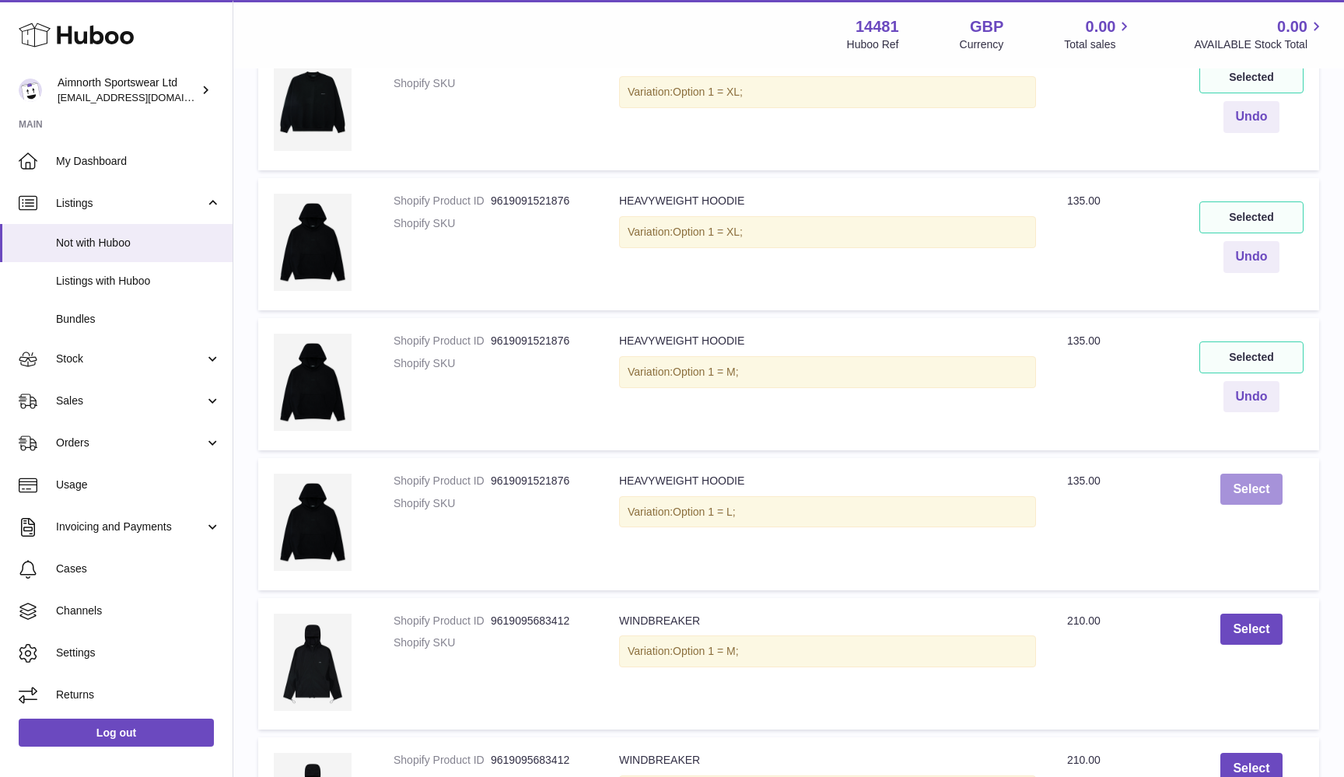
click at [1261, 475] on button "Select" at bounding box center [1251, 490] width 61 height 32
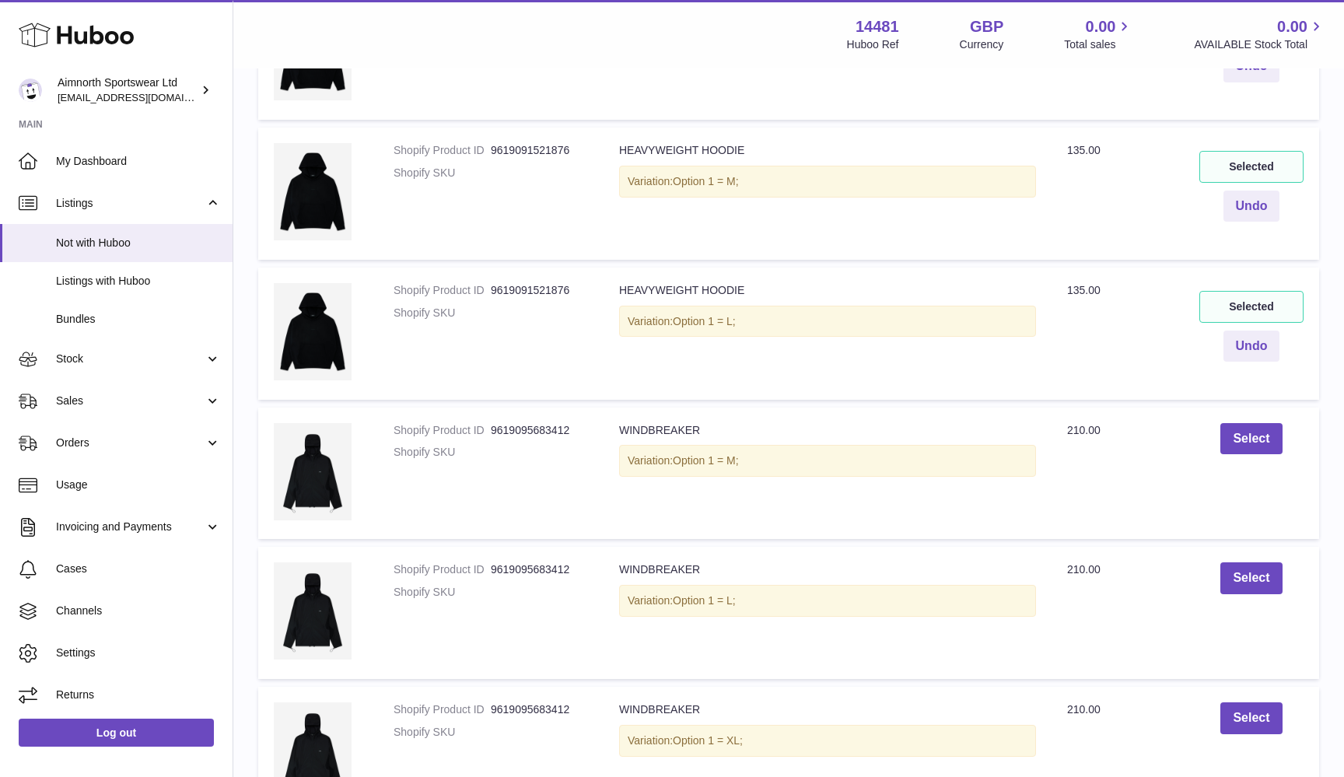
scroll to position [2980, 0]
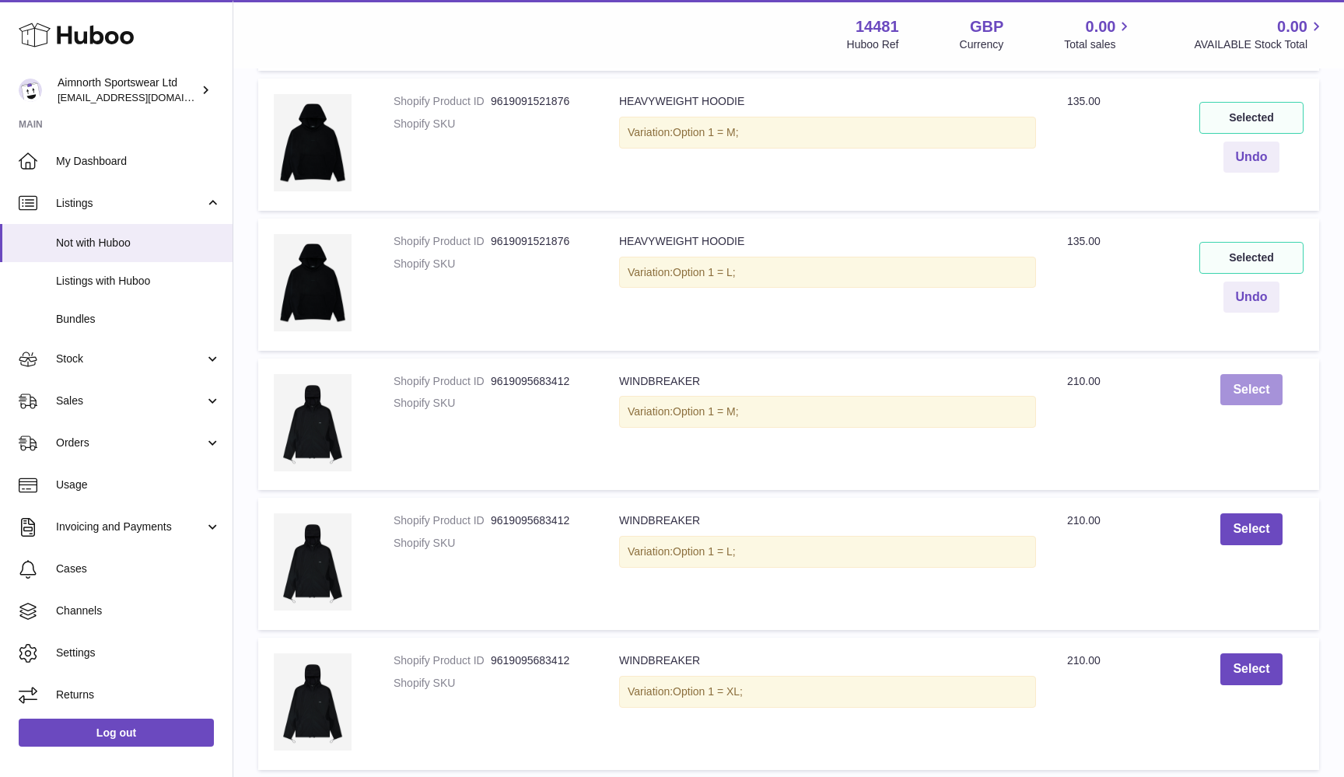
click at [1245, 374] on button "Select" at bounding box center [1251, 390] width 61 height 32
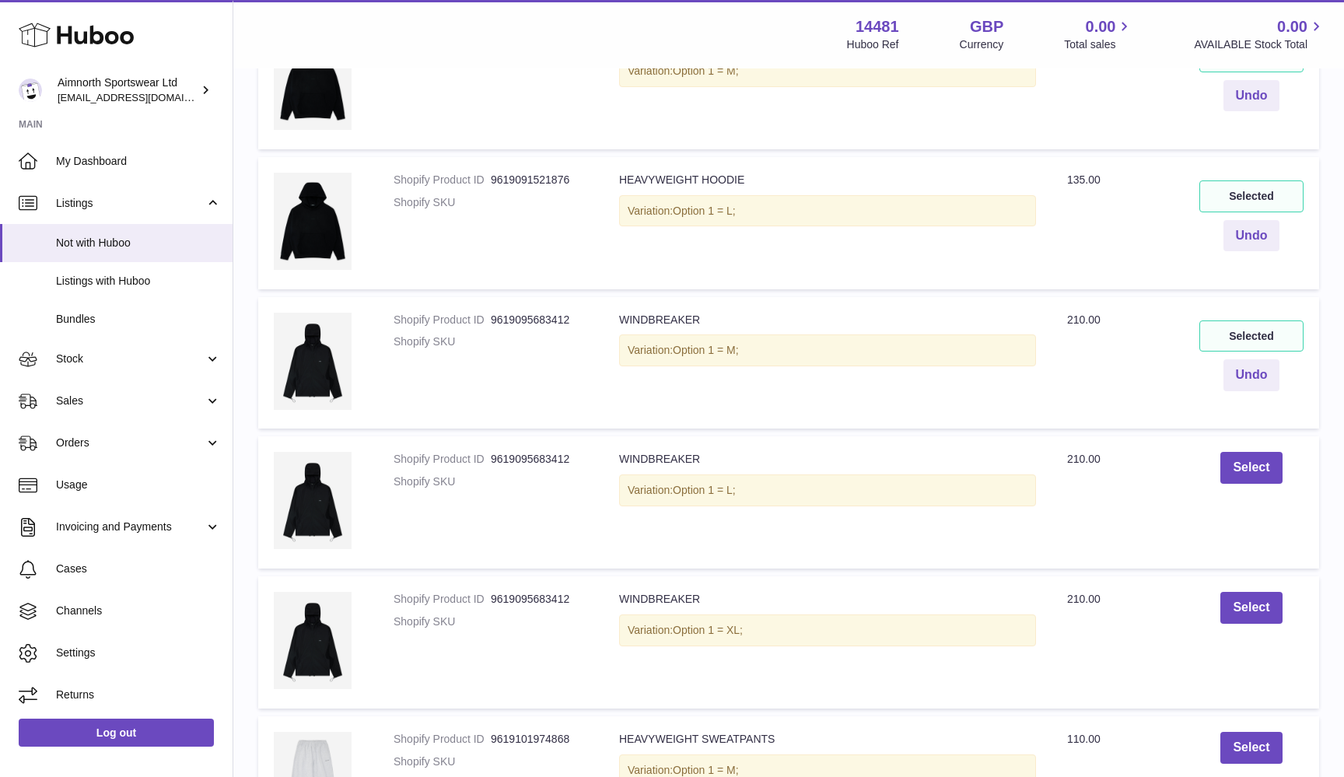
scroll to position [3059, 0]
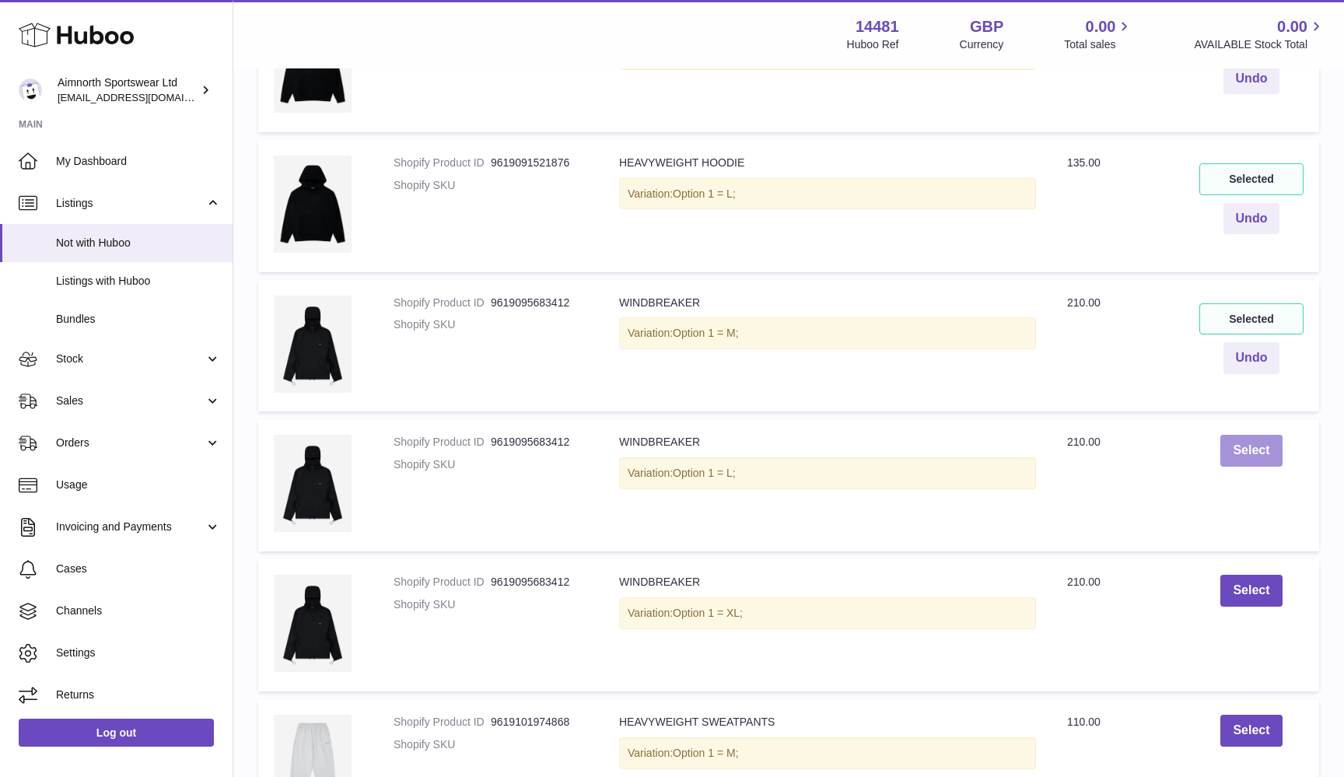
click at [1255, 435] on button "Select" at bounding box center [1251, 451] width 61 height 32
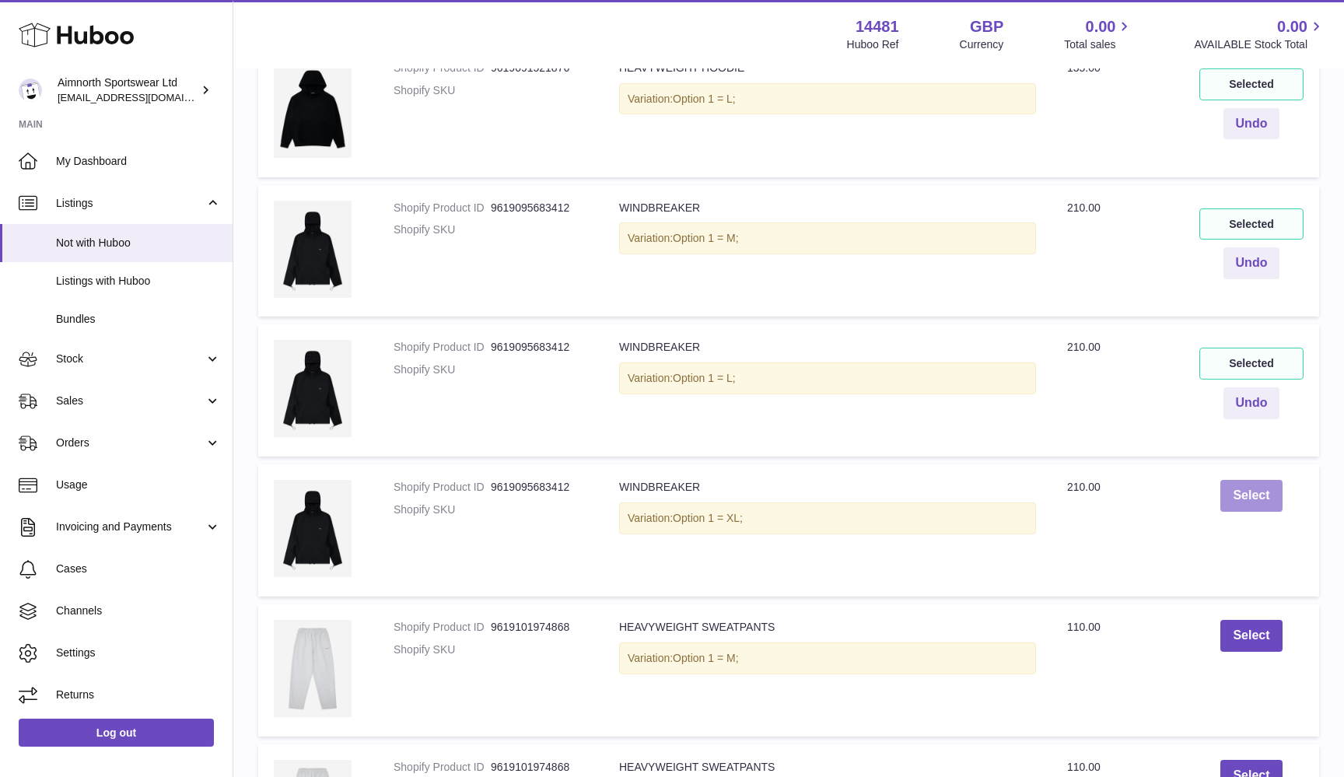
scroll to position [3169, 0]
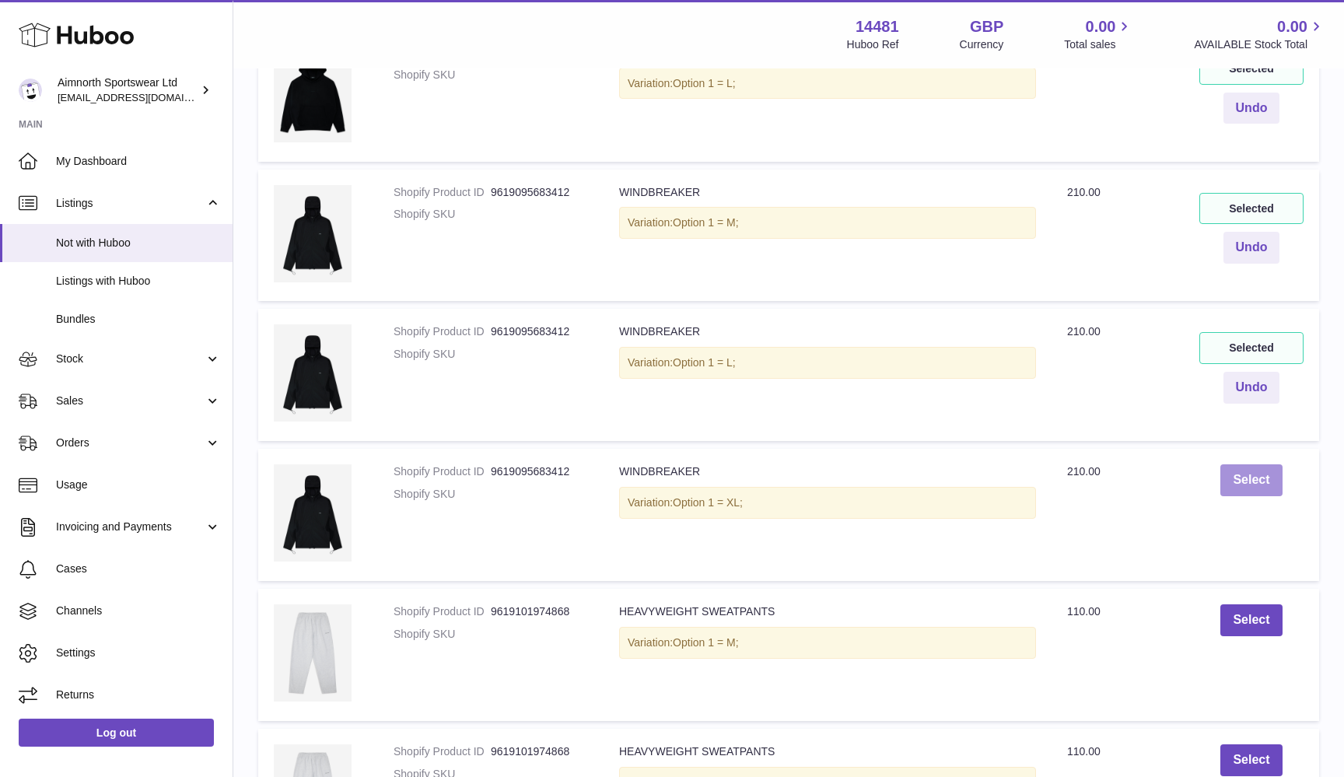
click at [1245, 464] on button "Select" at bounding box center [1251, 480] width 61 height 32
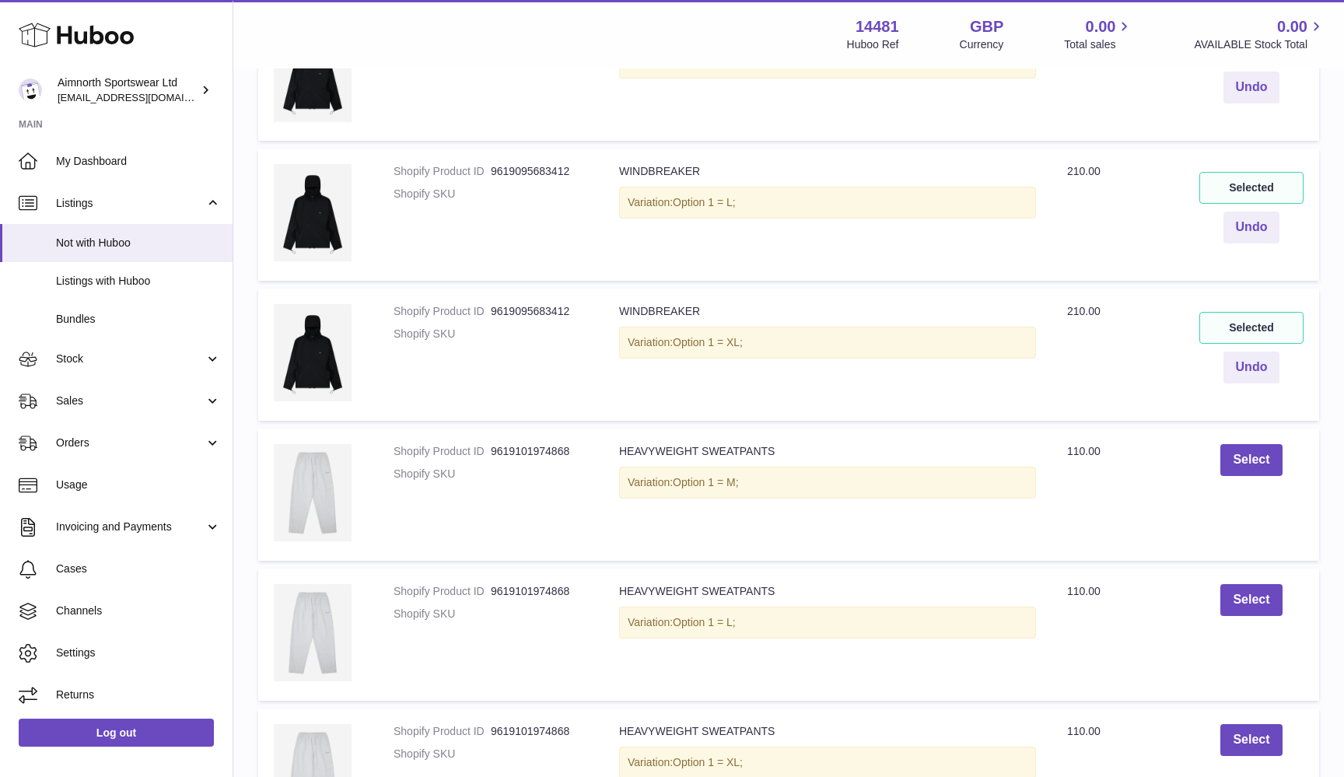
scroll to position [3428, 0]
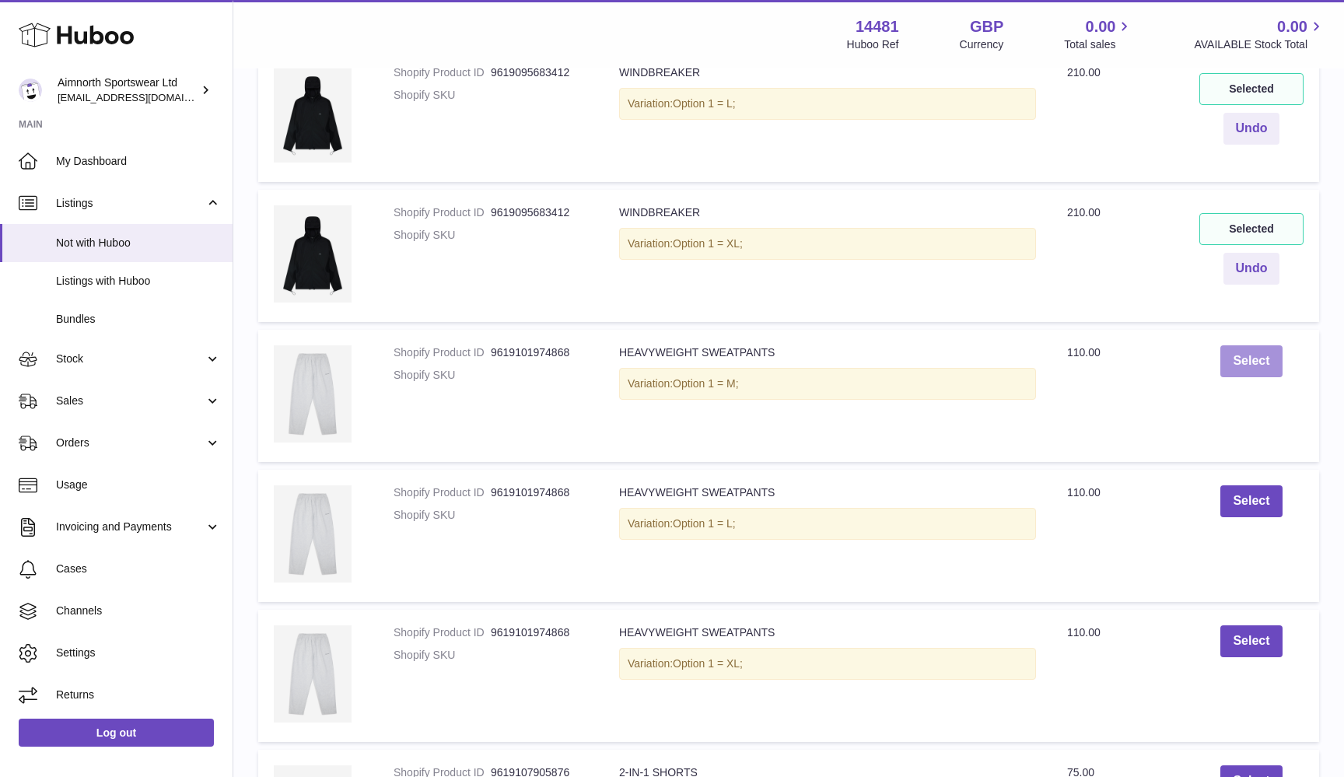
click at [1238, 345] on button "Select" at bounding box center [1251, 361] width 61 height 32
click at [1246, 488] on button "Select" at bounding box center [1251, 501] width 61 height 32
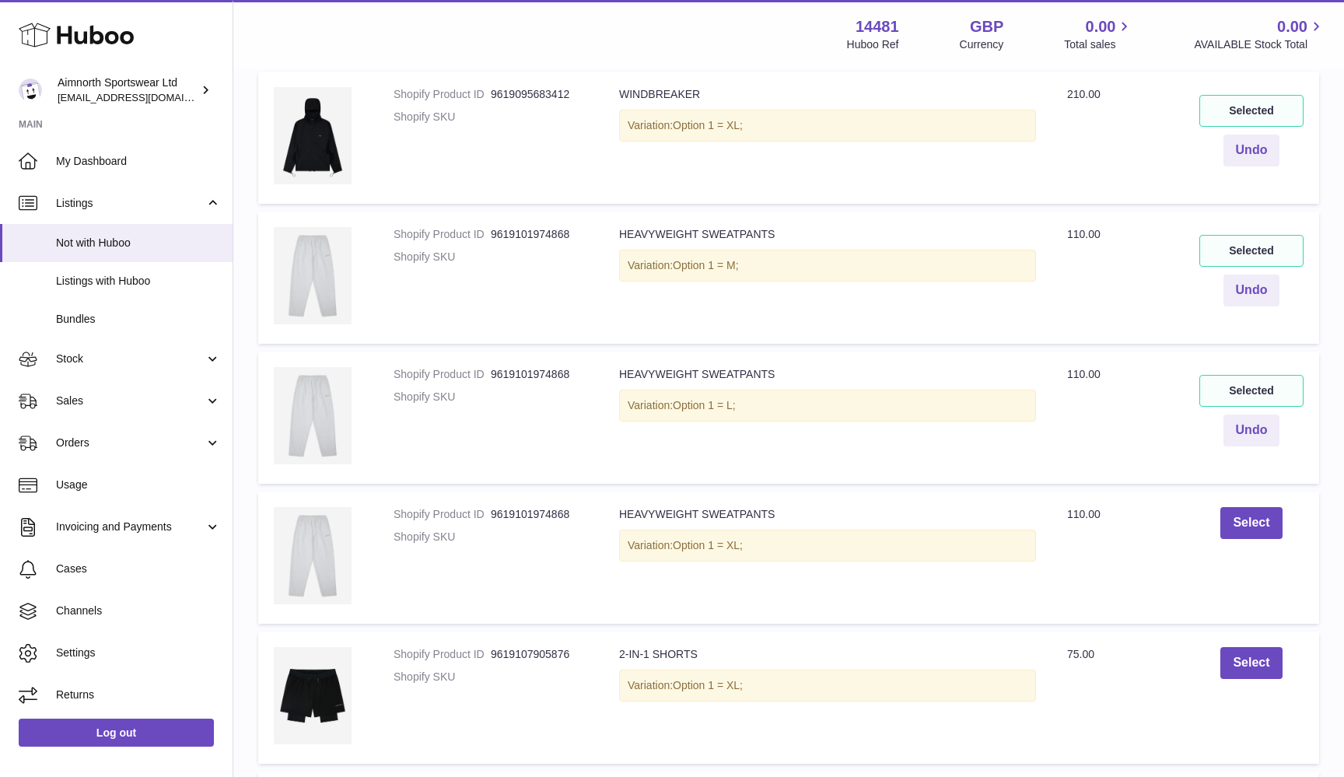
scroll to position [3550, 0]
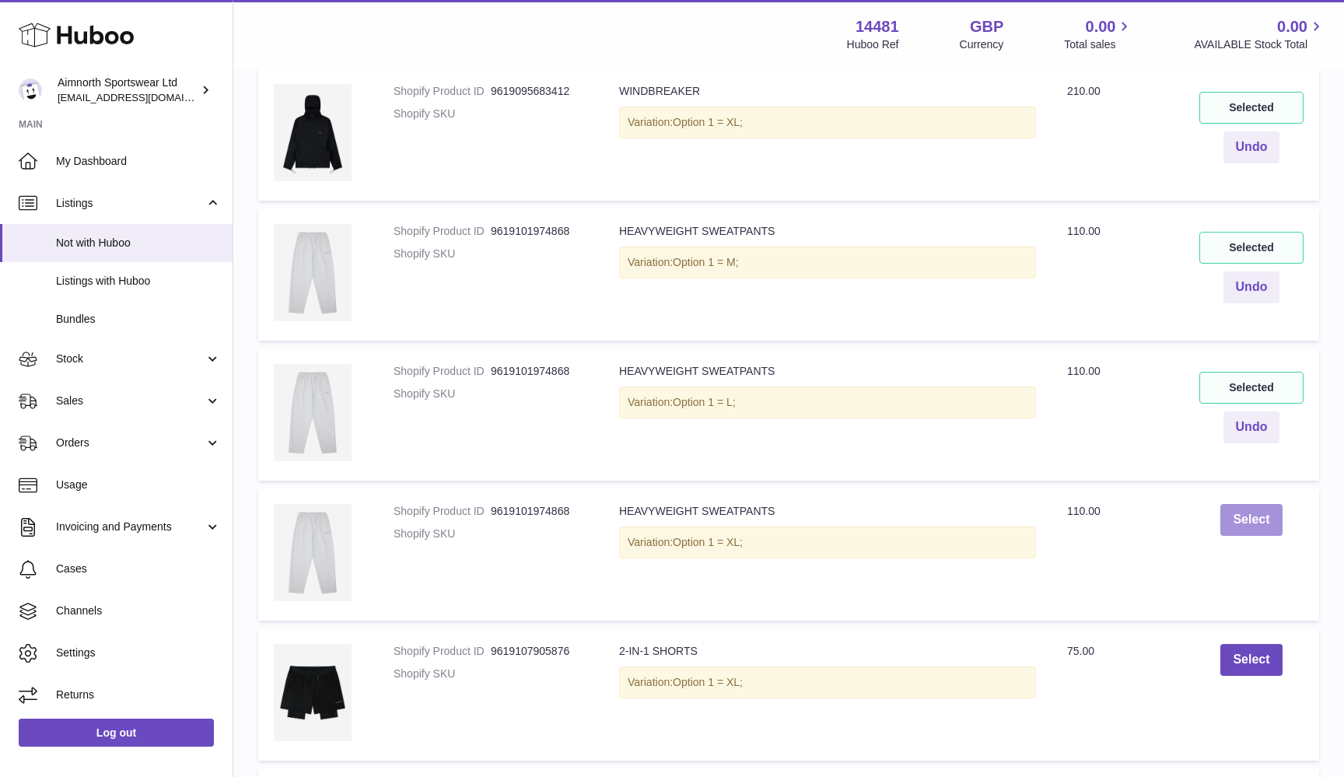
click at [1247, 504] on button "Select" at bounding box center [1251, 520] width 61 height 32
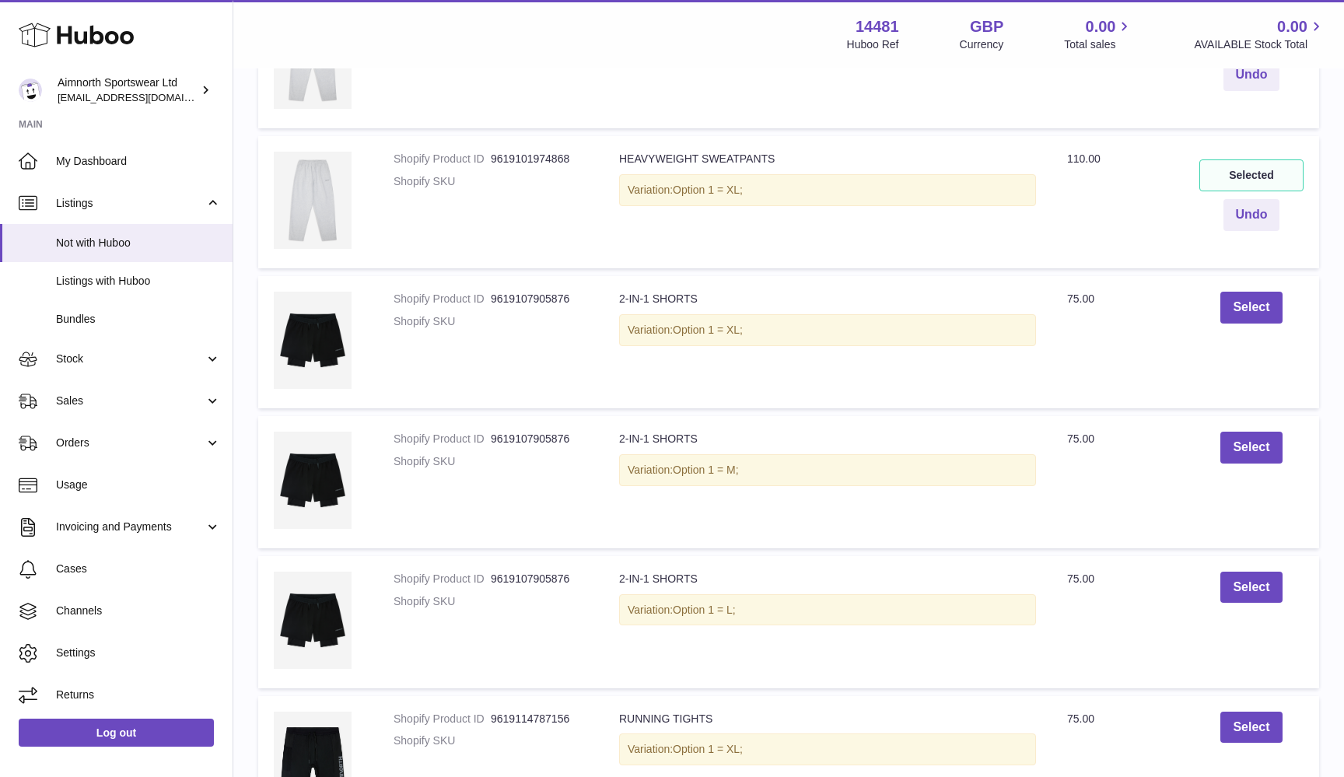
scroll to position [3924, 0]
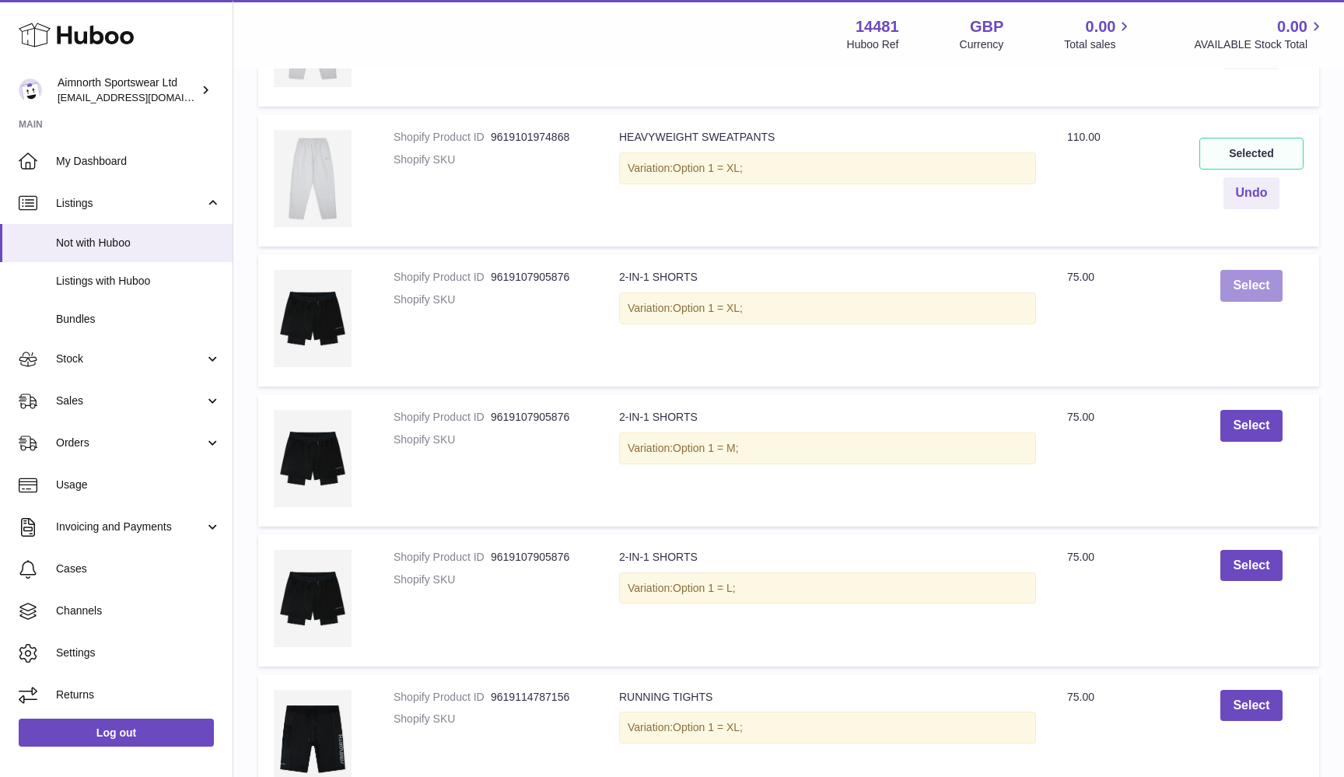
click at [1253, 270] on button "Select" at bounding box center [1251, 286] width 61 height 32
click at [1249, 410] on button "Select" at bounding box center [1251, 426] width 61 height 32
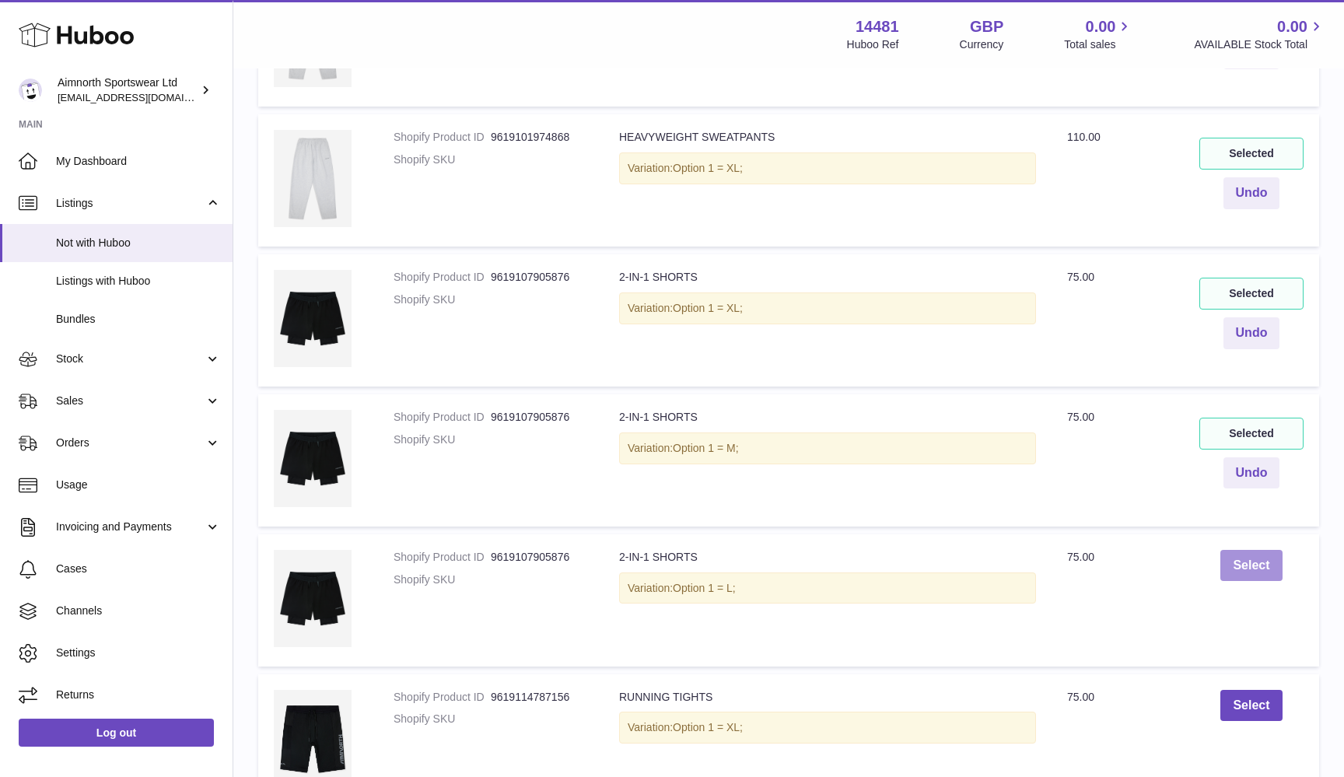
click at [1256, 550] on button "Select" at bounding box center [1251, 566] width 61 height 32
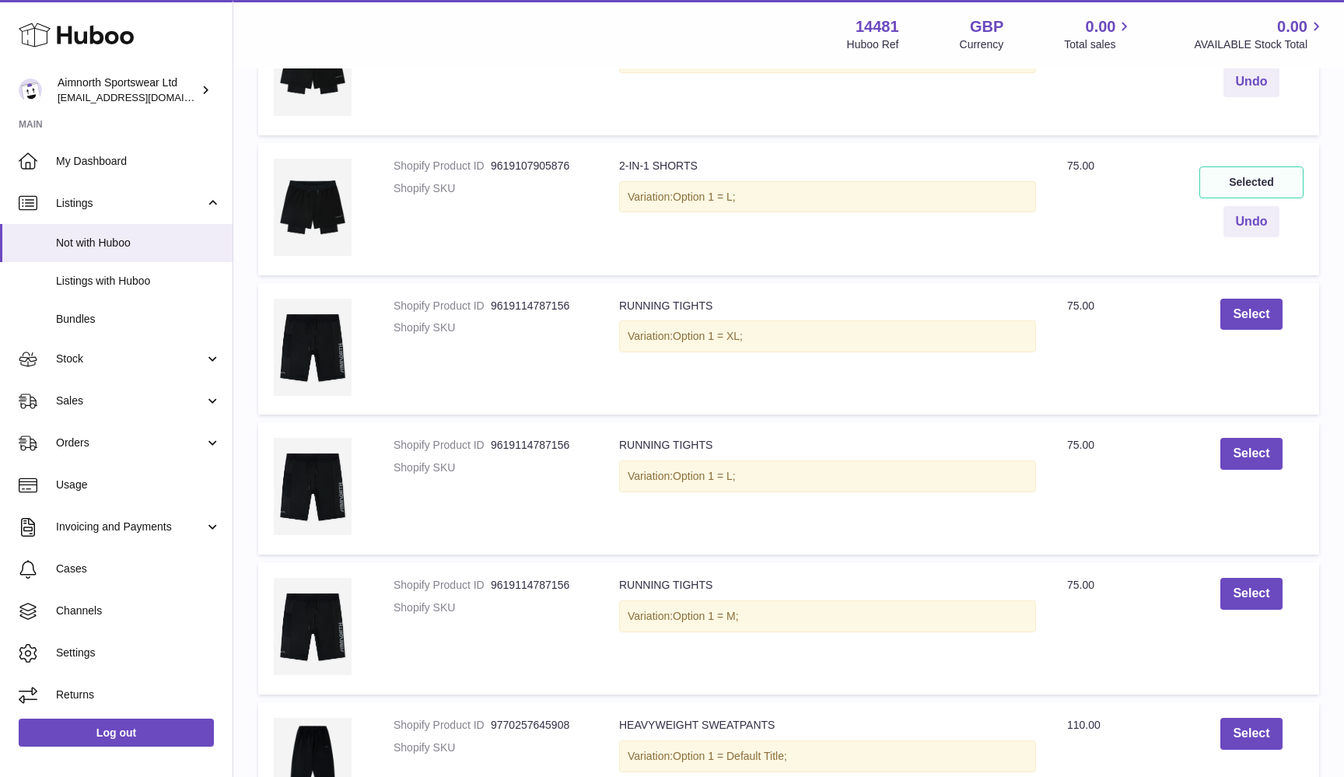
scroll to position [4362, 0]
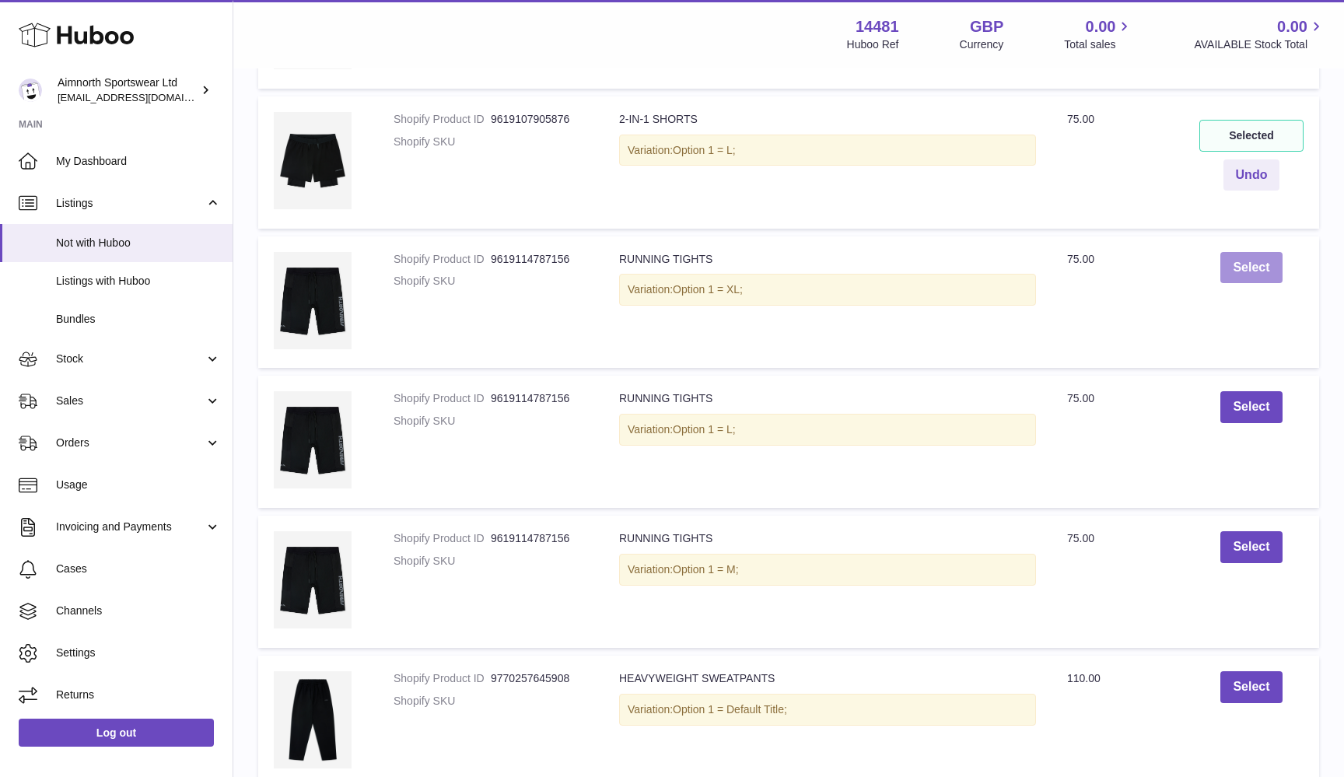
click at [1260, 252] on button "Select" at bounding box center [1251, 268] width 61 height 32
click at [1244, 391] on button "Select" at bounding box center [1251, 407] width 61 height 32
click at [1246, 539] on td "Select" at bounding box center [1251, 582] width 135 height 132
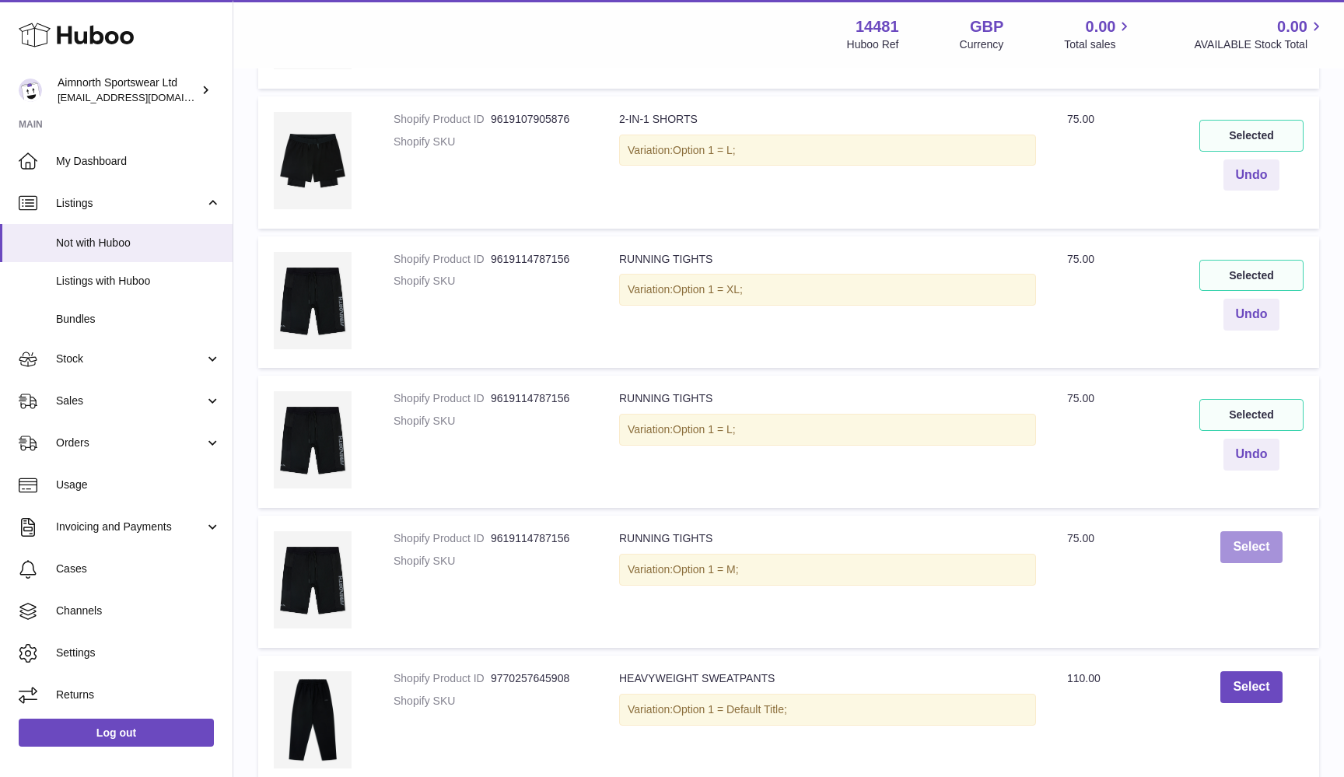
click at [1246, 531] on button "Select" at bounding box center [1251, 547] width 61 height 32
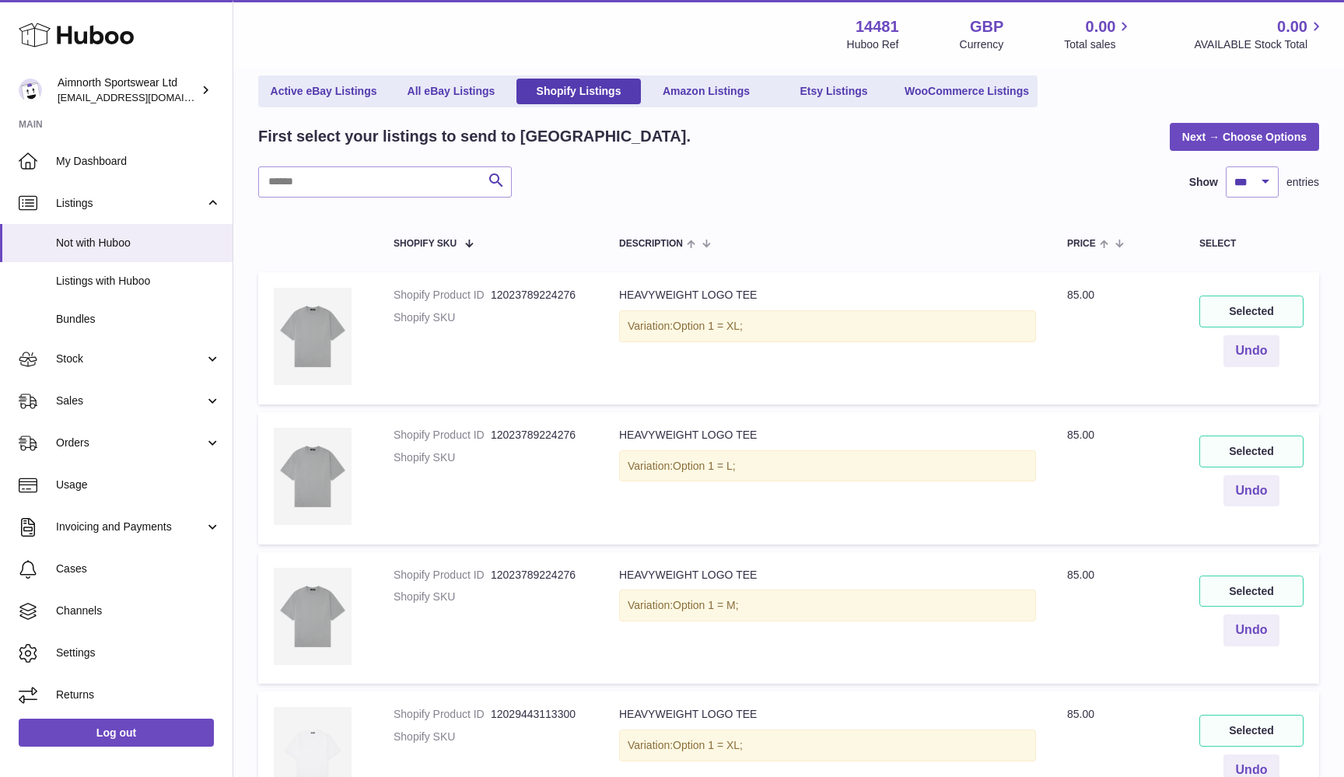
scroll to position [141, 0]
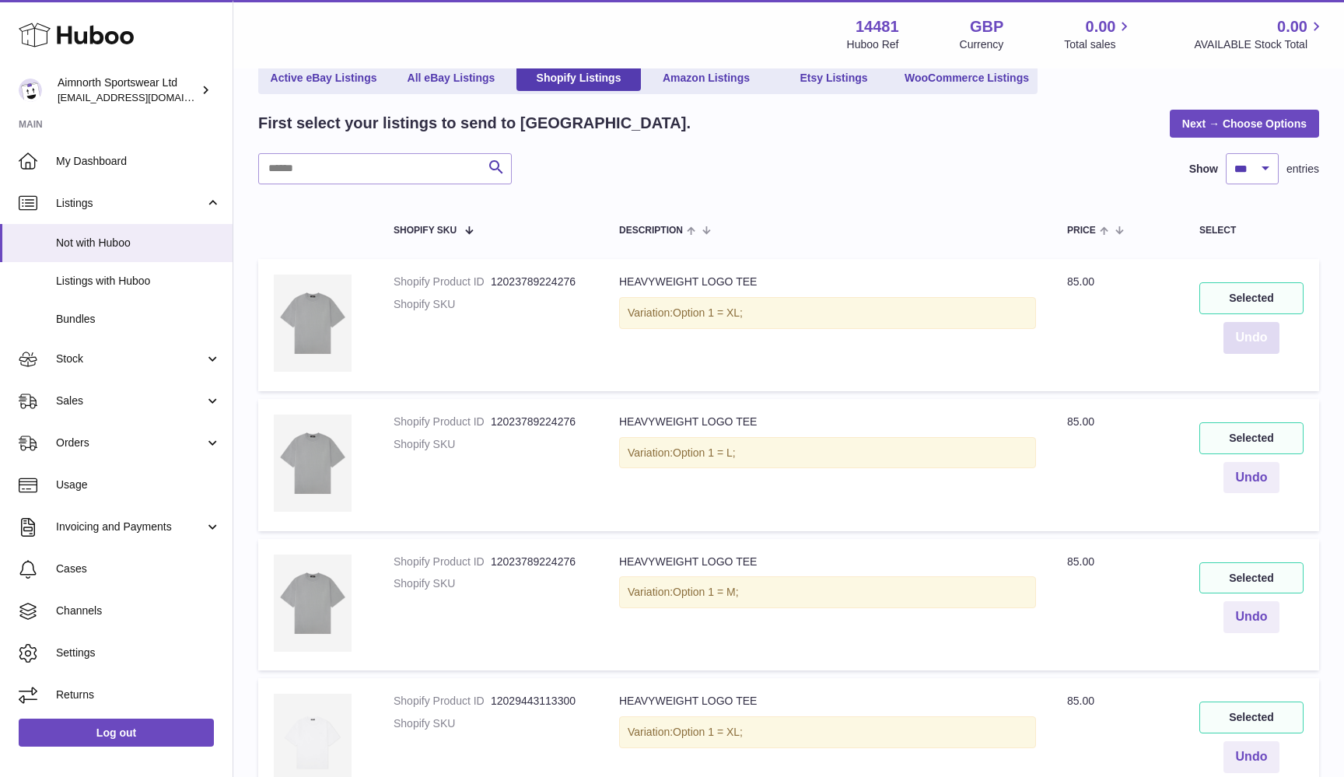
click at [1256, 331] on button "Undo" at bounding box center [1252, 338] width 57 height 32
click at [1251, 476] on button "Undo" at bounding box center [1252, 478] width 57 height 32
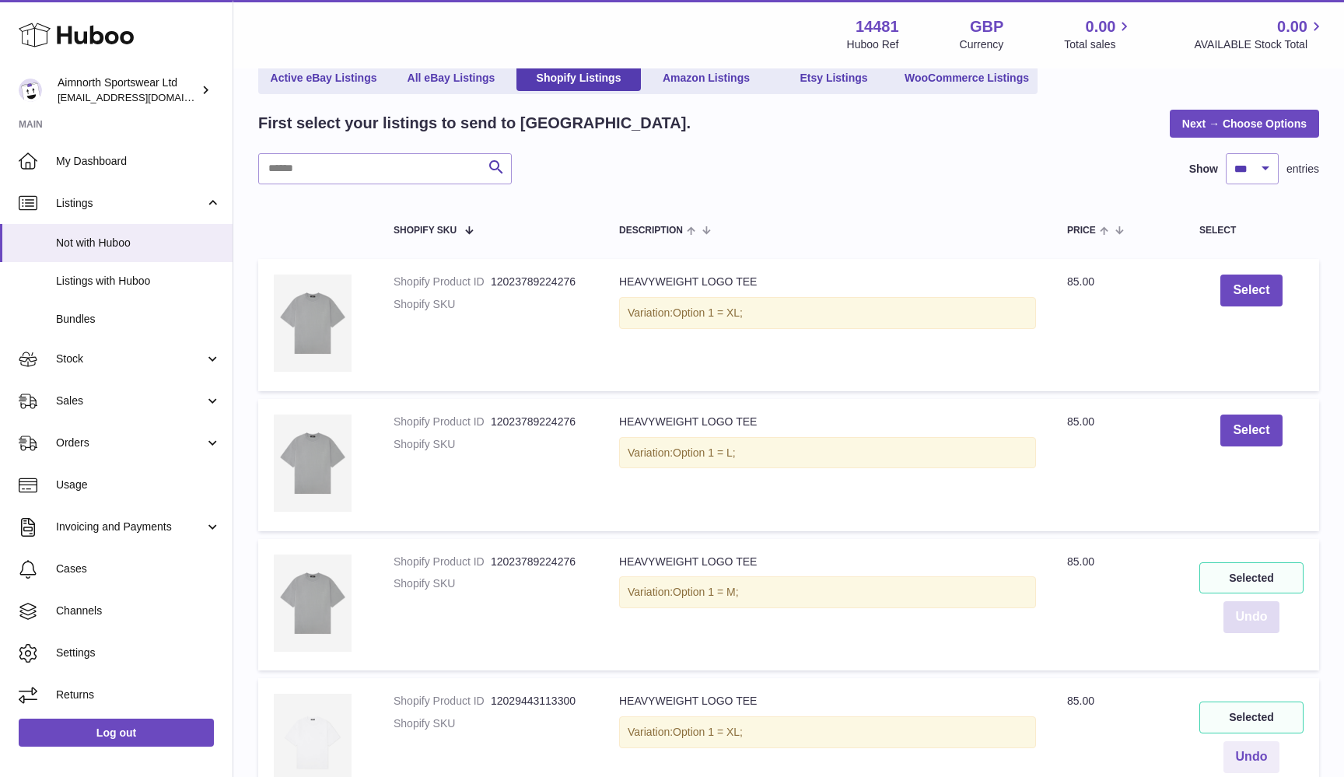
click at [1250, 609] on button "Undo" at bounding box center [1252, 617] width 57 height 32
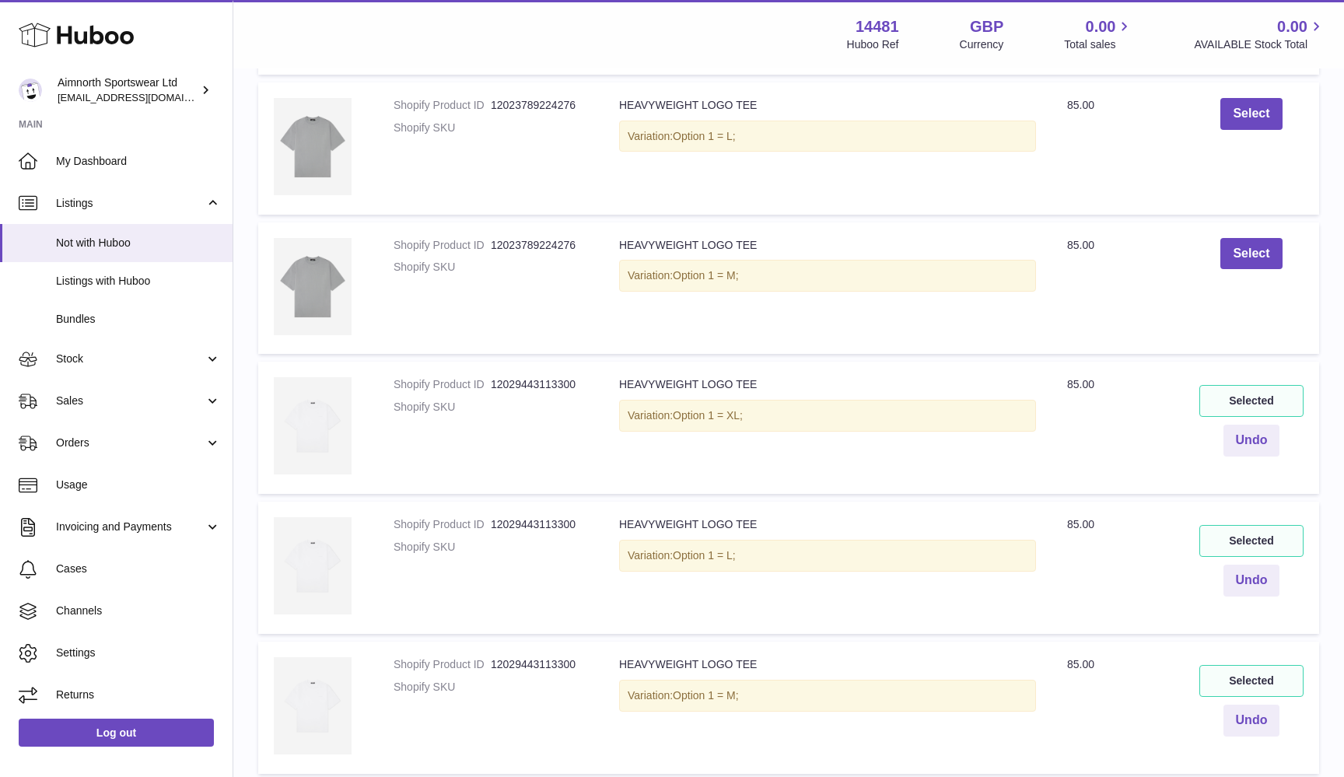
scroll to position [501, 0]
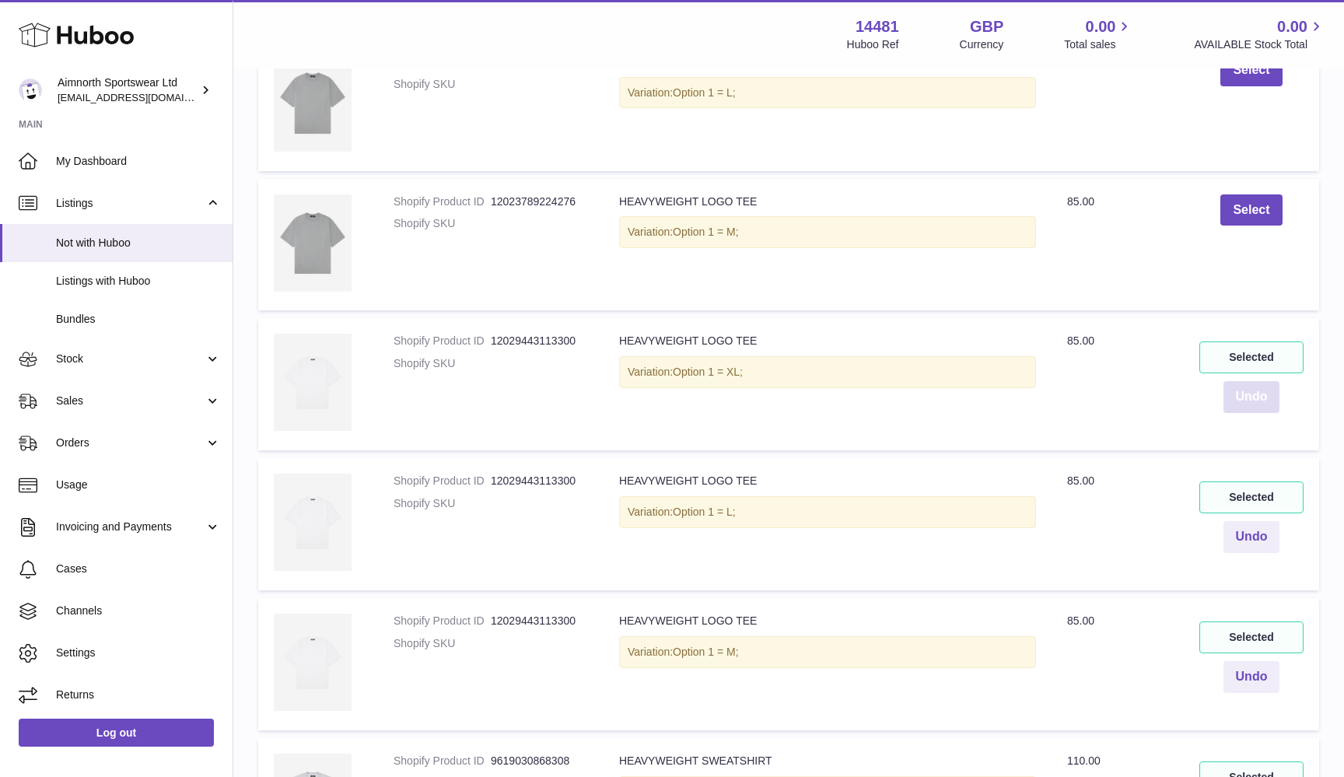
click at [1252, 387] on button "Undo" at bounding box center [1252, 397] width 57 height 32
click at [1256, 542] on button "Undo" at bounding box center [1252, 537] width 57 height 32
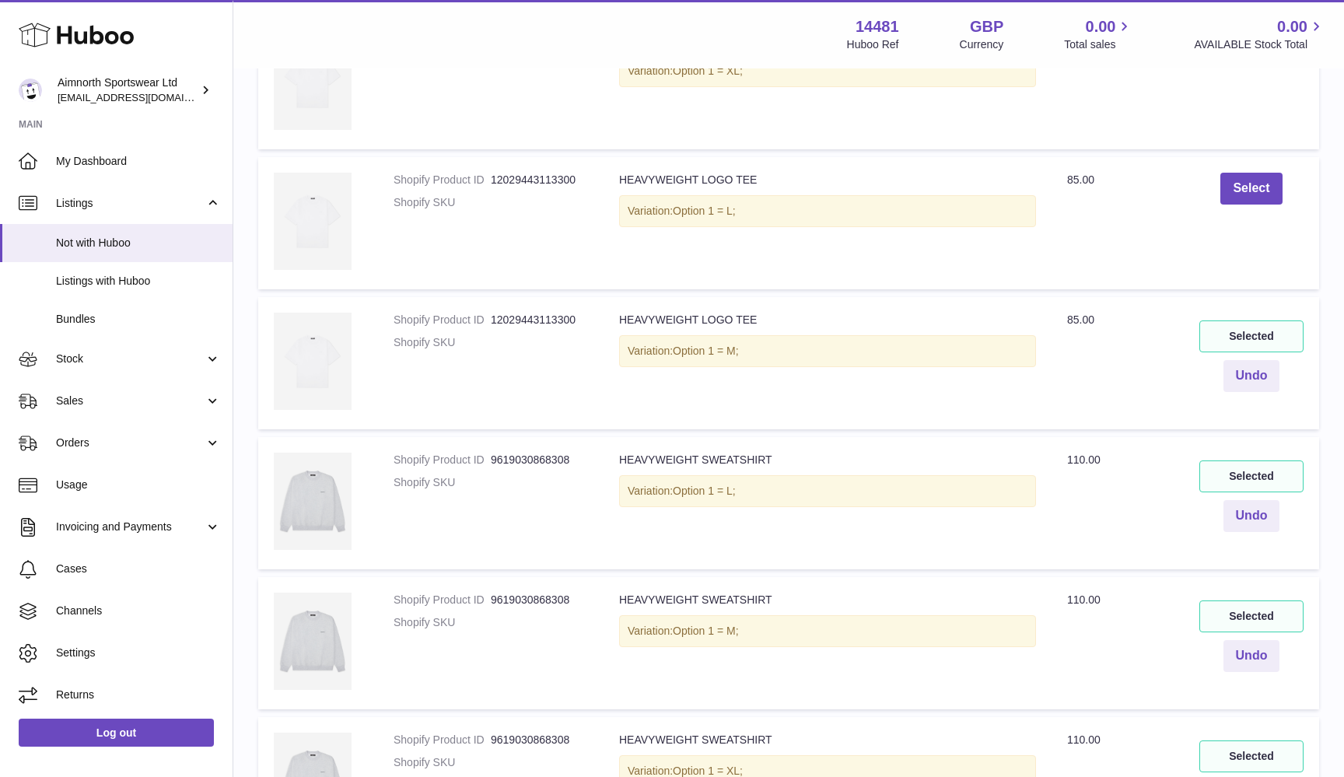
scroll to position [815, 0]
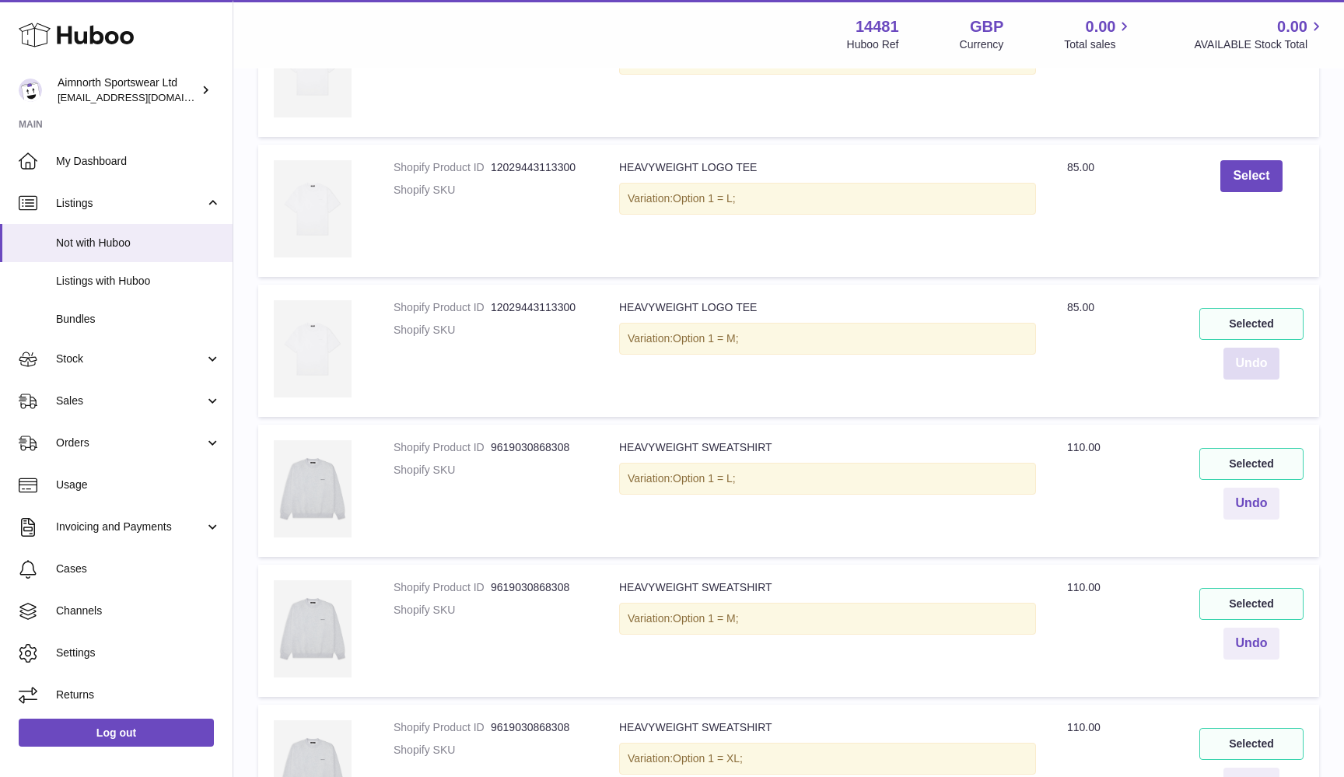
click at [1246, 356] on button "Undo" at bounding box center [1252, 364] width 57 height 32
click at [1258, 499] on button "Undo" at bounding box center [1252, 504] width 57 height 32
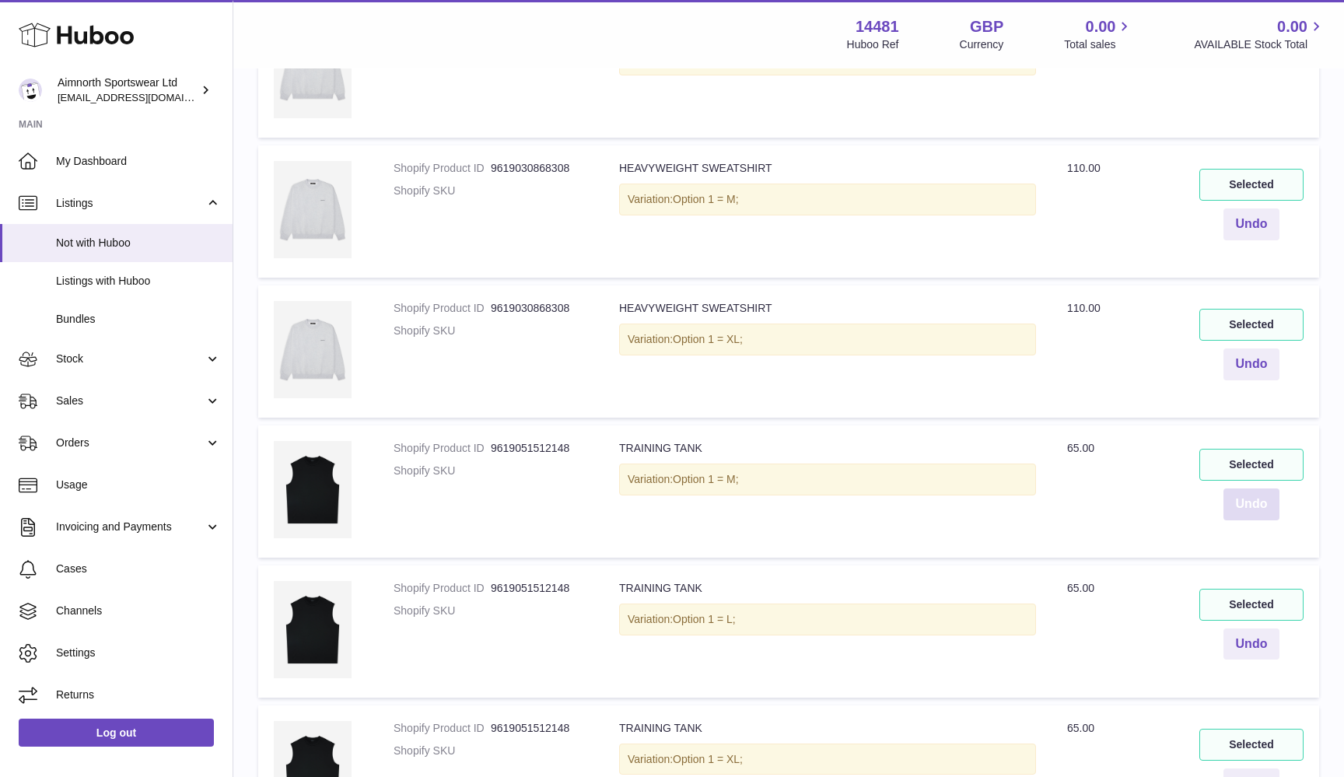
scroll to position [1240, 0]
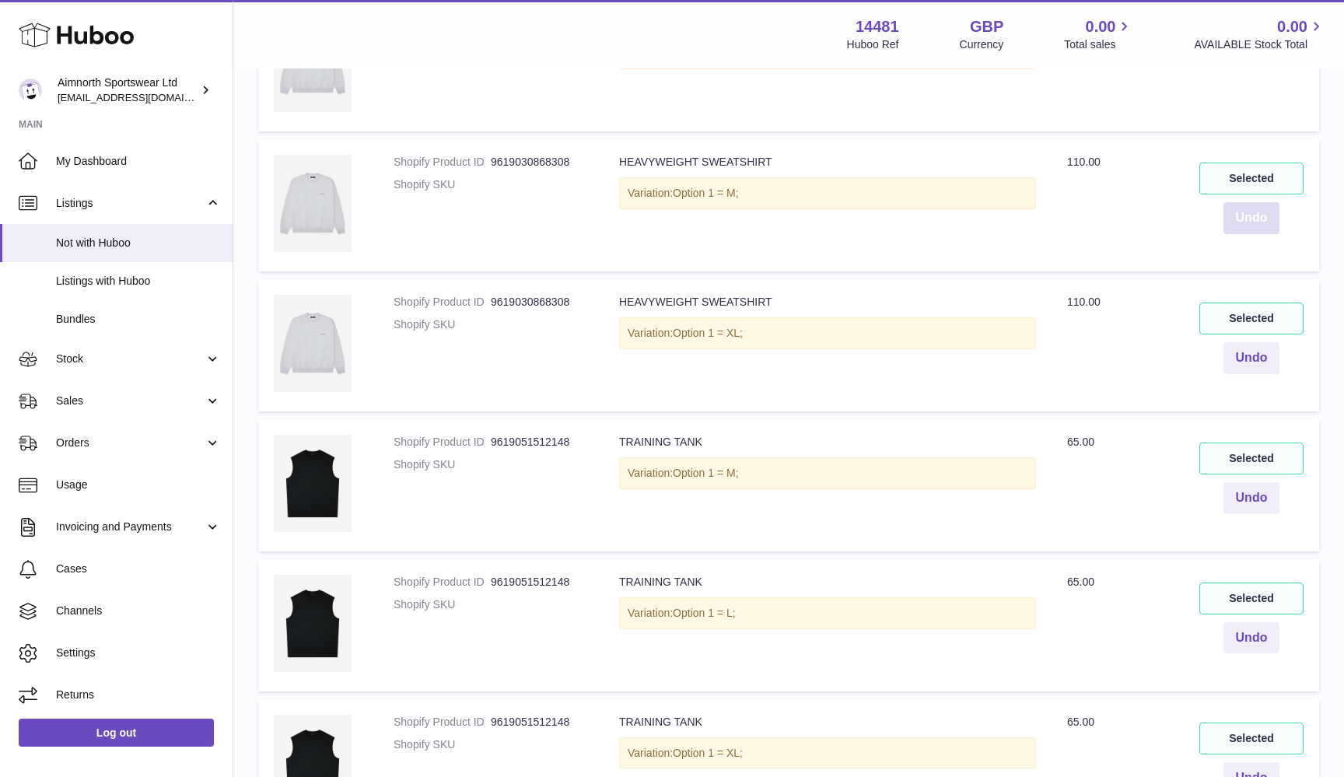
click at [1258, 215] on button "Undo" at bounding box center [1252, 218] width 57 height 32
click at [1250, 356] on button "Undo" at bounding box center [1252, 358] width 57 height 32
click at [1260, 470] on div "Selected Undo" at bounding box center [1252, 479] width 104 height 72
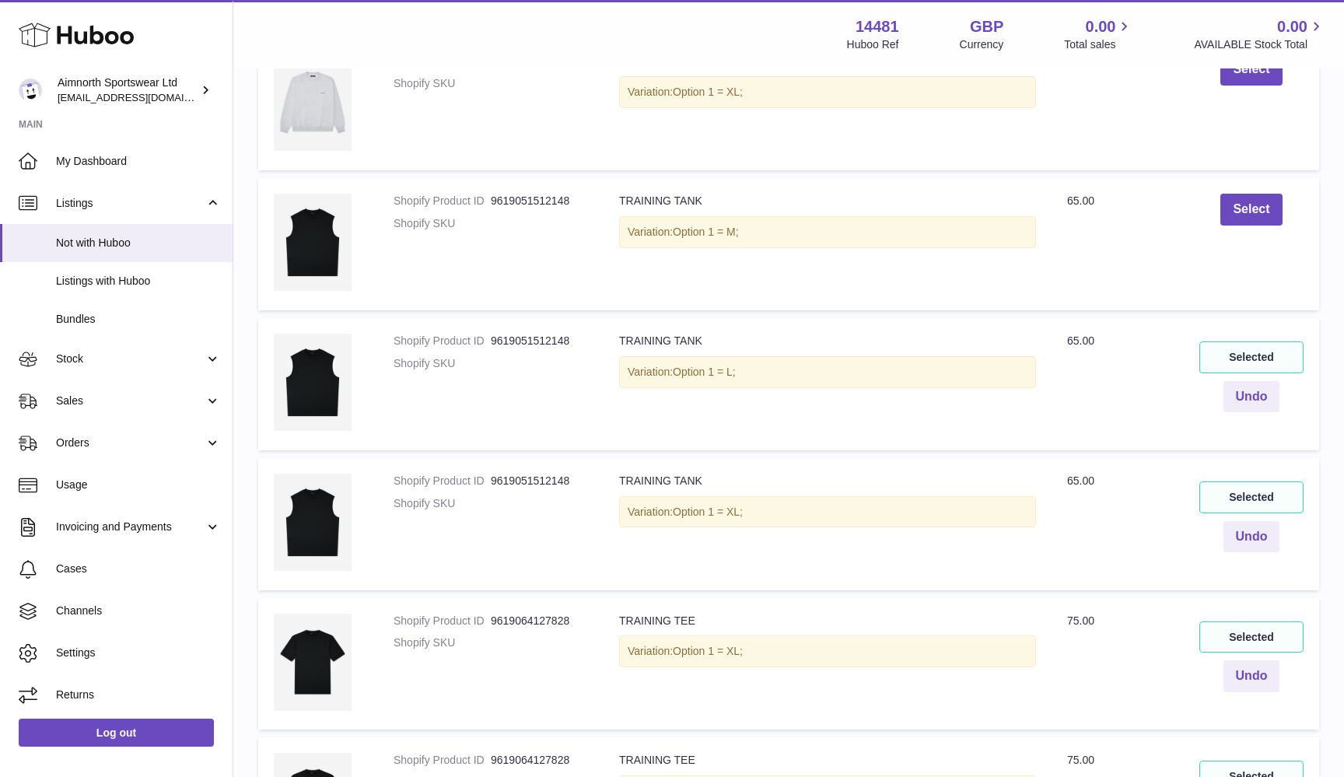
scroll to position [1511, 0]
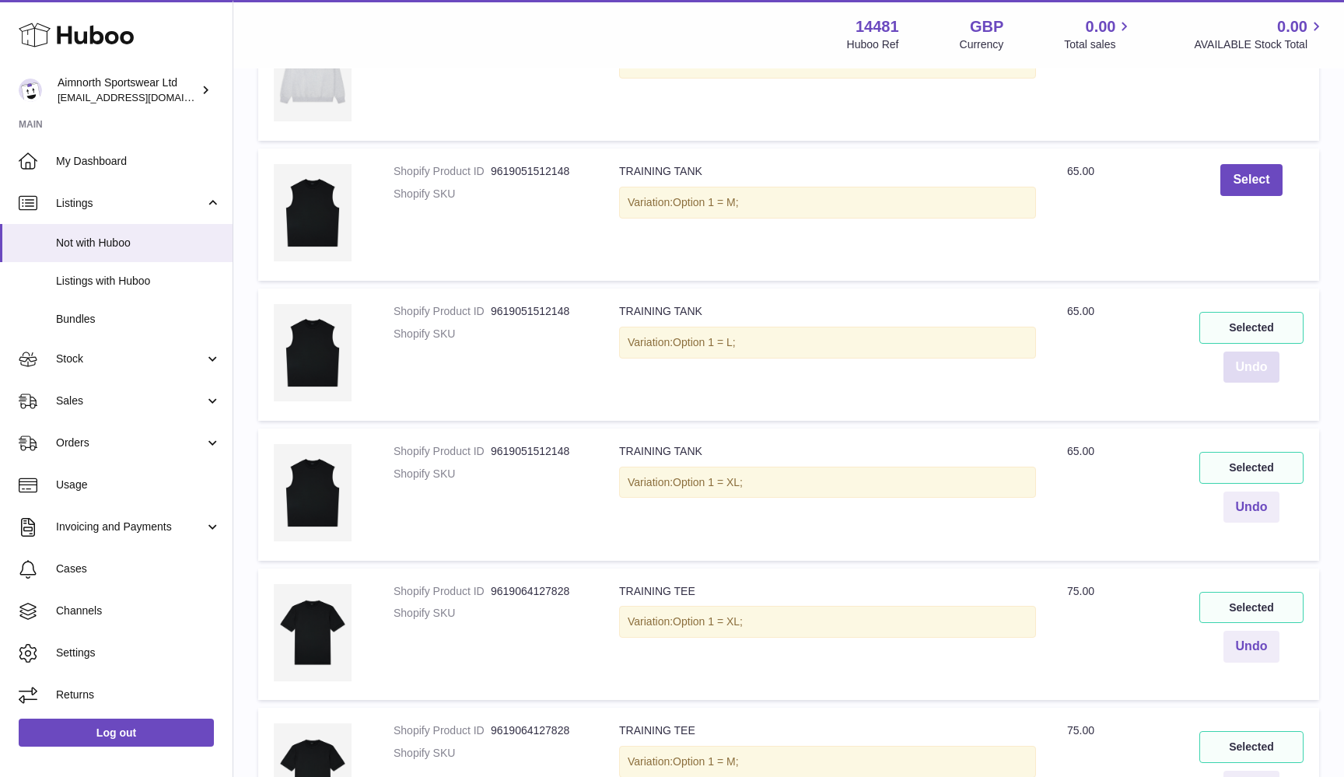
click at [1251, 352] on button "Undo" at bounding box center [1252, 368] width 57 height 32
click at [1257, 495] on button "Undo" at bounding box center [1252, 508] width 57 height 32
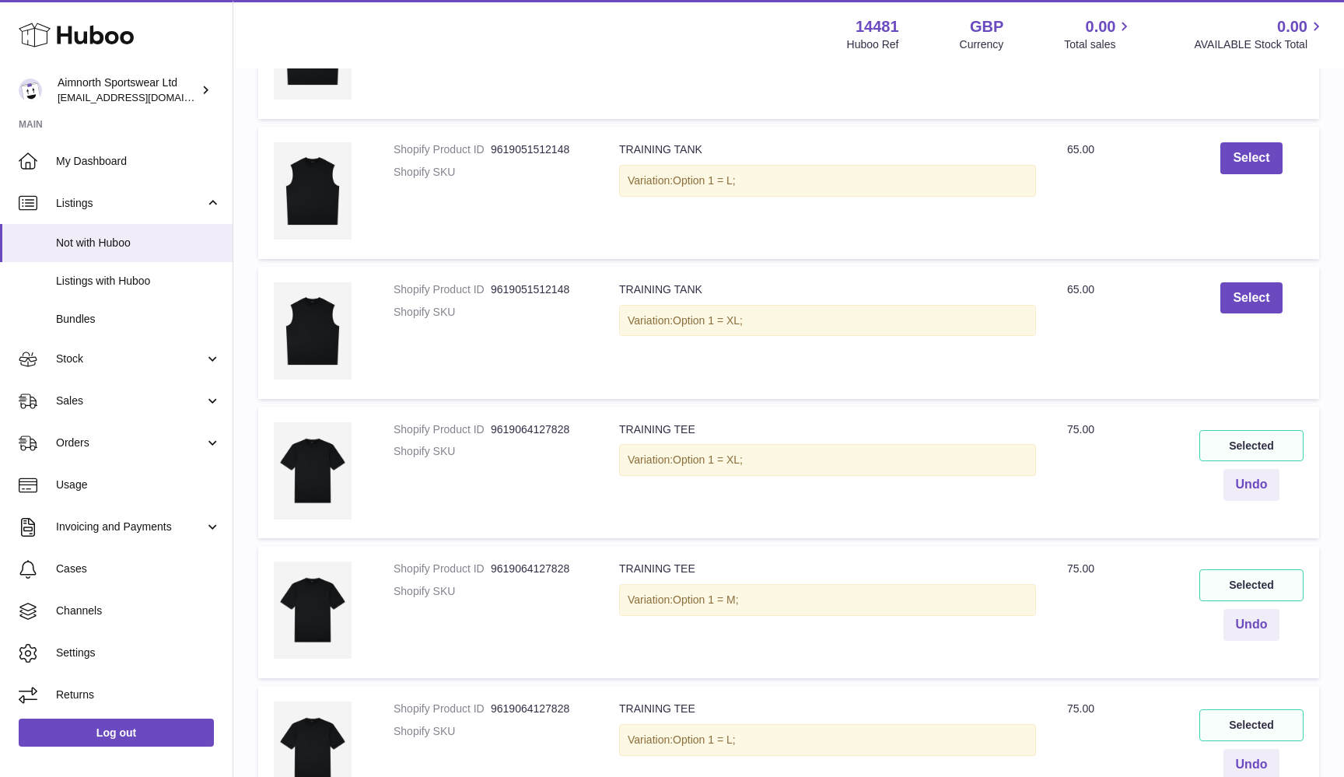
scroll to position [1716, 0]
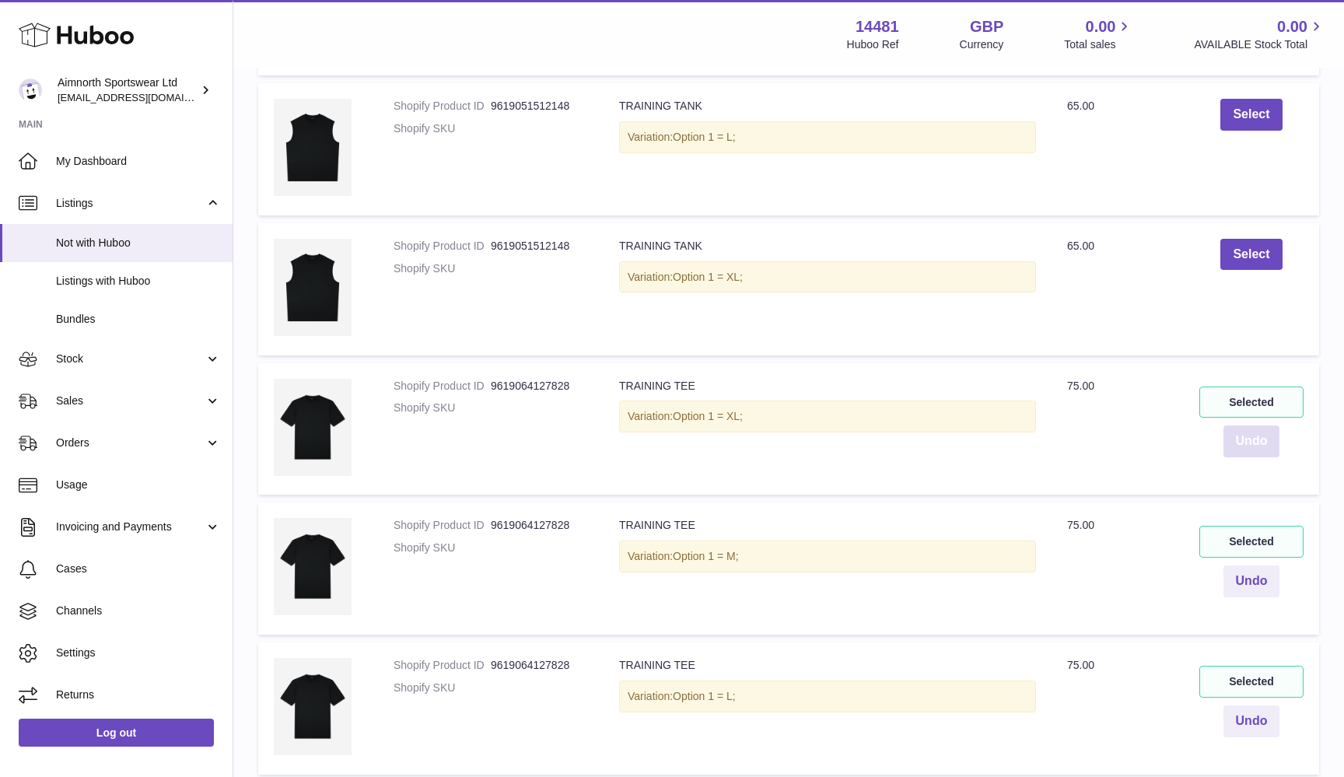
click at [1262, 429] on button "Undo" at bounding box center [1252, 442] width 57 height 32
click at [1252, 568] on button "Undo" at bounding box center [1252, 582] width 57 height 32
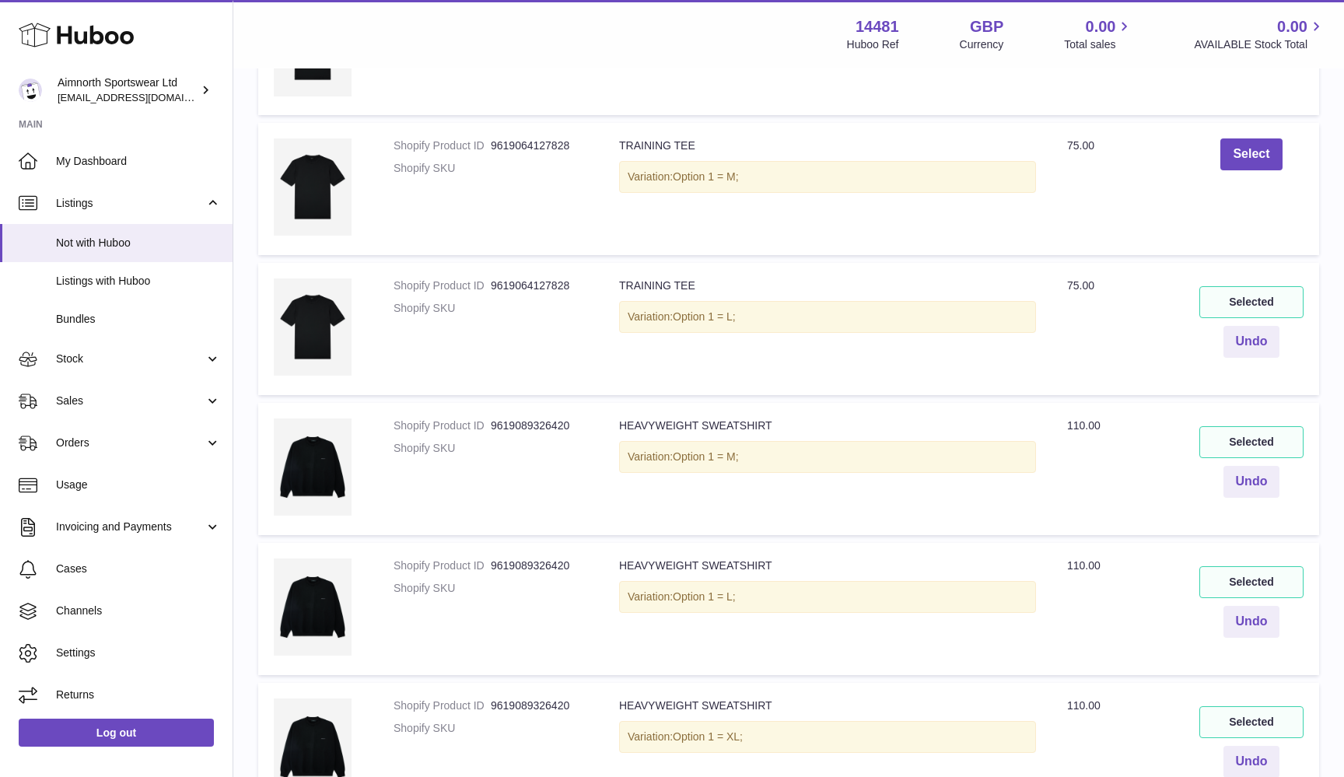
scroll to position [2140, 0]
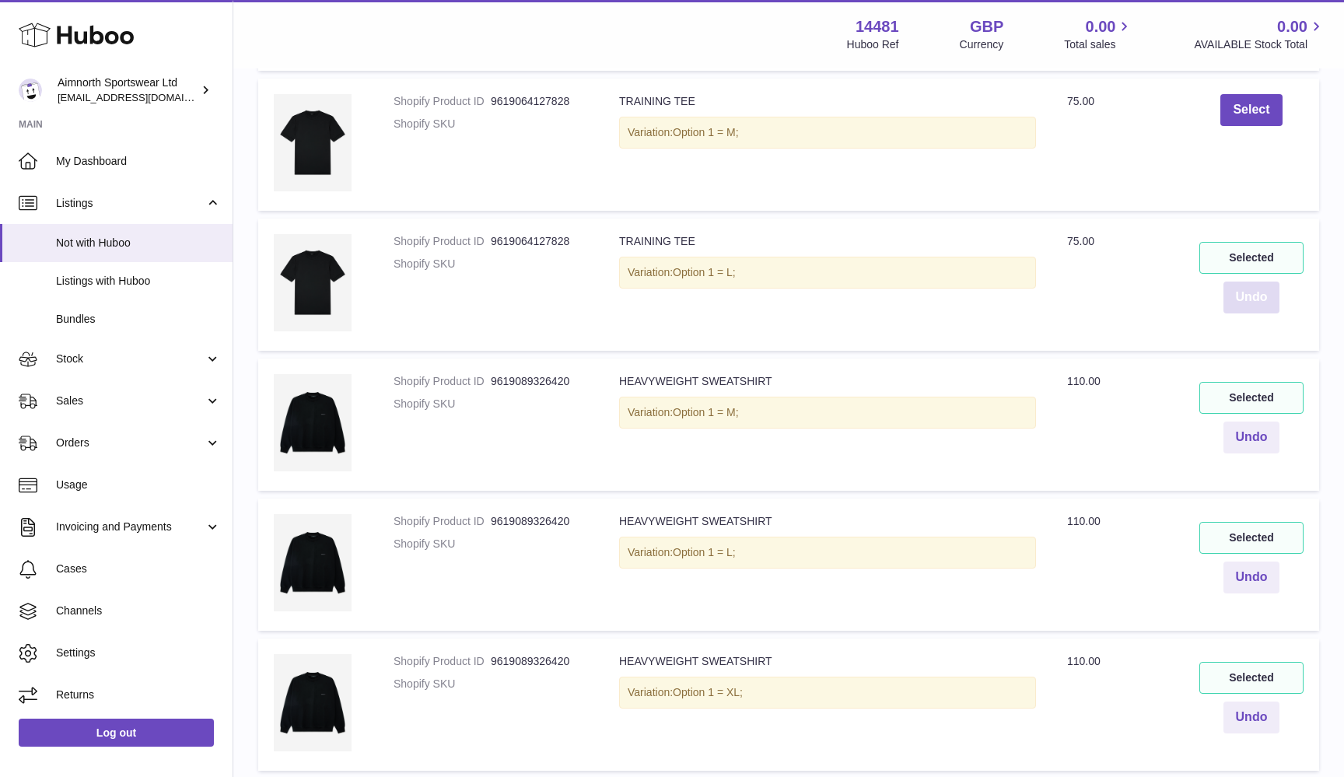
click at [1245, 282] on button "Undo" at bounding box center [1252, 298] width 57 height 32
click at [1263, 422] on button "Undo" at bounding box center [1252, 438] width 57 height 32
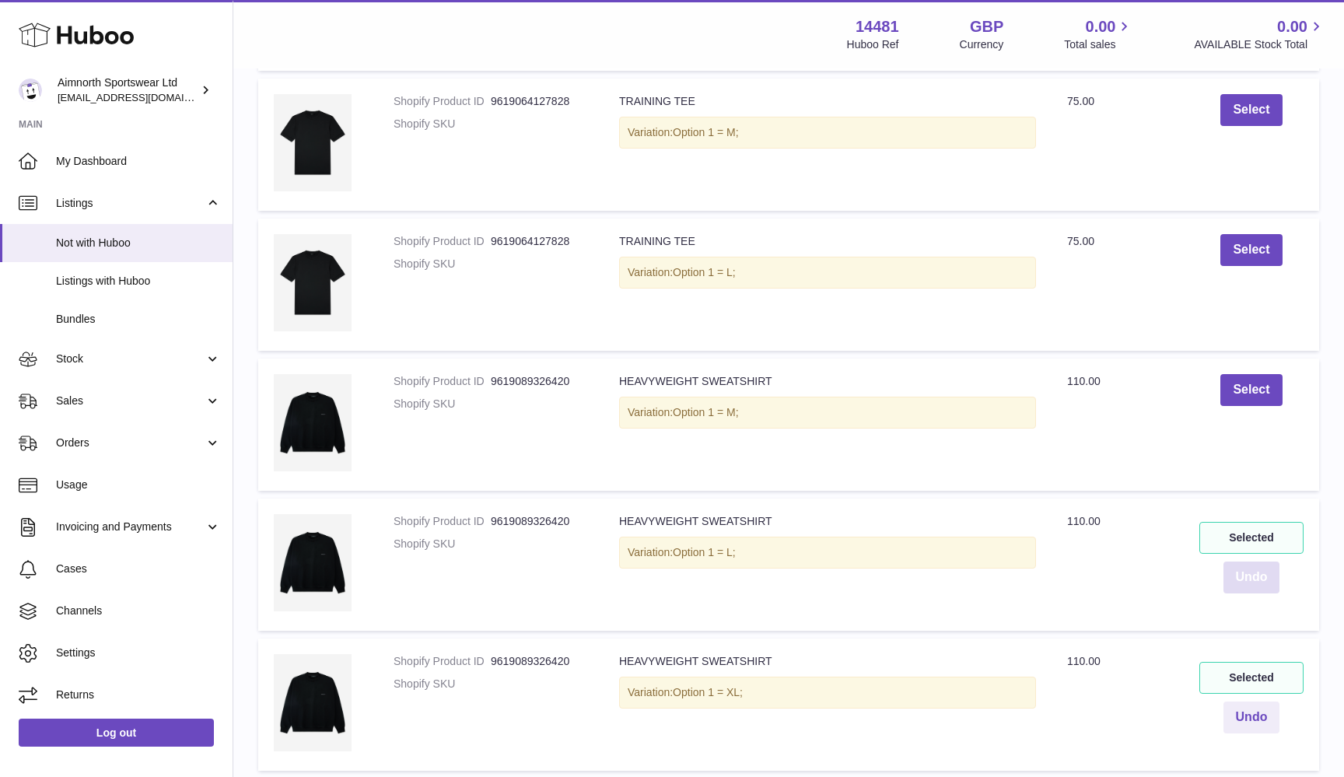
click at [1245, 562] on button "Undo" at bounding box center [1252, 578] width 57 height 32
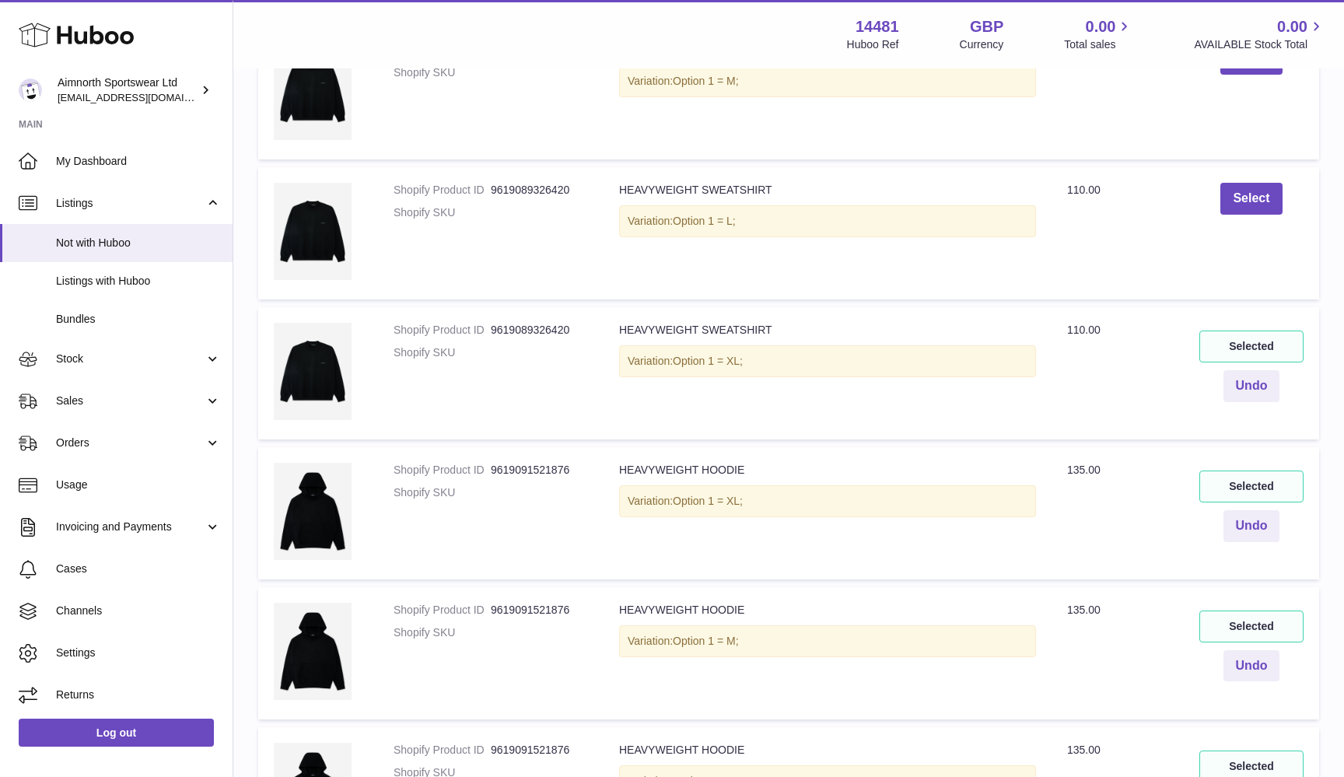
scroll to position [2552, 0]
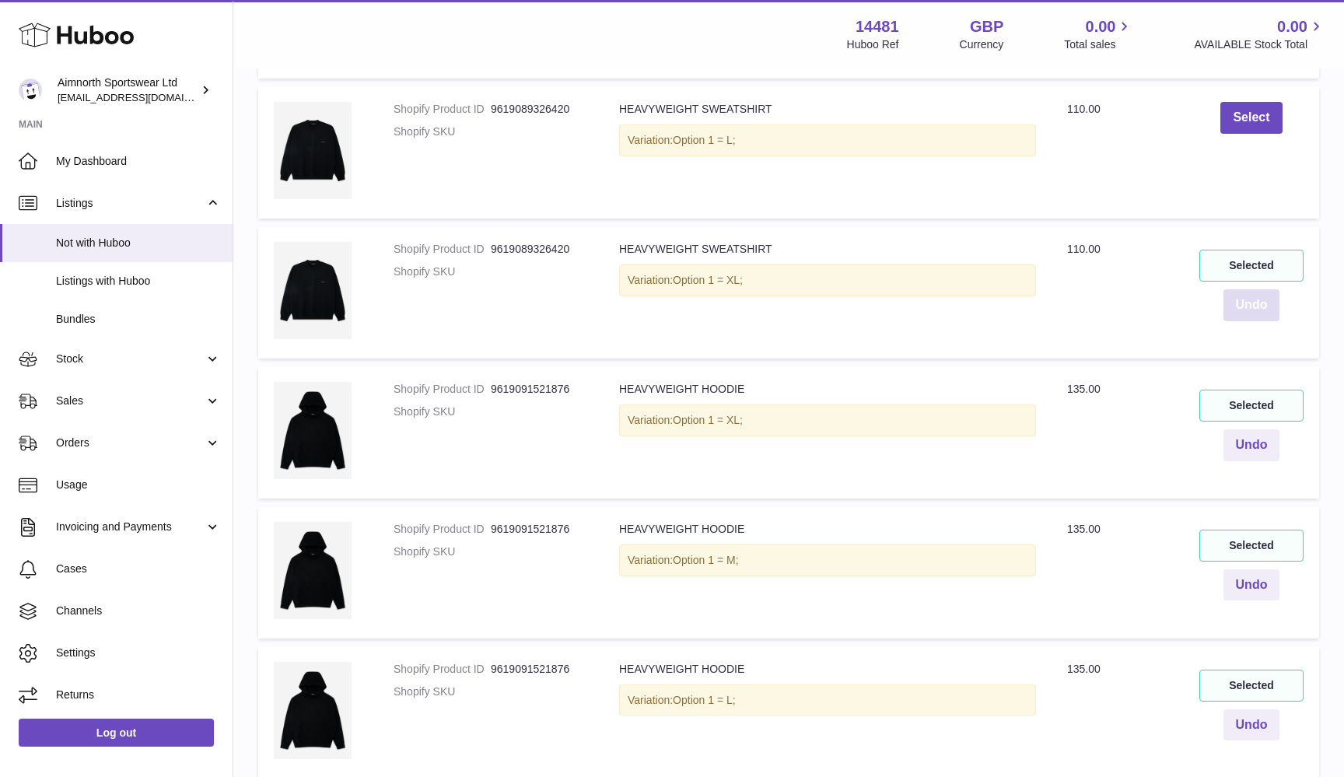
click at [1263, 295] on button "Undo" at bounding box center [1252, 305] width 57 height 32
click at [1268, 440] on button "Undo" at bounding box center [1252, 445] width 57 height 32
click at [1257, 569] on button "Undo" at bounding box center [1252, 585] width 57 height 32
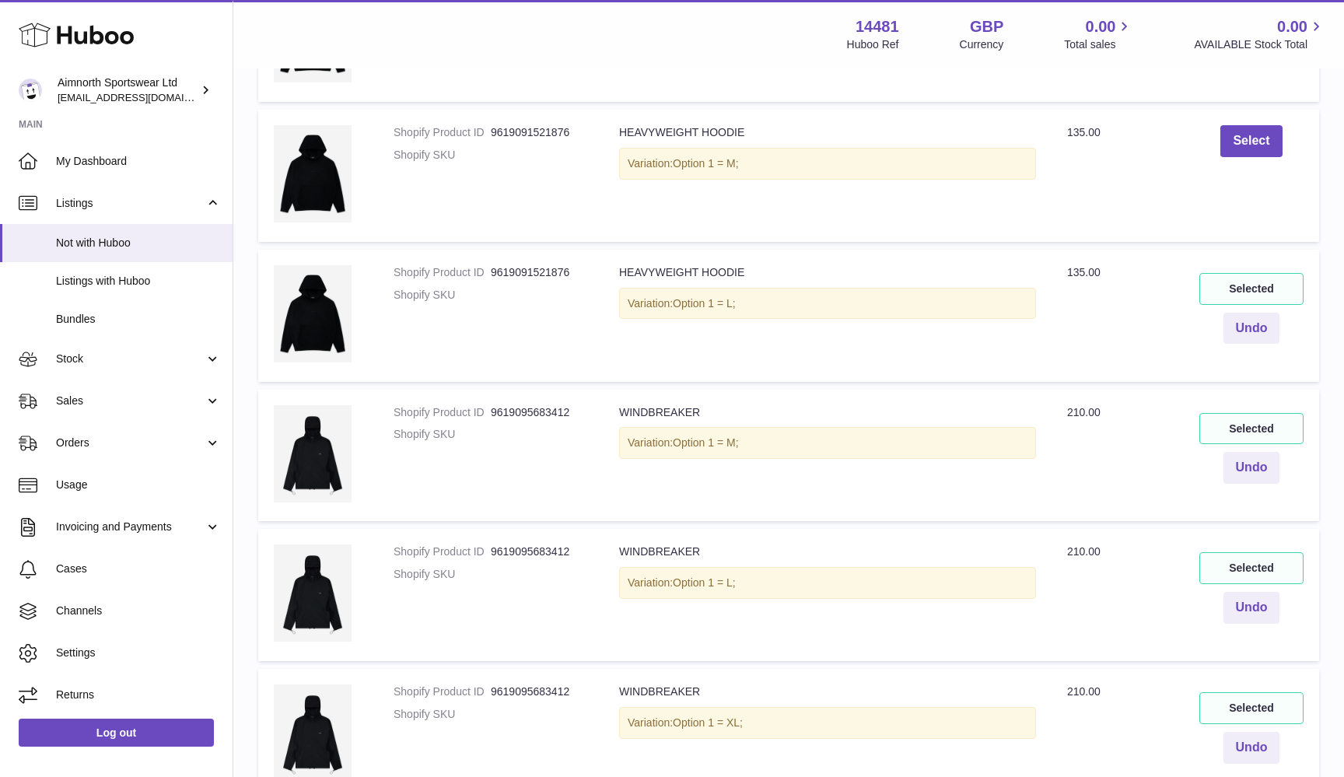
scroll to position [2958, 0]
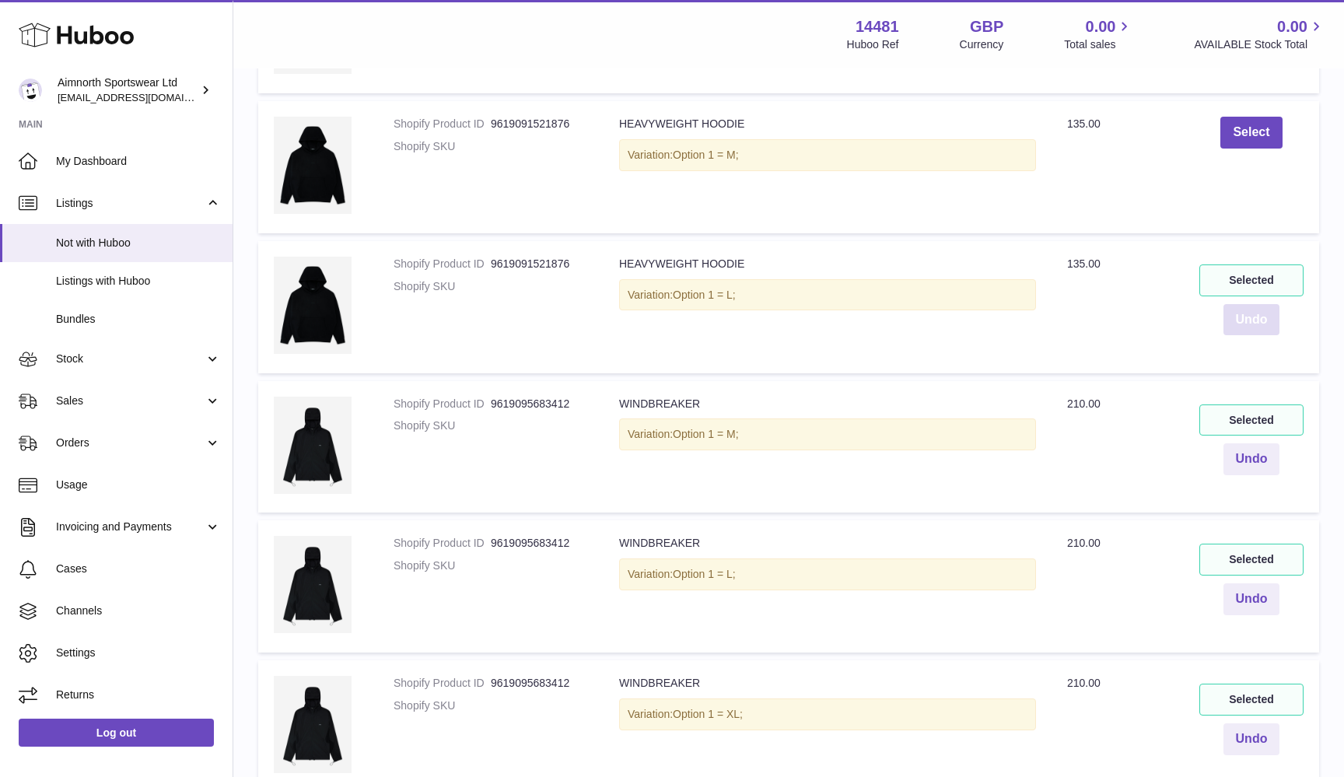
click at [1268, 307] on button "Undo" at bounding box center [1252, 320] width 57 height 32
click at [1268, 443] on button "Undo" at bounding box center [1252, 459] width 57 height 32
click at [1244, 565] on div "Selected Undo" at bounding box center [1252, 580] width 104 height 72
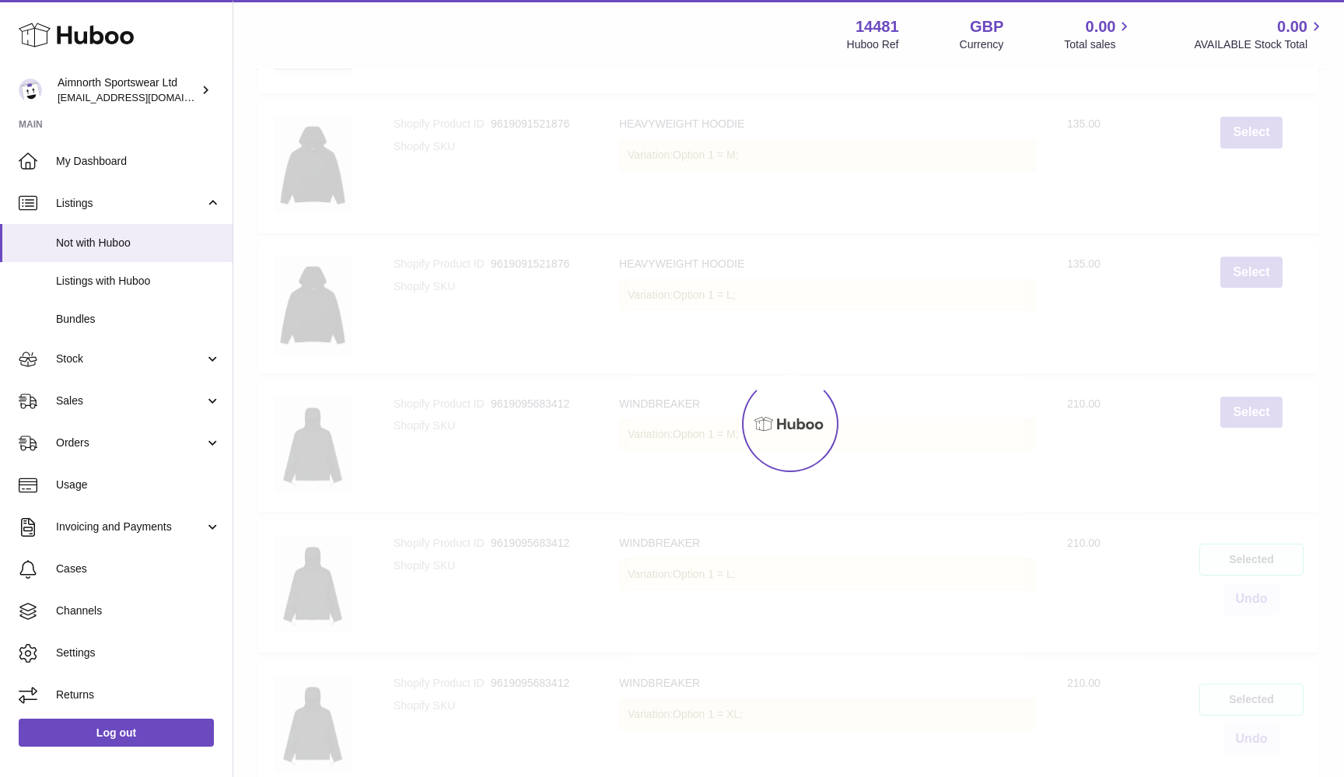
click at [1244, 572] on div at bounding box center [788, 423] width 1111 height 707
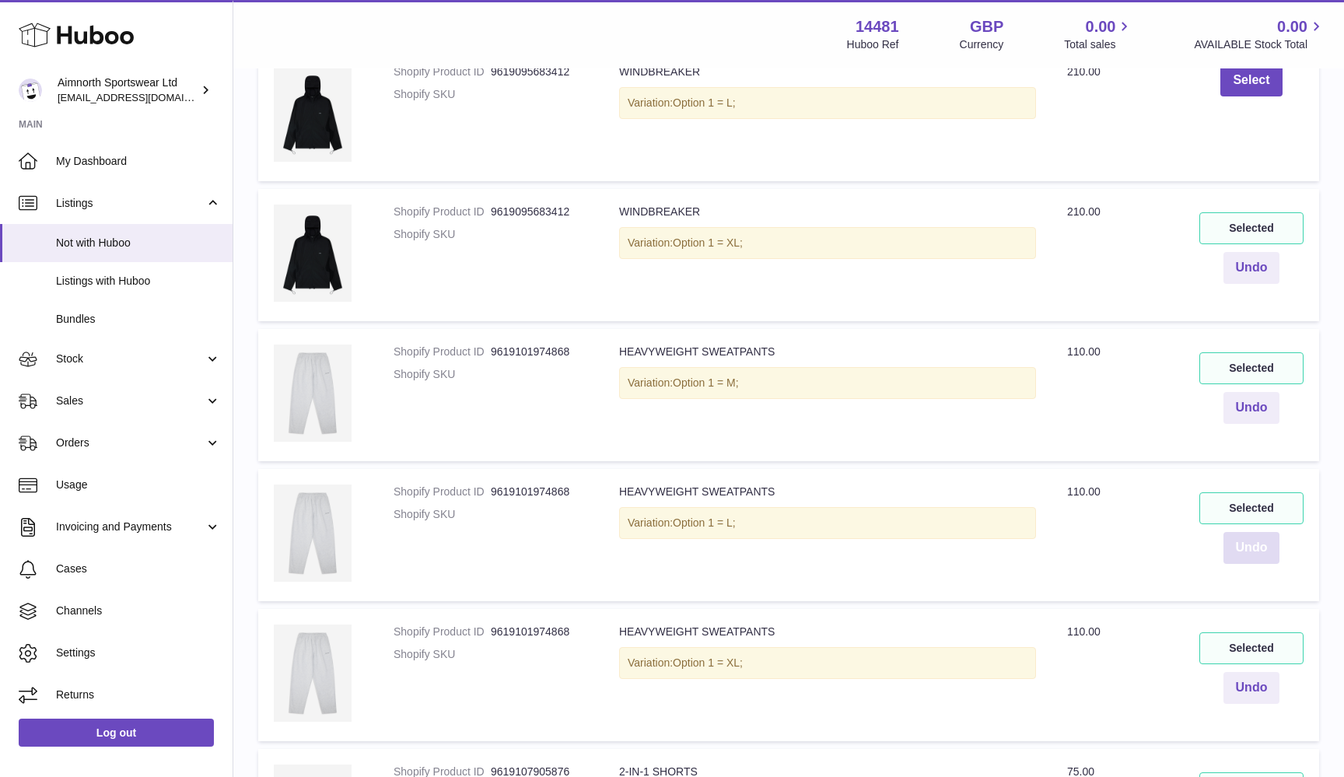
scroll to position [3439, 0]
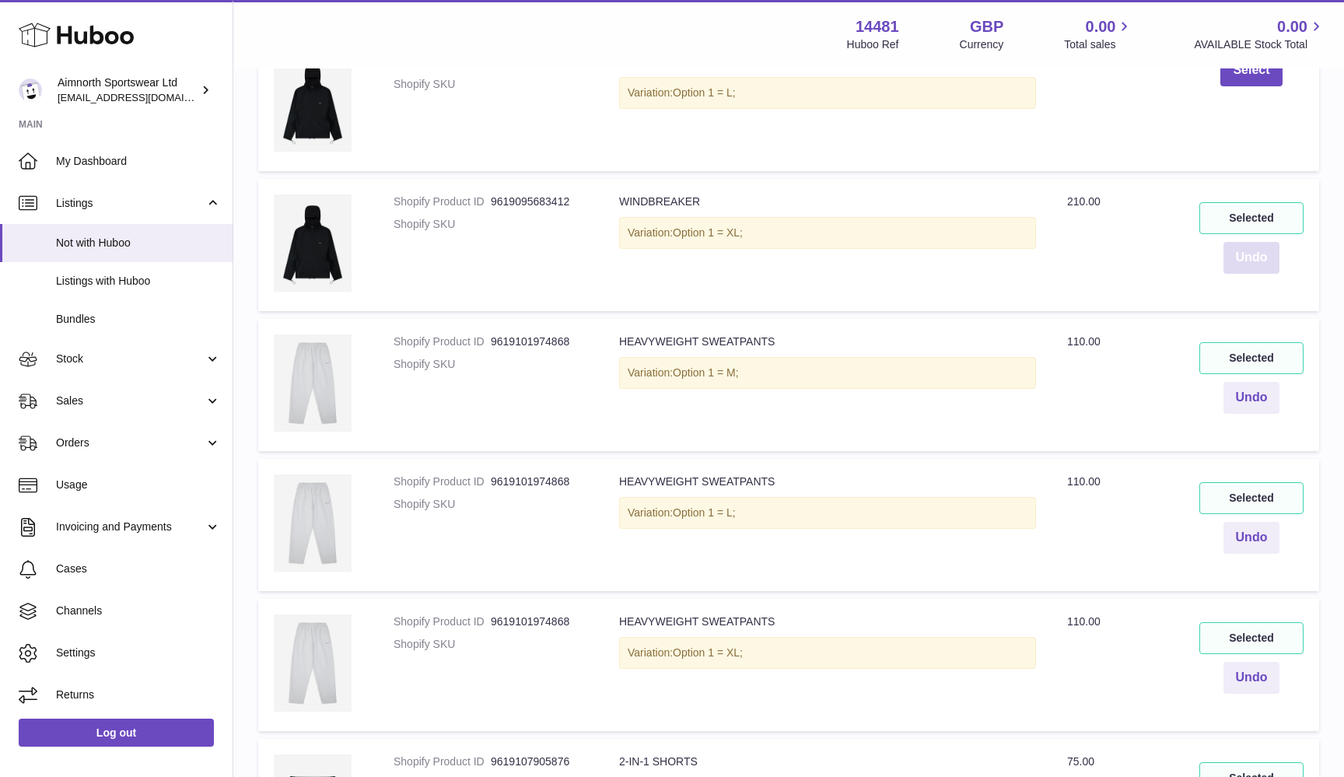
click at [1260, 250] on button "Undo" at bounding box center [1252, 258] width 57 height 32
click at [1258, 382] on button "Undo" at bounding box center [1252, 398] width 57 height 32
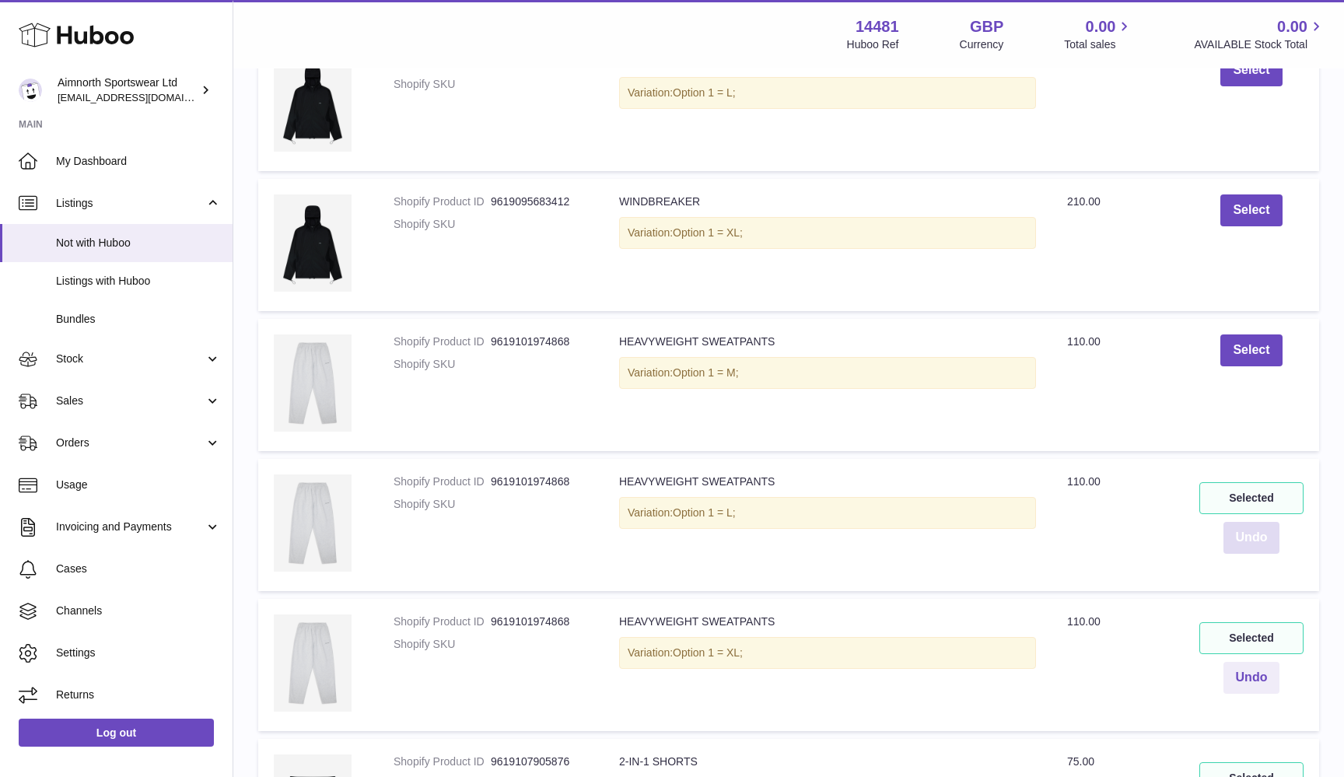
click at [1261, 522] on button "Undo" at bounding box center [1252, 538] width 57 height 32
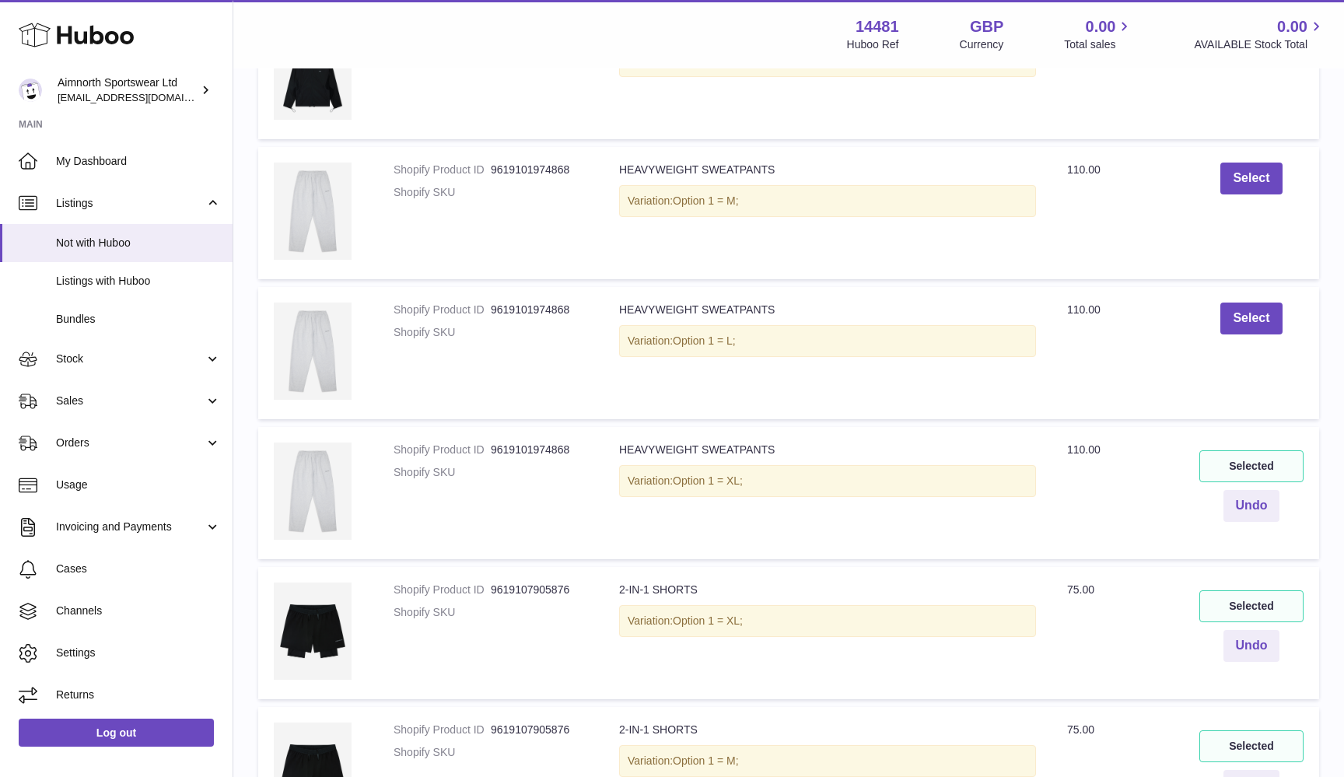
scroll to position [3738, 0]
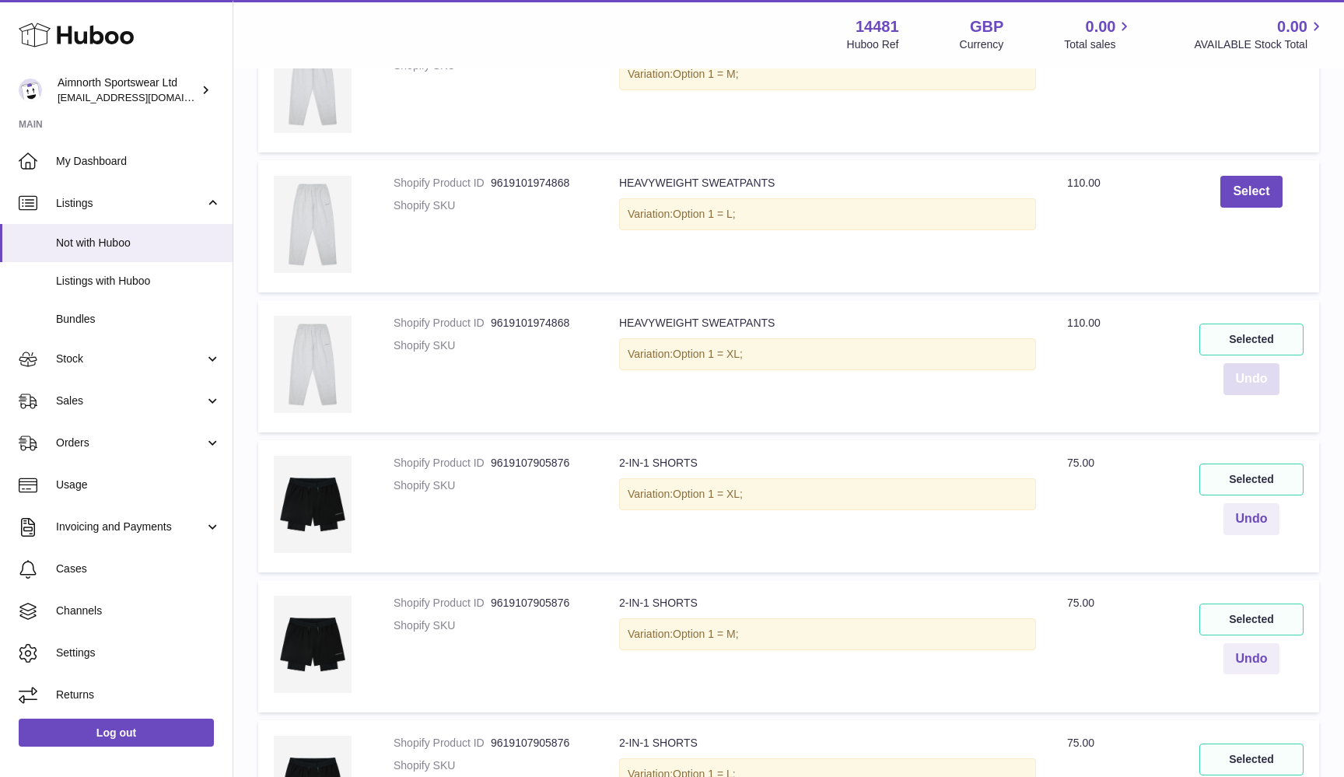
click at [1258, 363] on button "Undo" at bounding box center [1252, 379] width 57 height 32
click at [1257, 506] on button "Undo" at bounding box center [1252, 519] width 57 height 32
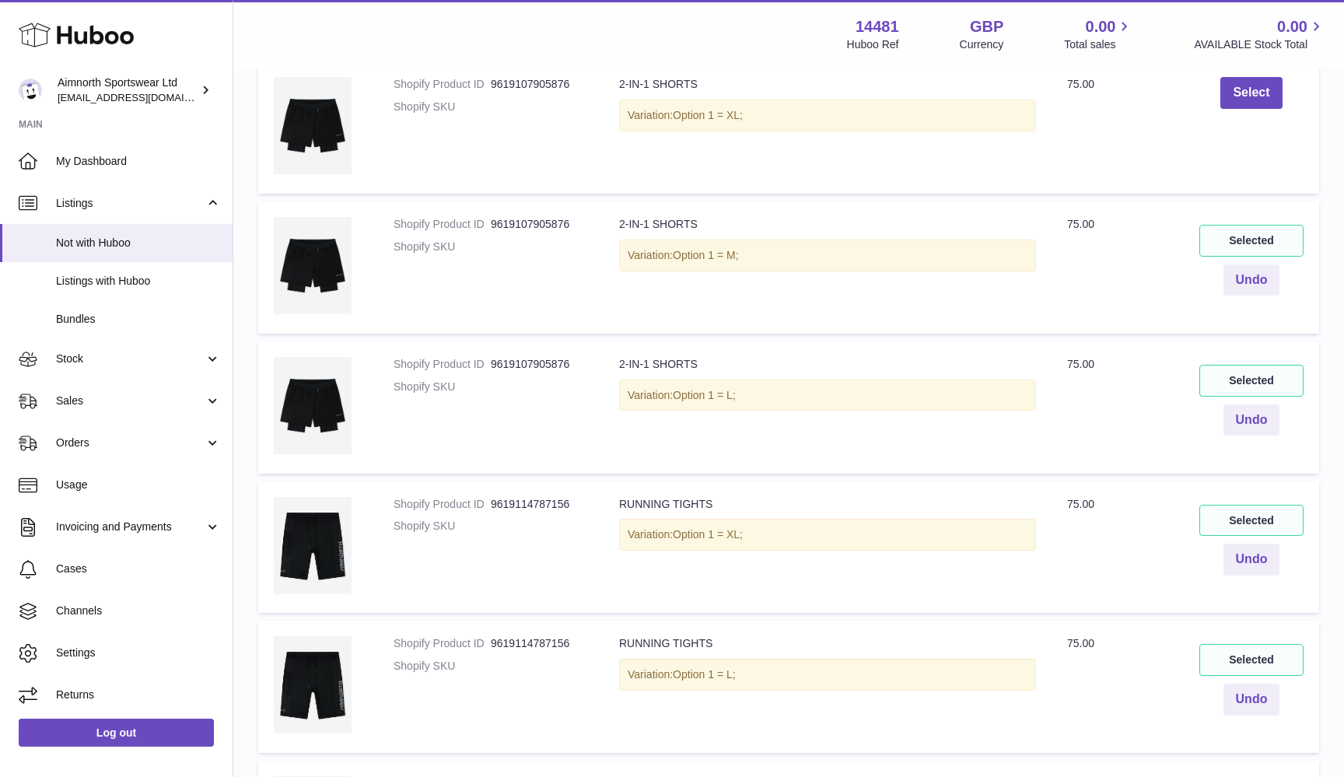
scroll to position [4192, 0]
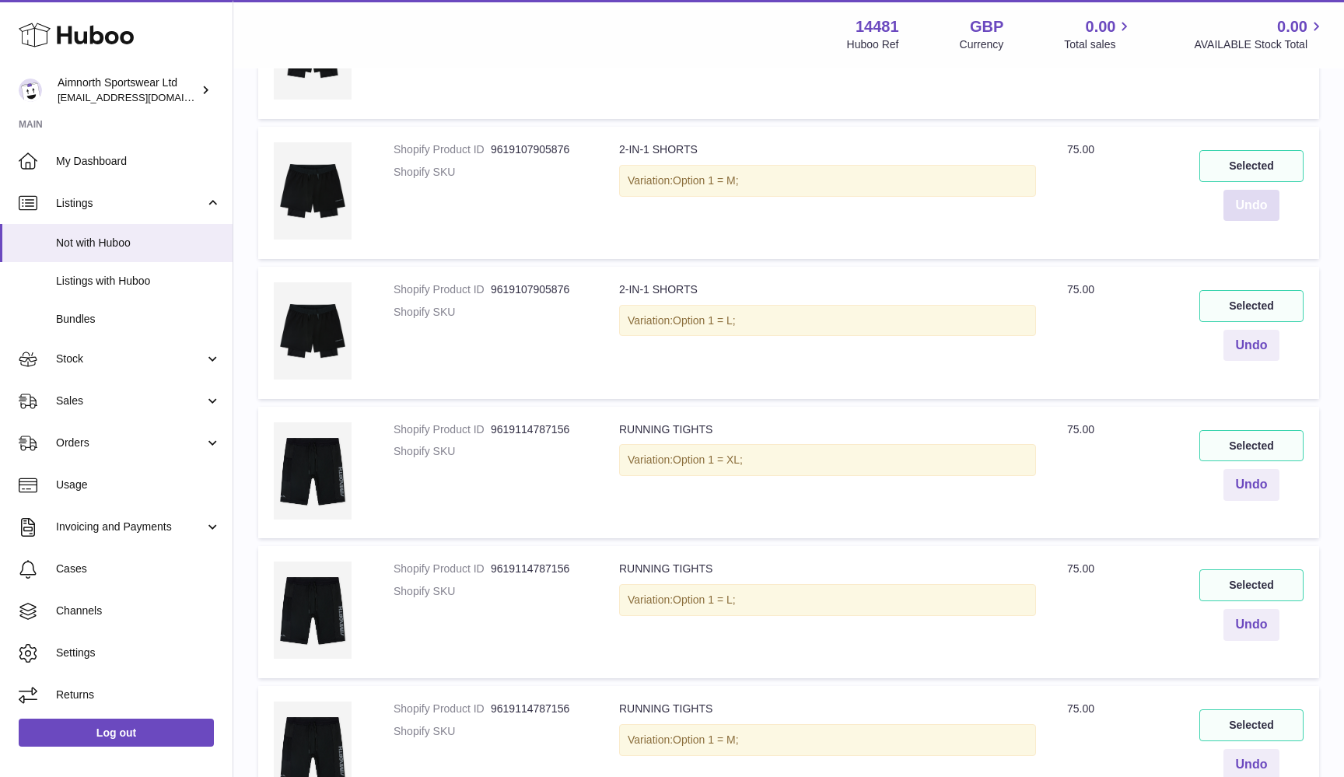
click at [1264, 190] on button "Undo" at bounding box center [1252, 206] width 57 height 32
click at [1270, 330] on button "Undo" at bounding box center [1252, 346] width 57 height 32
click at [1249, 469] on button "Undo" at bounding box center [1252, 485] width 57 height 32
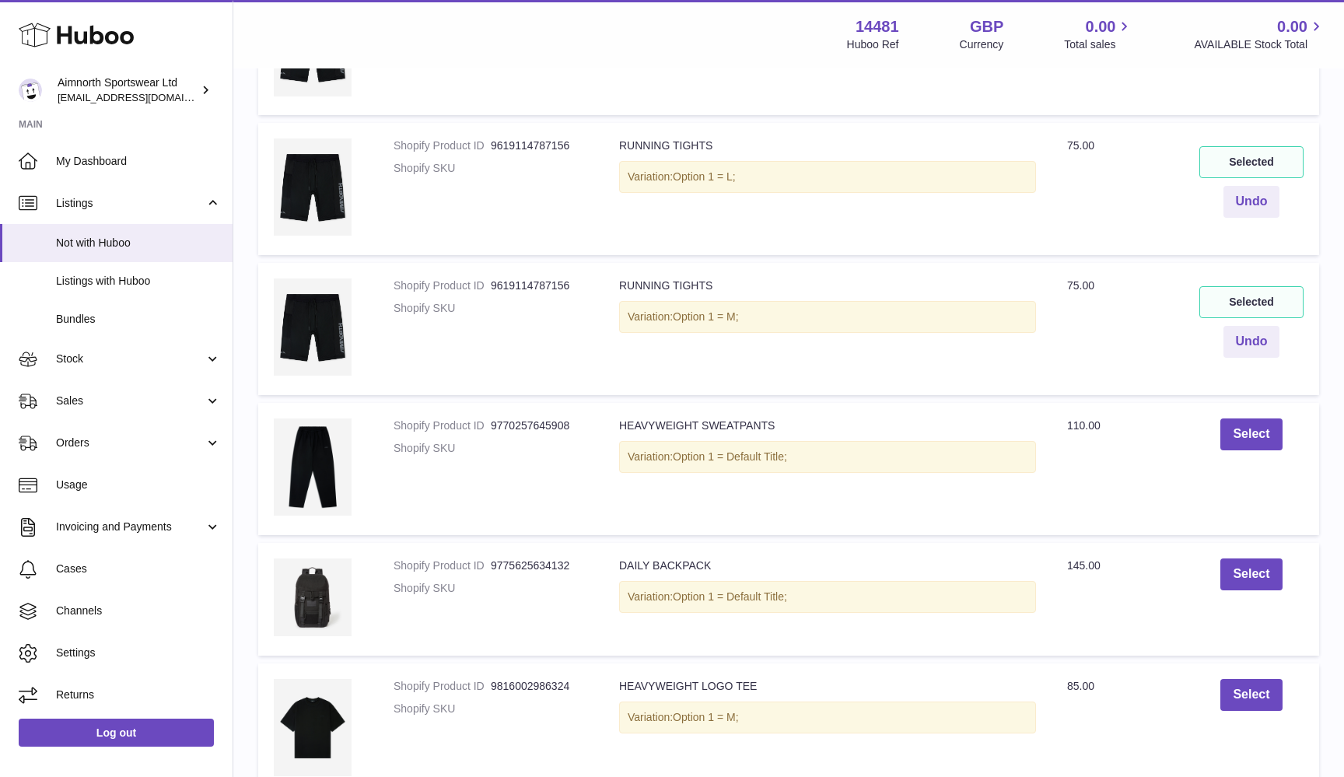
scroll to position [4620, 0]
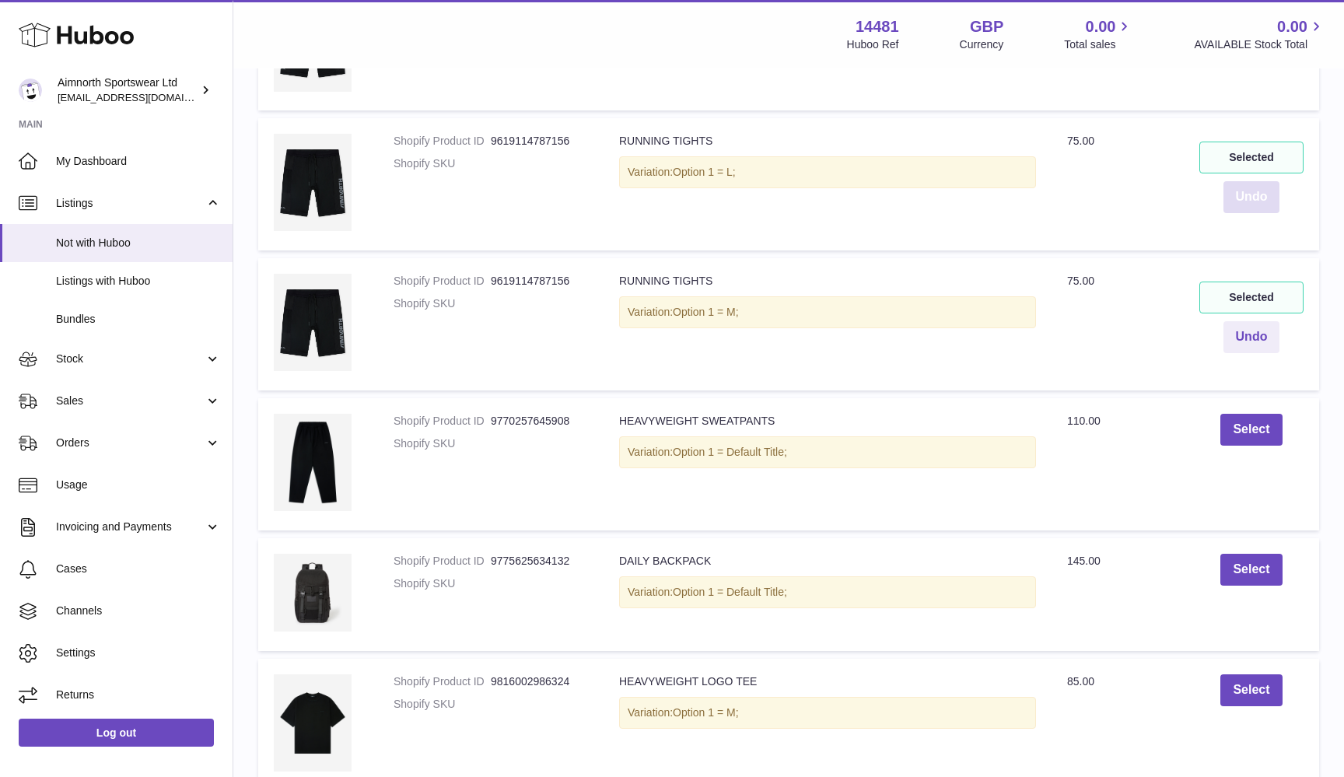
click at [1266, 181] on button "Undo" at bounding box center [1252, 197] width 57 height 32
click at [1265, 321] on button "Undo" at bounding box center [1252, 337] width 57 height 32
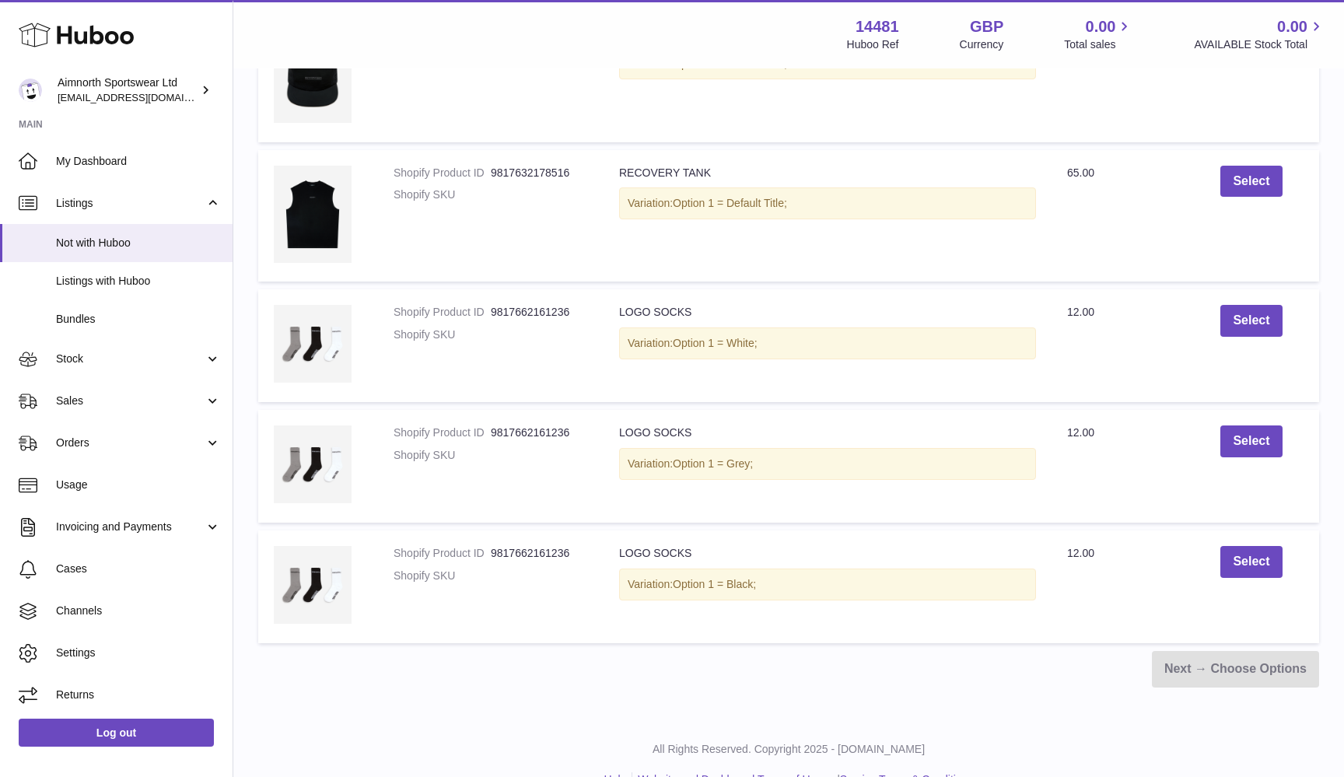
scroll to position [5688, 0]
